Goal: Task Accomplishment & Management: Use online tool/utility

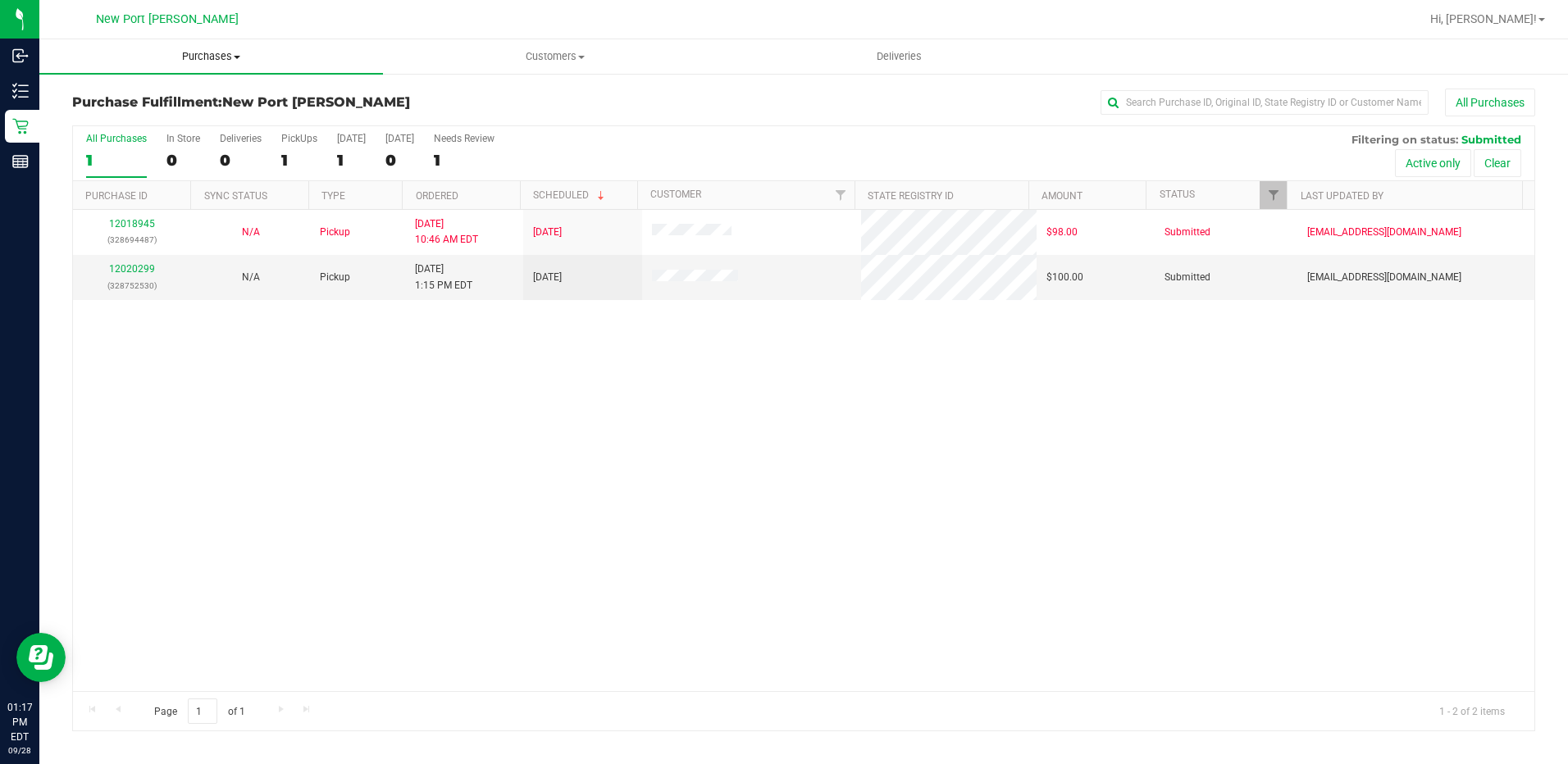
click at [238, 60] on span "Purchases" at bounding box center [210, 57] width 344 height 15
click at [222, 122] on li "Fulfillment" at bounding box center [210, 119] width 344 height 20
click at [137, 270] on link "12020299" at bounding box center [132, 268] width 46 height 11
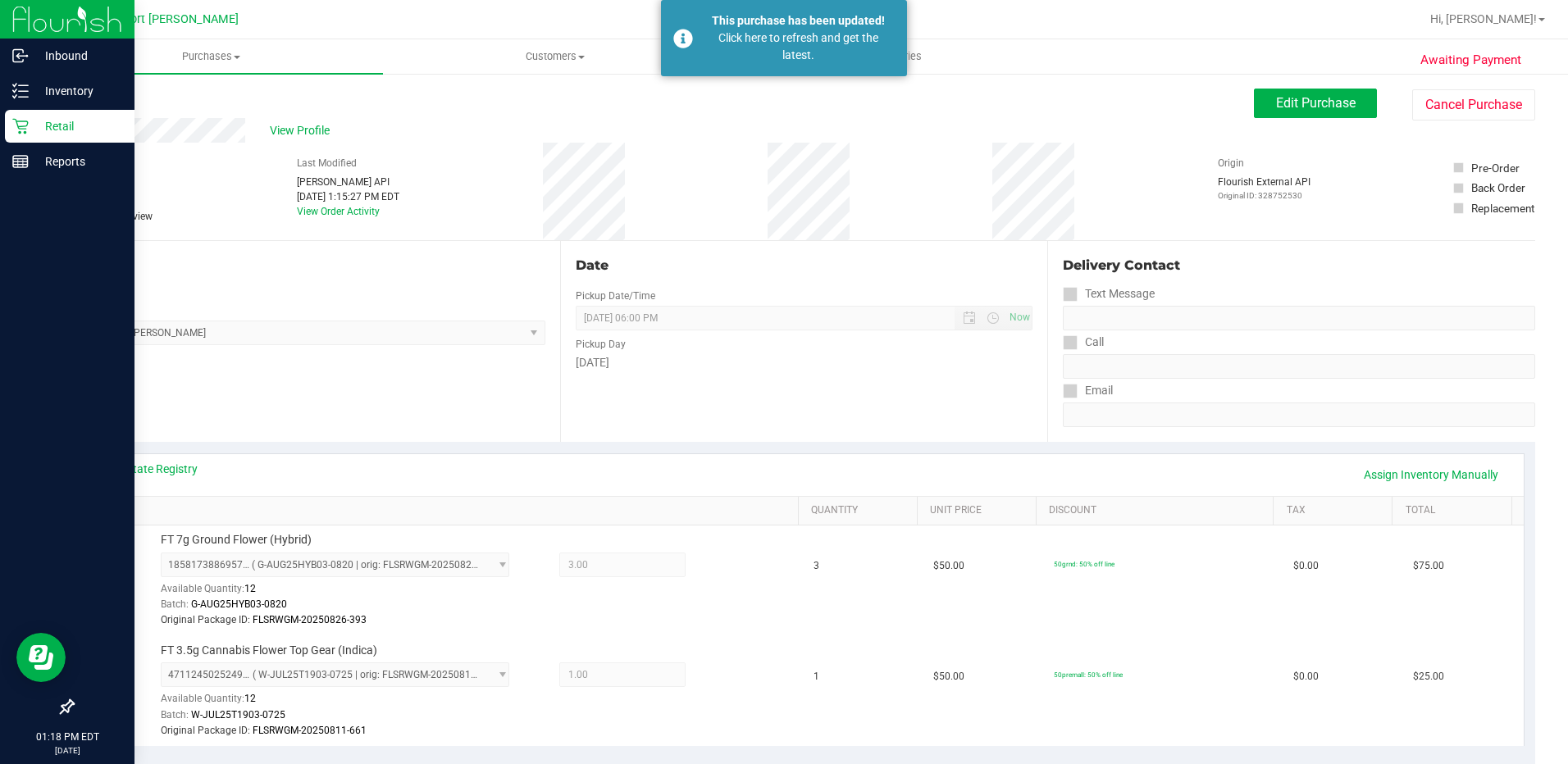
click at [21, 121] on icon at bounding box center [20, 127] width 15 height 15
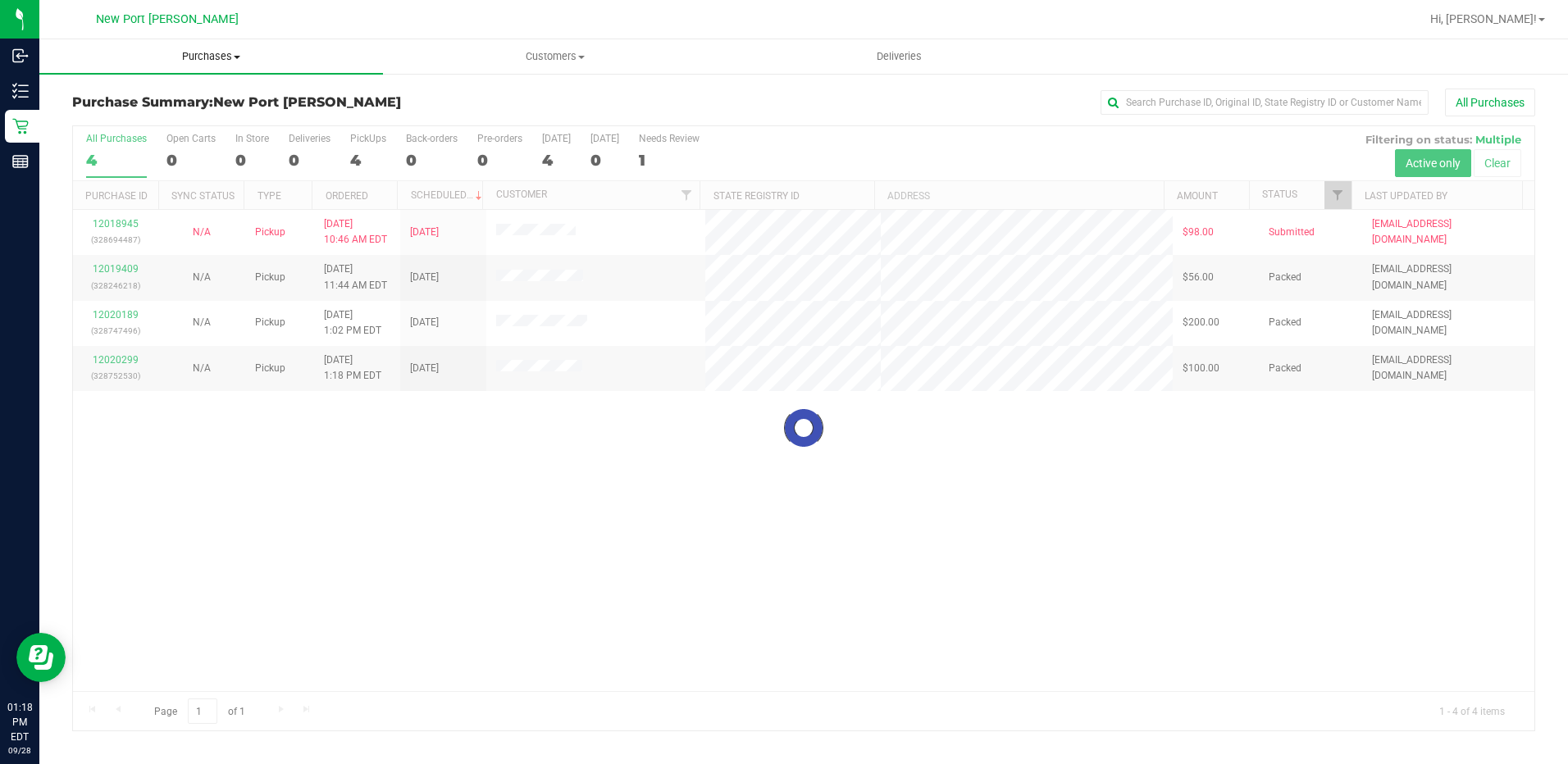
click at [228, 62] on span "Purchases" at bounding box center [210, 57] width 344 height 15
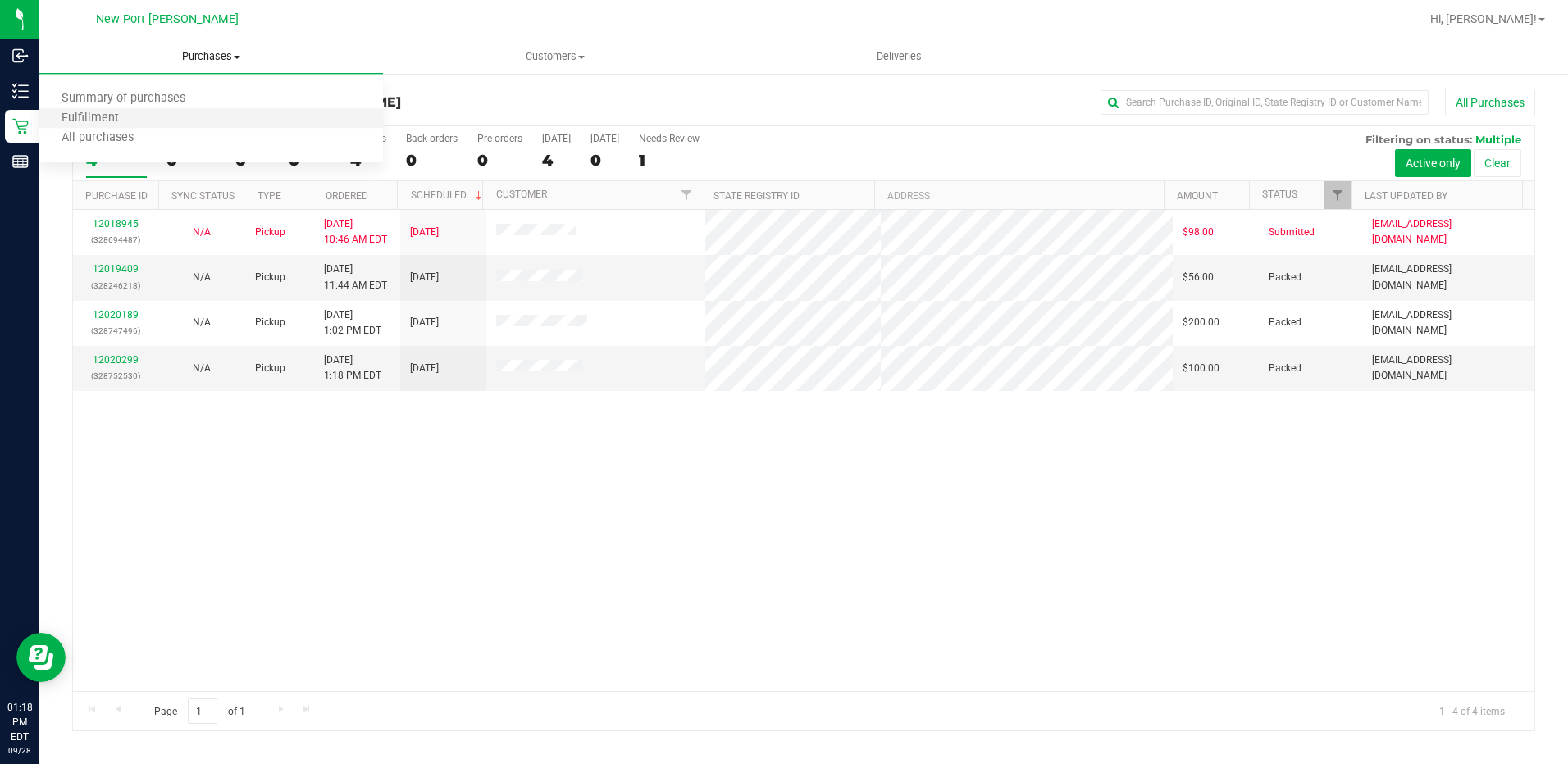
click at [199, 118] on li "Fulfillment" at bounding box center [210, 119] width 344 height 20
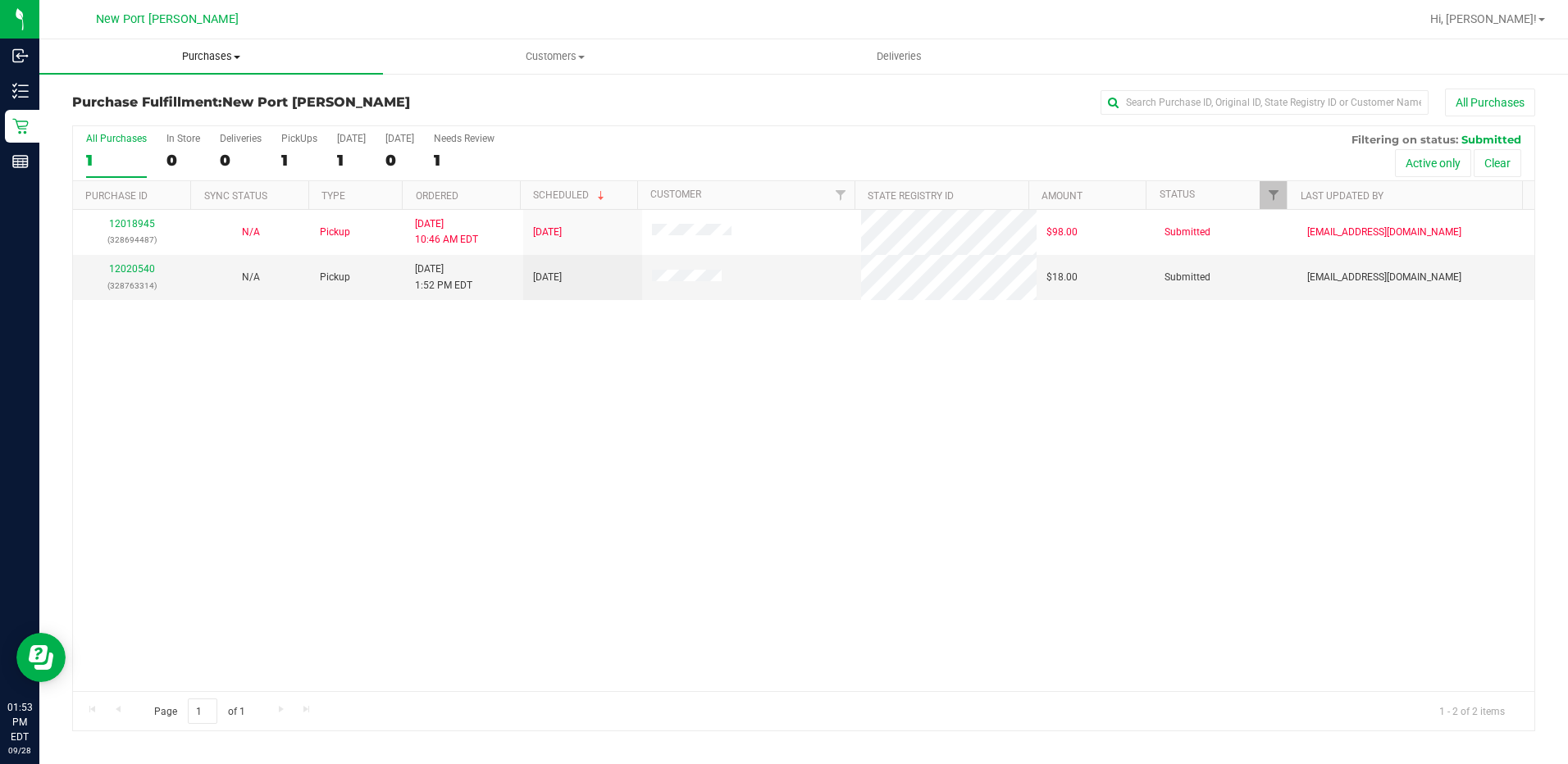
click at [216, 58] on span "Purchases" at bounding box center [210, 57] width 344 height 15
click at [189, 113] on li "Fulfillment" at bounding box center [210, 119] width 344 height 20
click at [142, 270] on link "12020540" at bounding box center [132, 268] width 46 height 11
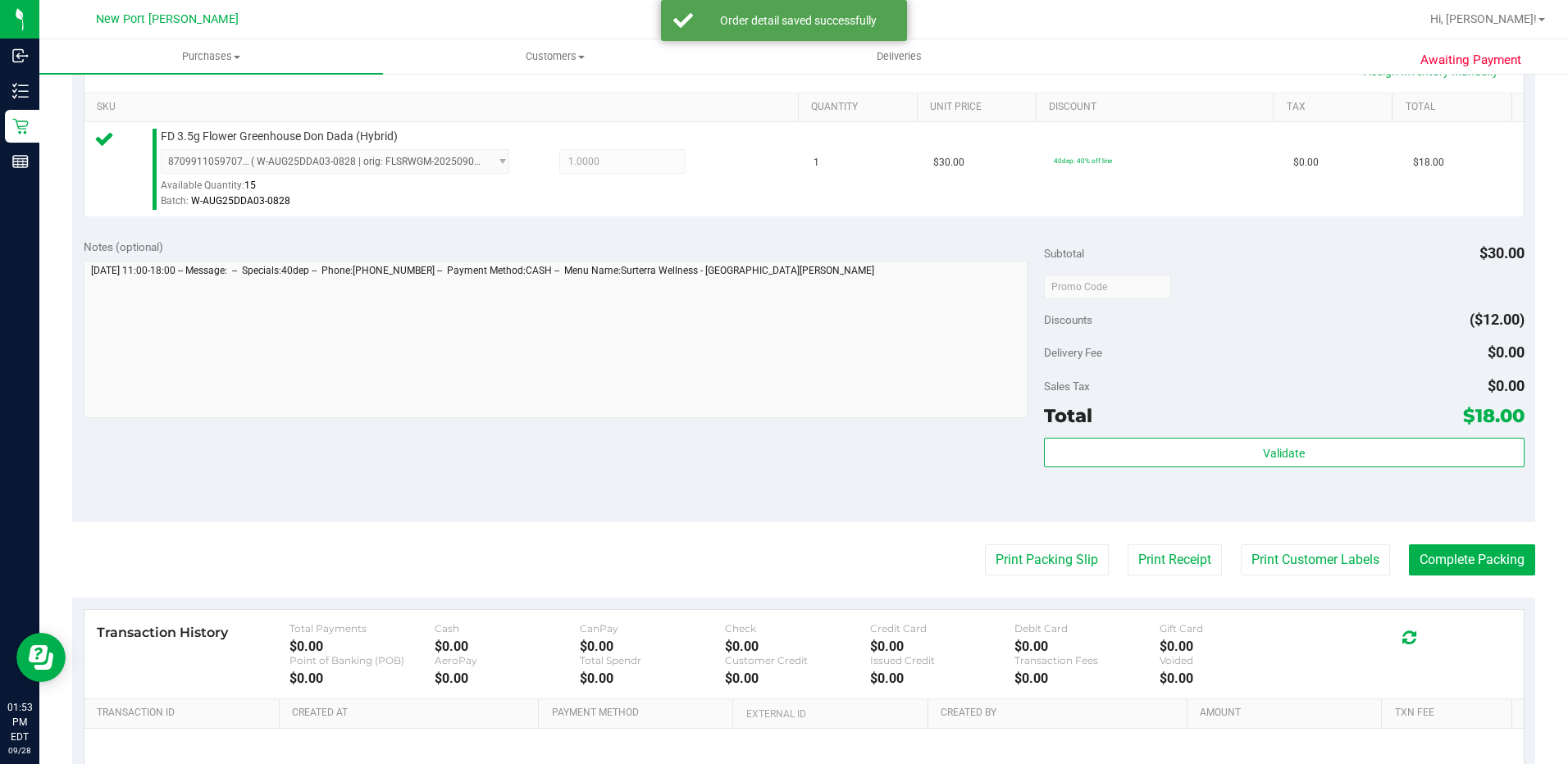
scroll to position [410, 0]
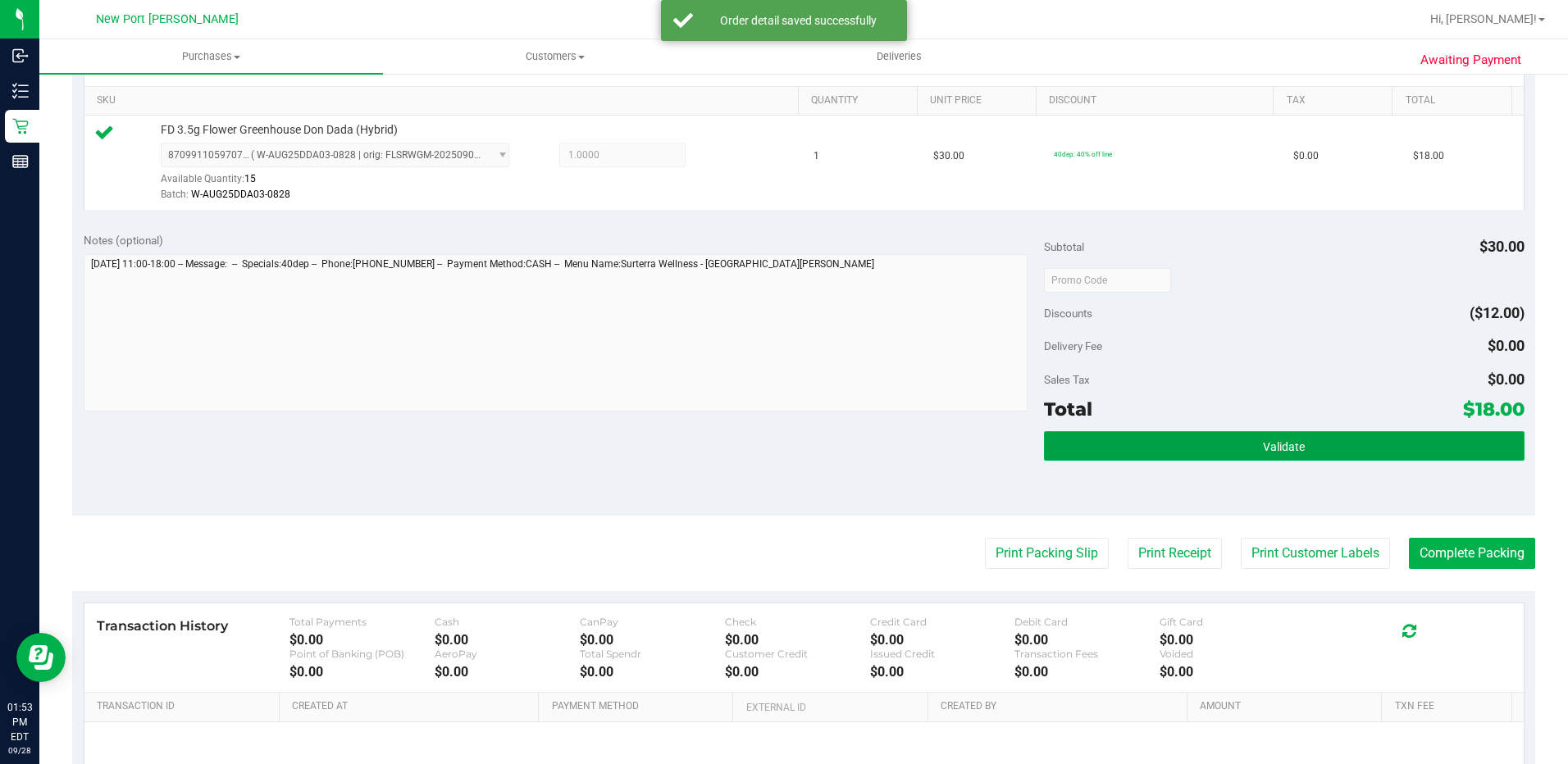
click at [1218, 436] on button "Validate" at bounding box center [1283, 445] width 481 height 29
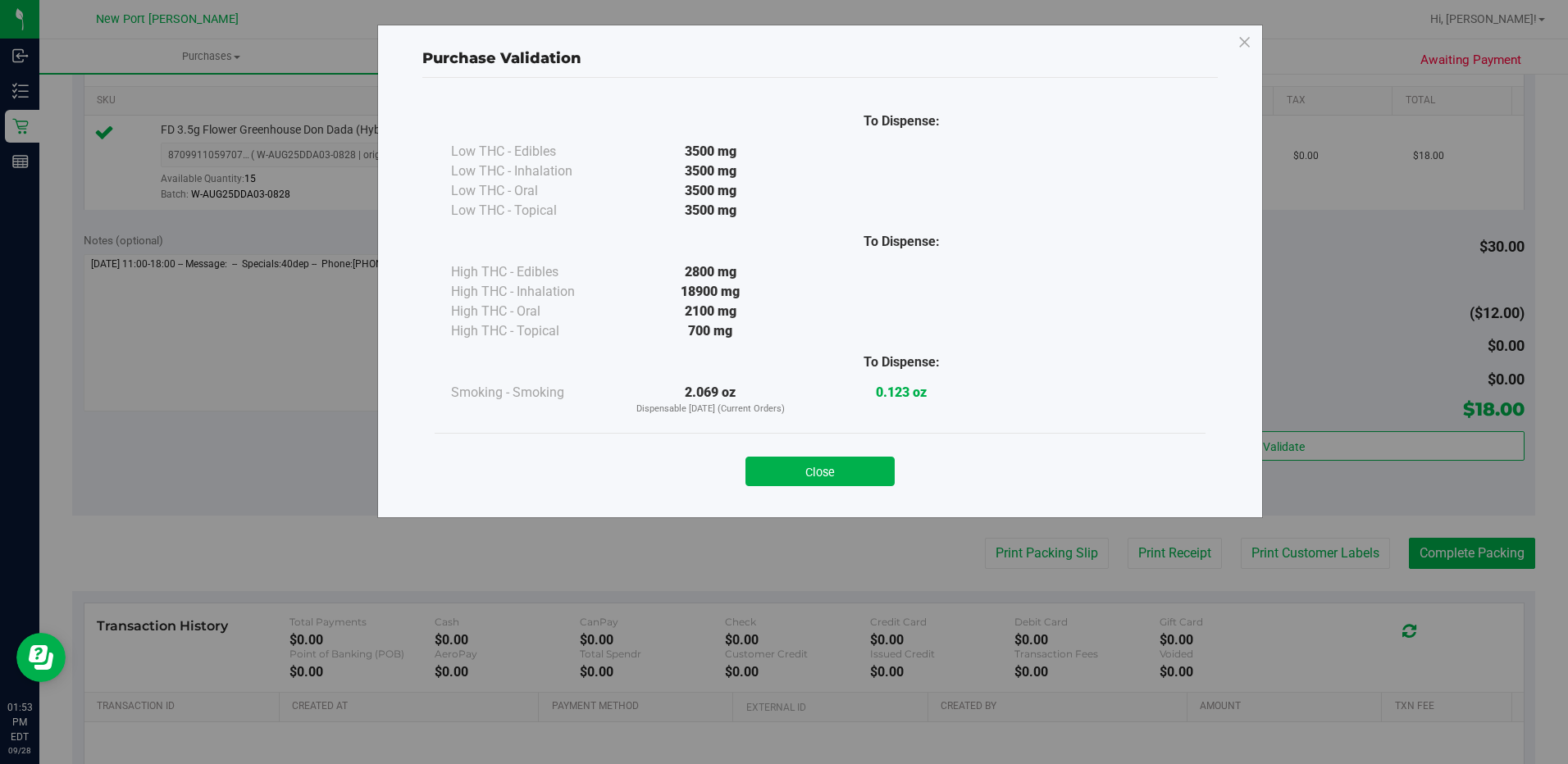
click at [789, 469] on button "Close" at bounding box center [820, 471] width 149 height 29
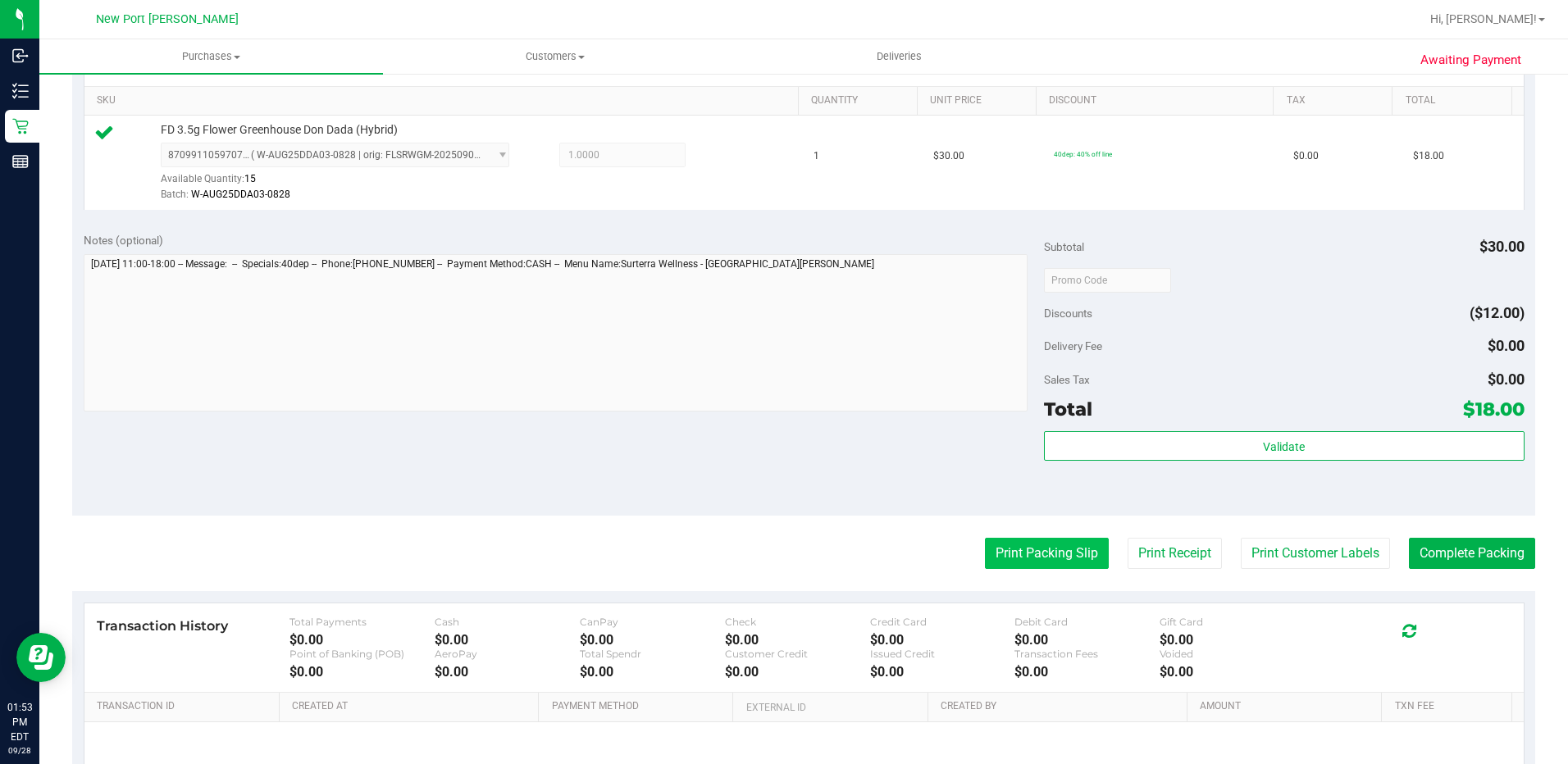
click at [1042, 554] on button "Print Packing Slip" at bounding box center [1046, 553] width 124 height 31
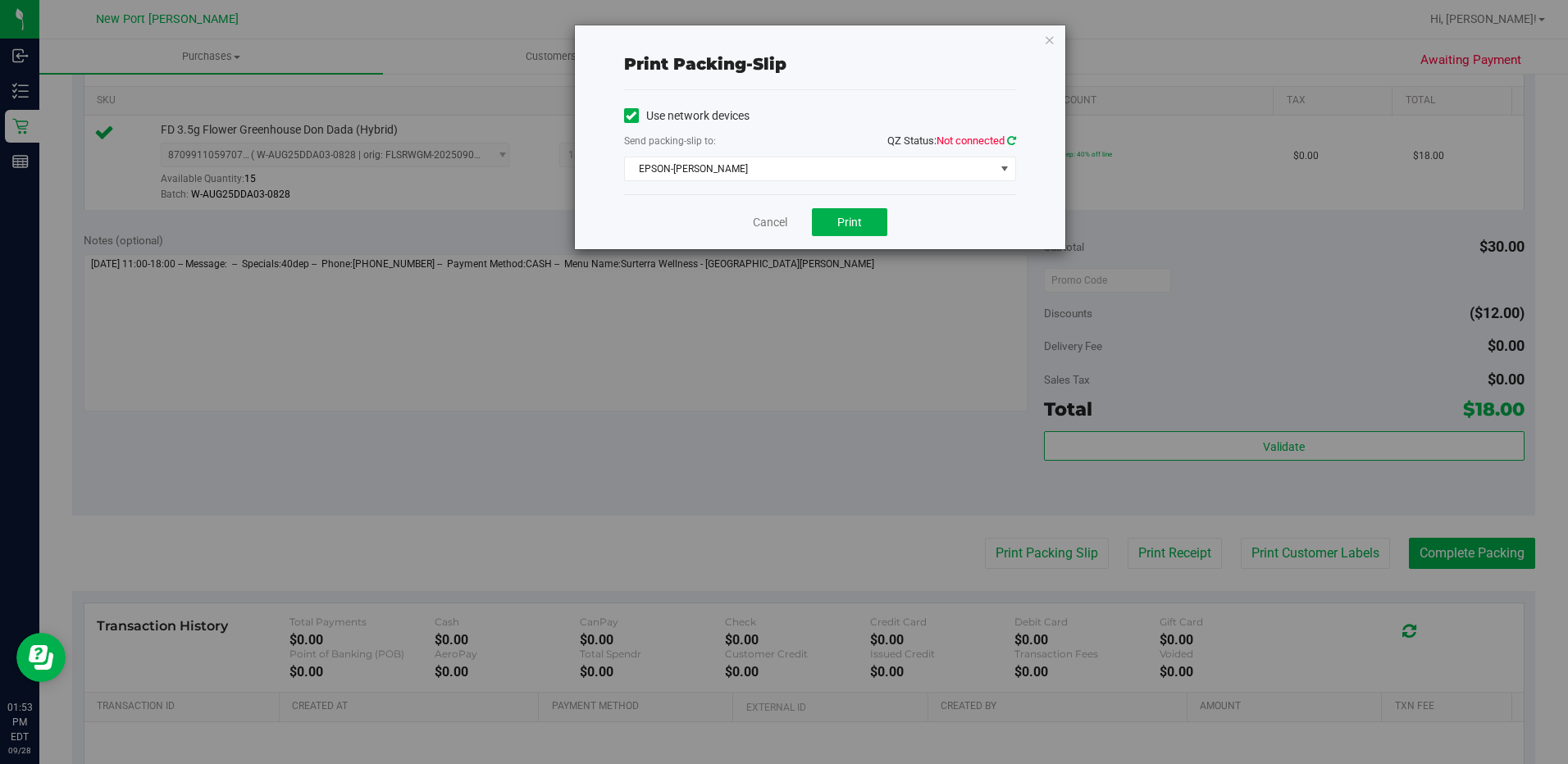
click at [1013, 139] on icon at bounding box center [1011, 140] width 9 height 10
click at [856, 223] on span "Print" at bounding box center [849, 222] width 25 height 13
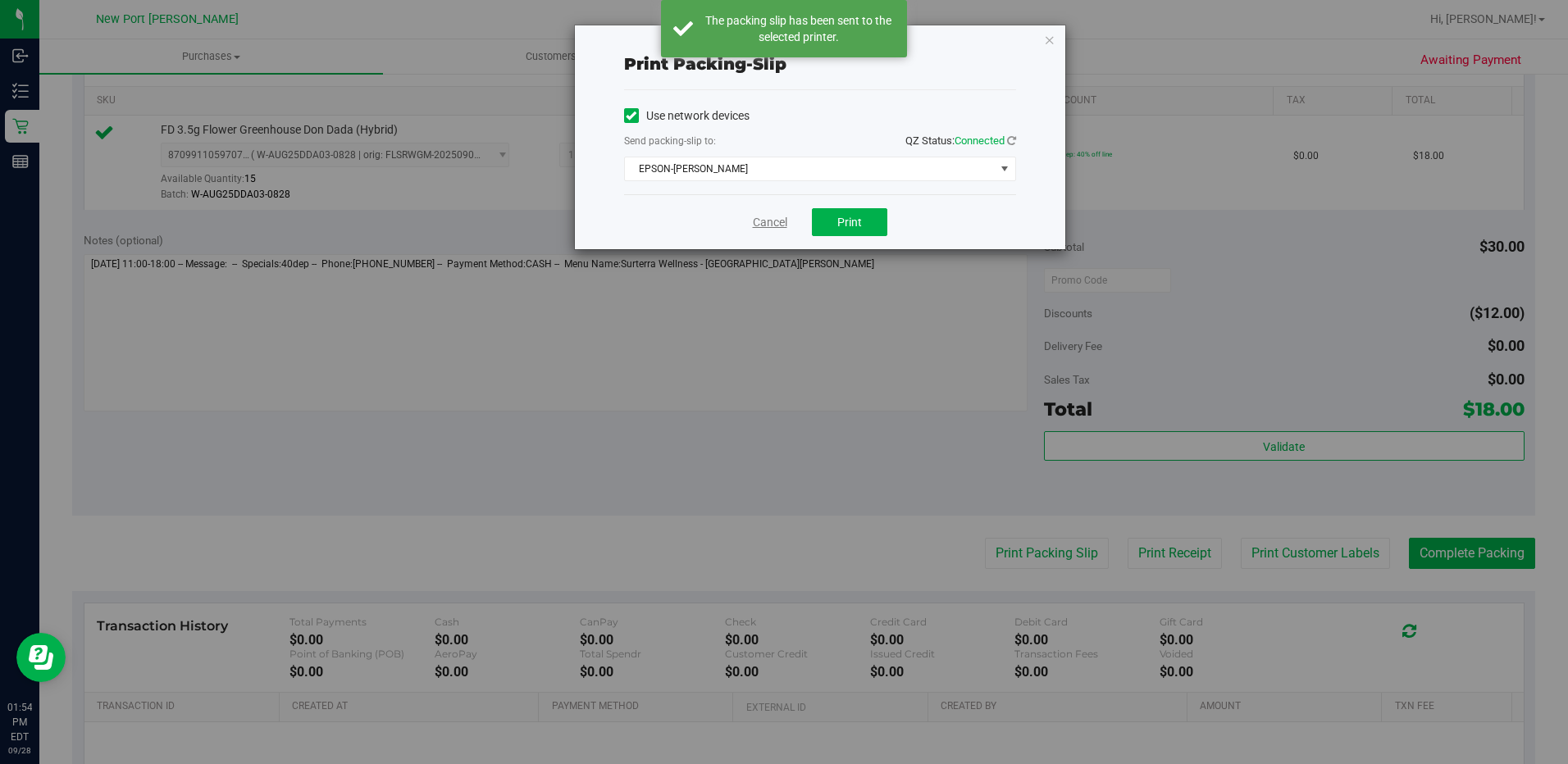
click at [767, 221] on link "Cancel" at bounding box center [770, 223] width 34 height 17
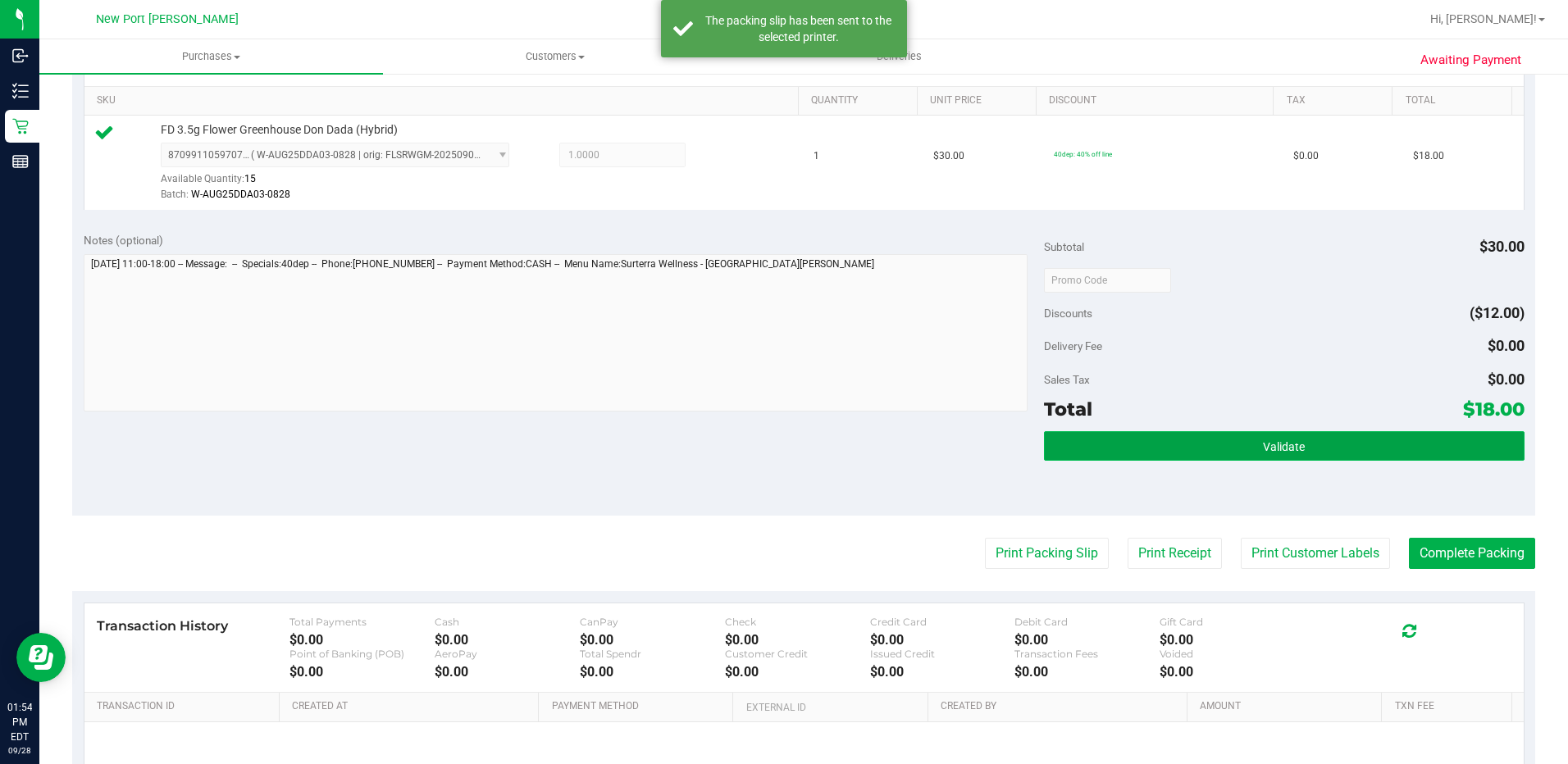
click at [1207, 446] on button "Validate" at bounding box center [1283, 445] width 481 height 29
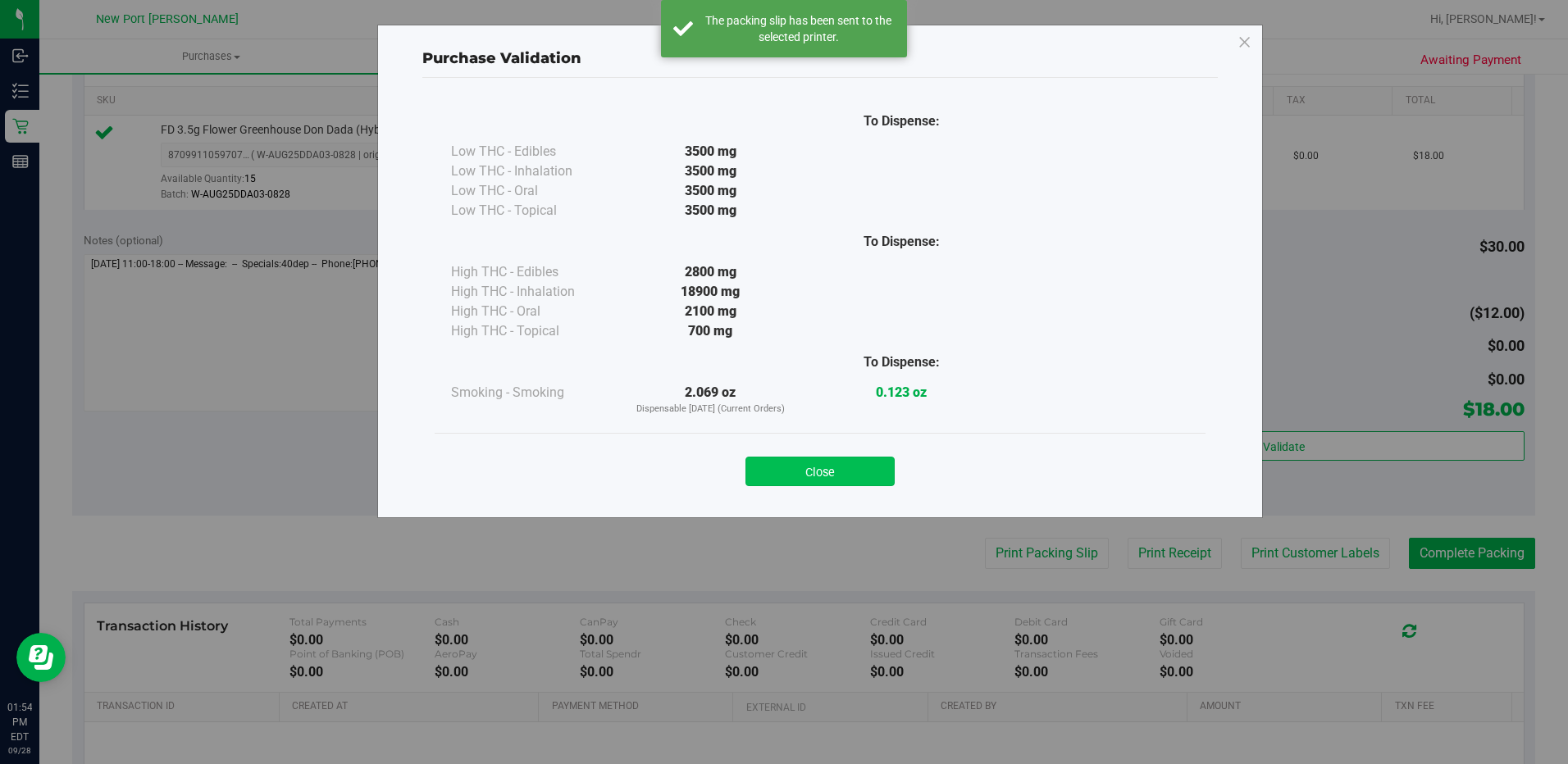
click at [851, 469] on button "Close" at bounding box center [820, 471] width 149 height 29
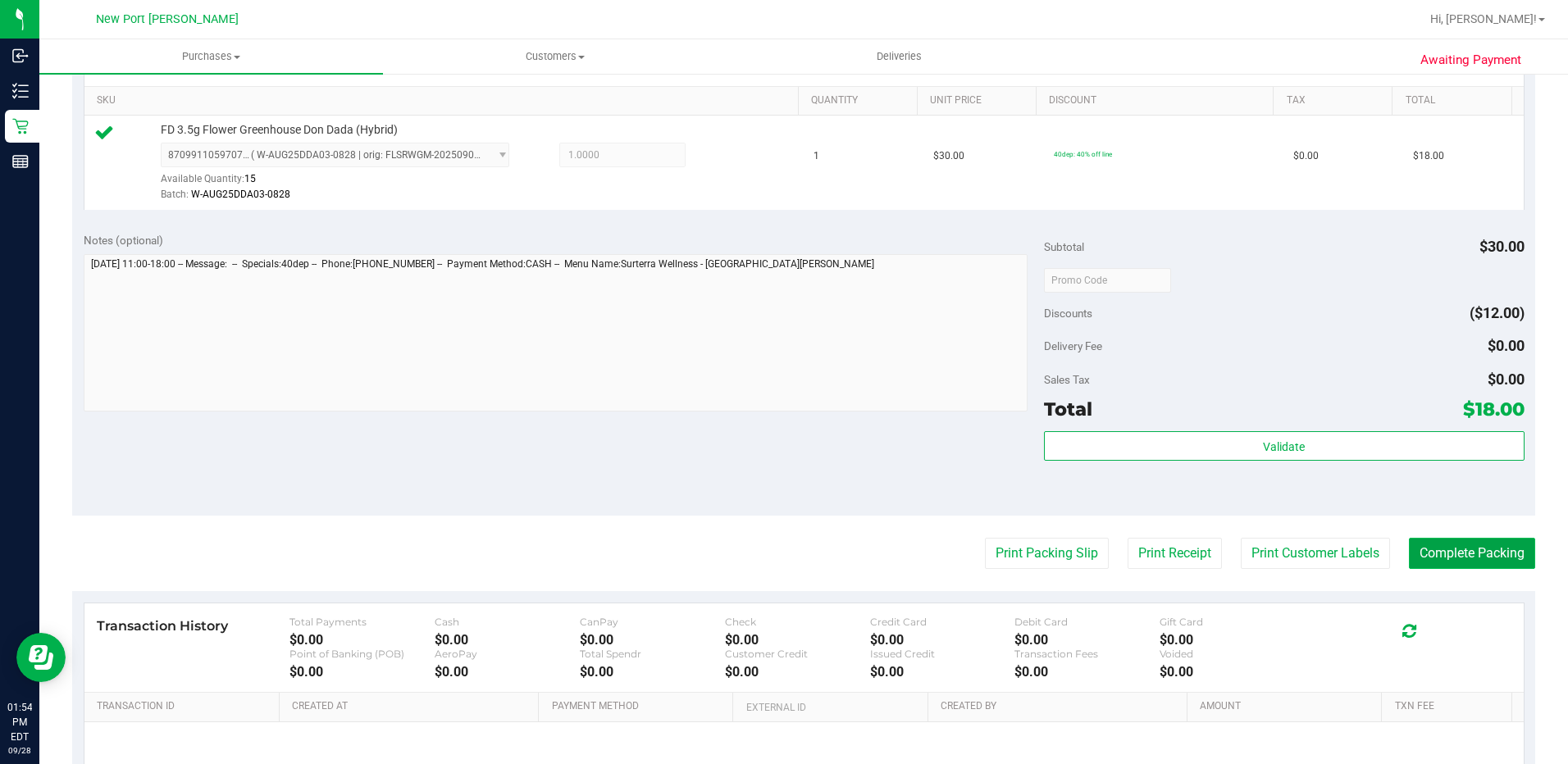
click at [1449, 555] on button "Complete Packing" at bounding box center [1471, 553] width 127 height 31
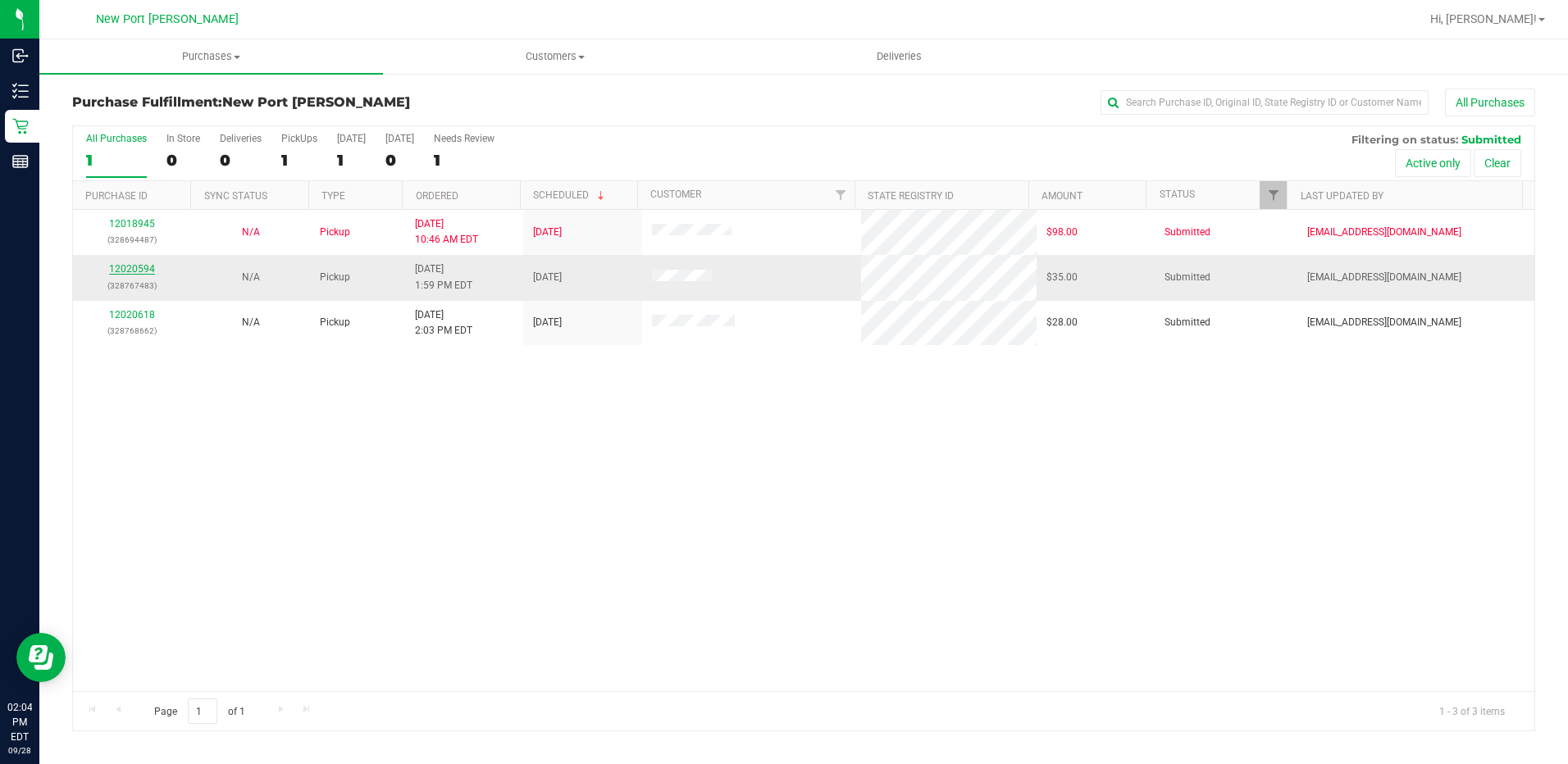
click at [125, 270] on link "12020594" at bounding box center [132, 268] width 46 height 11
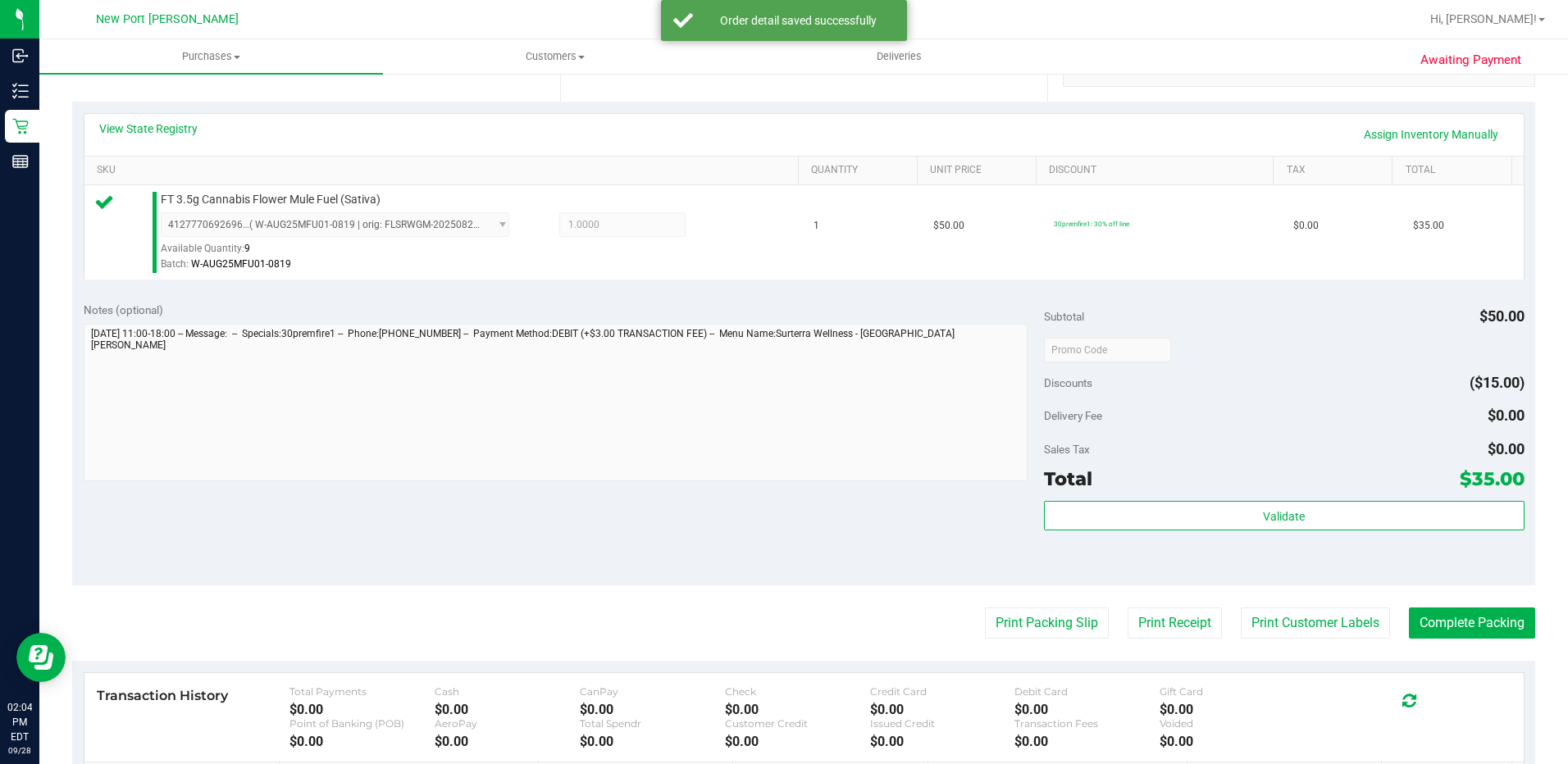
scroll to position [410, 0]
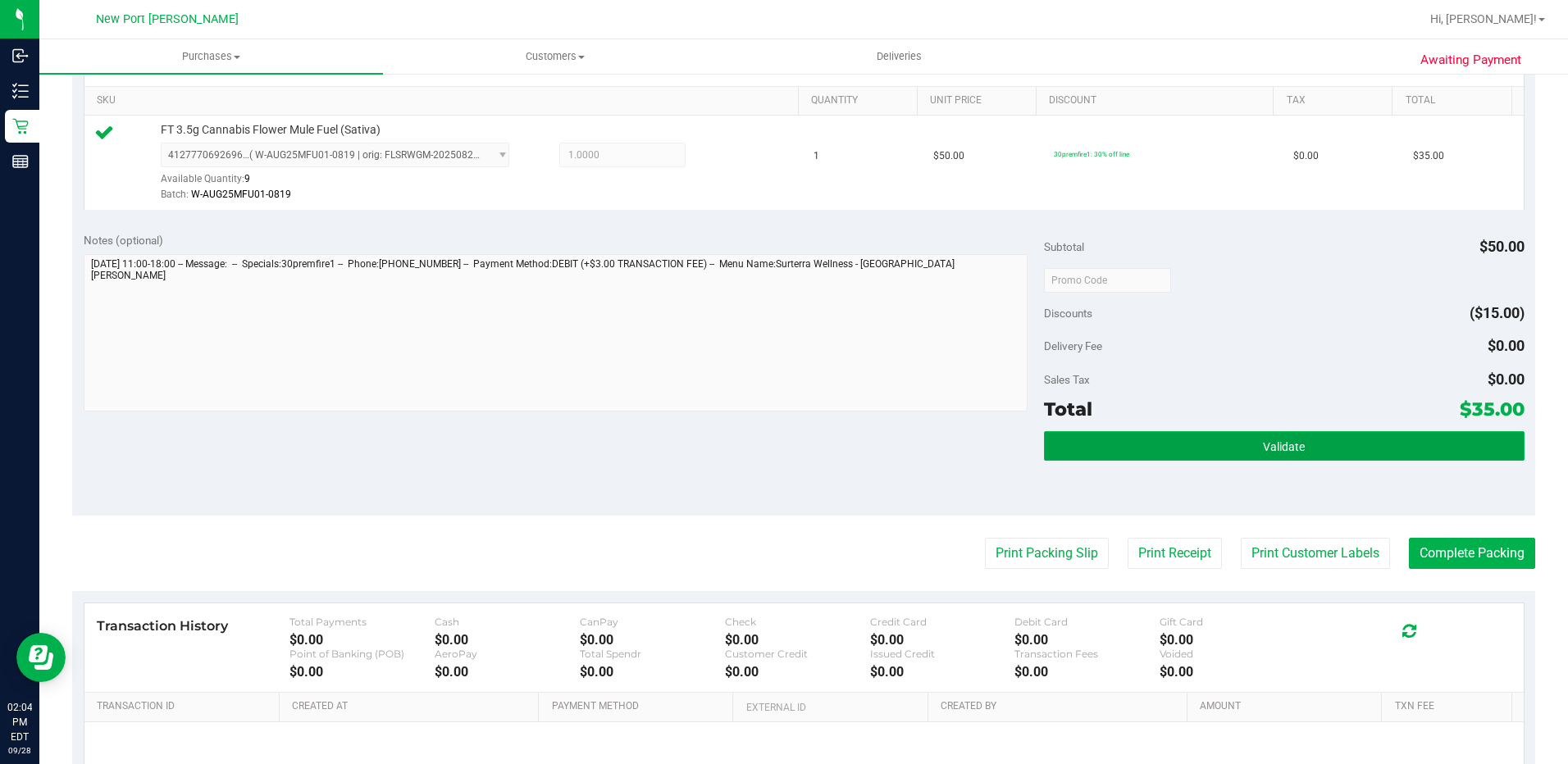
click at [1221, 453] on button "Validate" at bounding box center [1283, 445] width 481 height 29
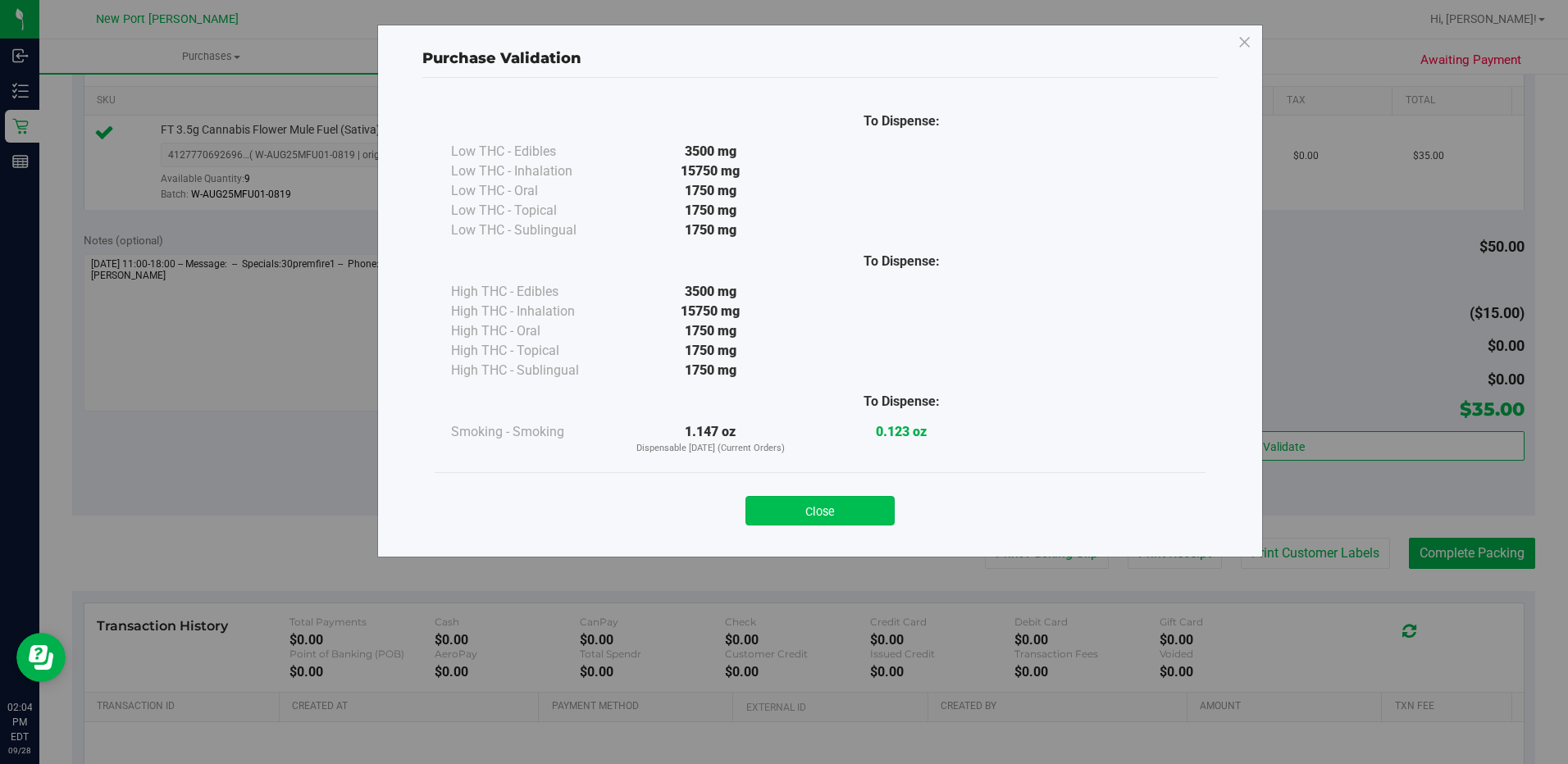
click at [800, 516] on button "Close" at bounding box center [820, 510] width 149 height 29
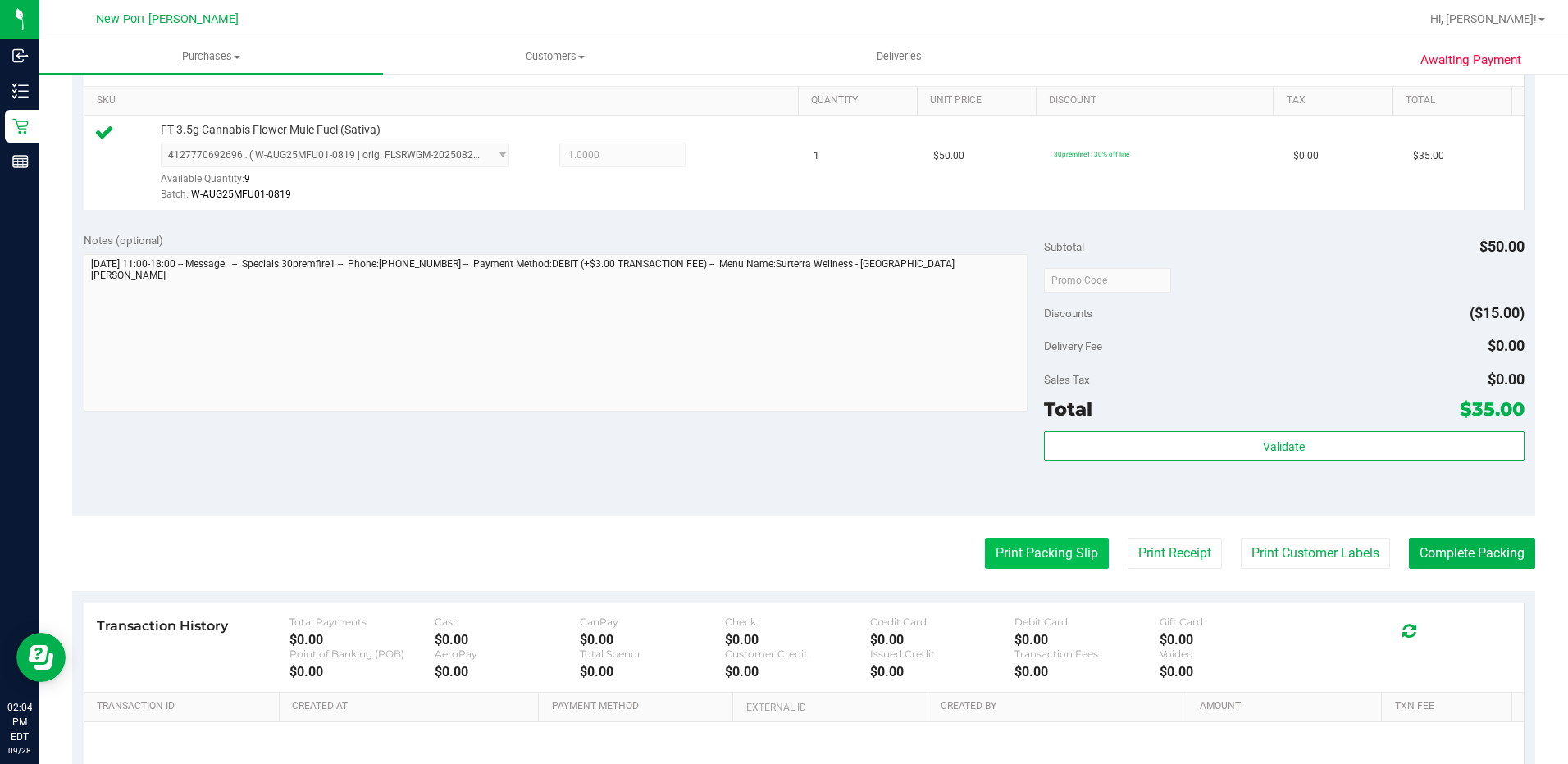
click at [1077, 557] on button "Print Packing Slip" at bounding box center [1046, 553] width 124 height 31
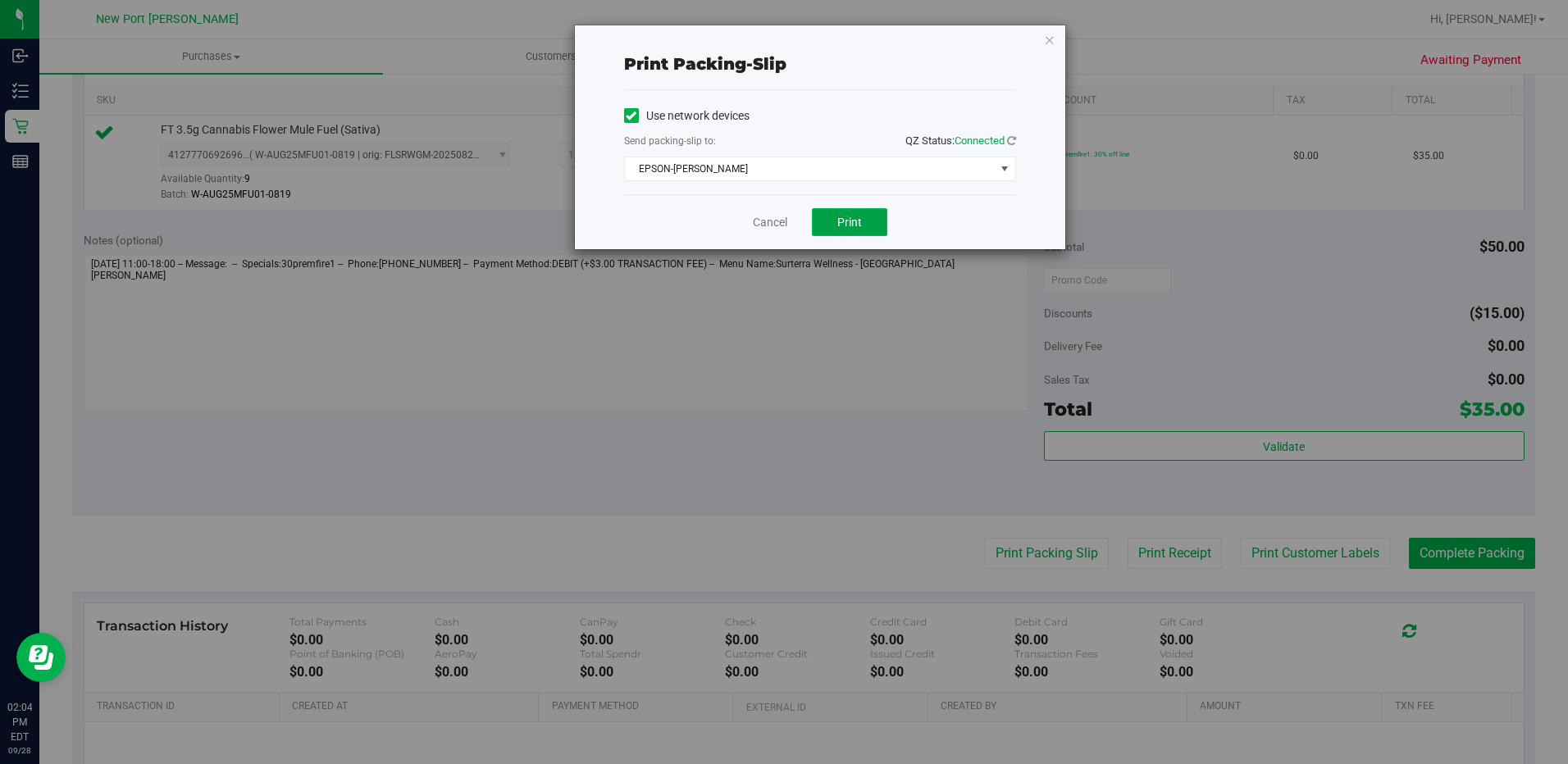
click at [857, 227] on span "Print" at bounding box center [849, 222] width 25 height 13
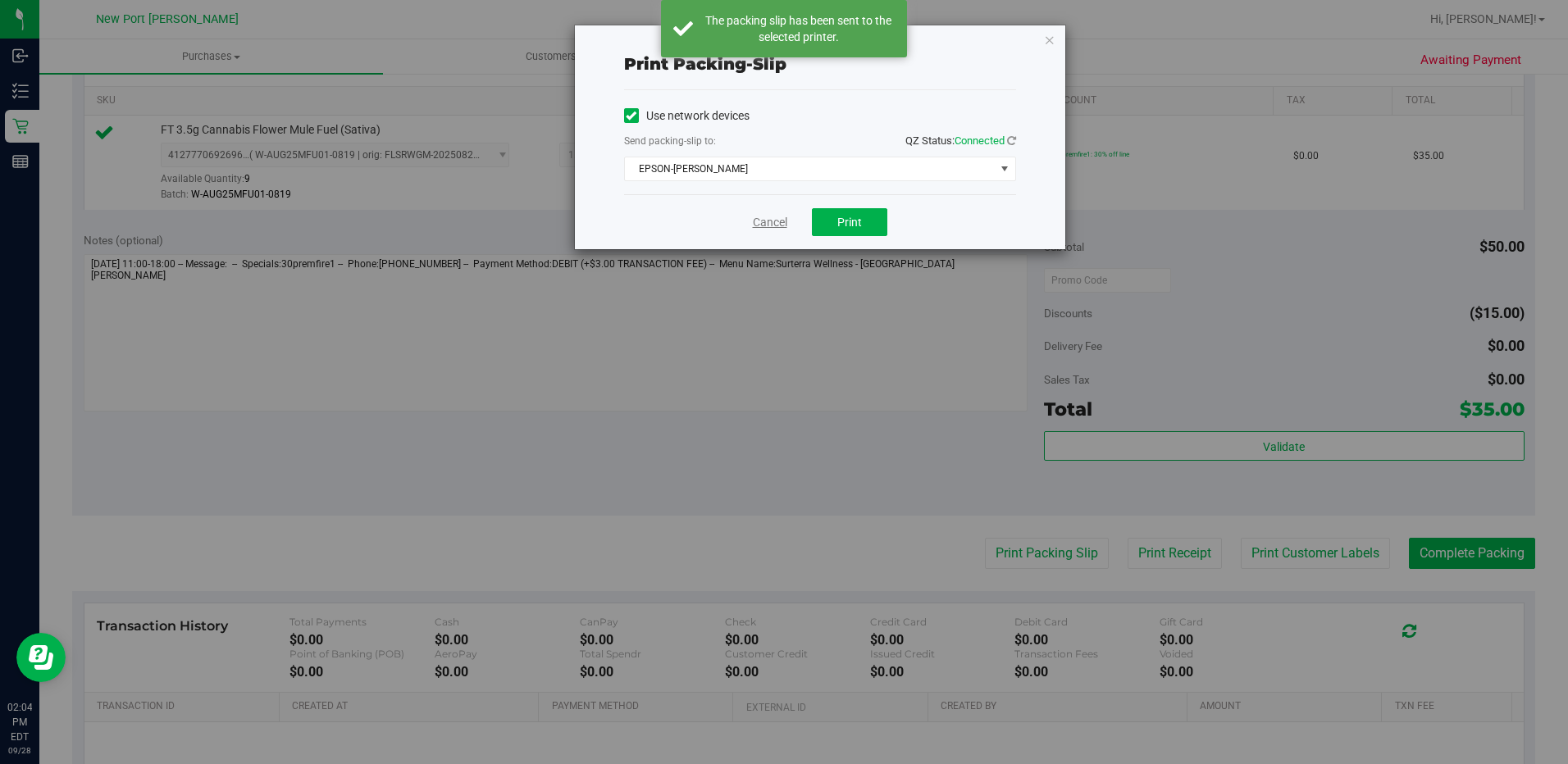
click at [765, 223] on link "Cancel" at bounding box center [770, 223] width 34 height 17
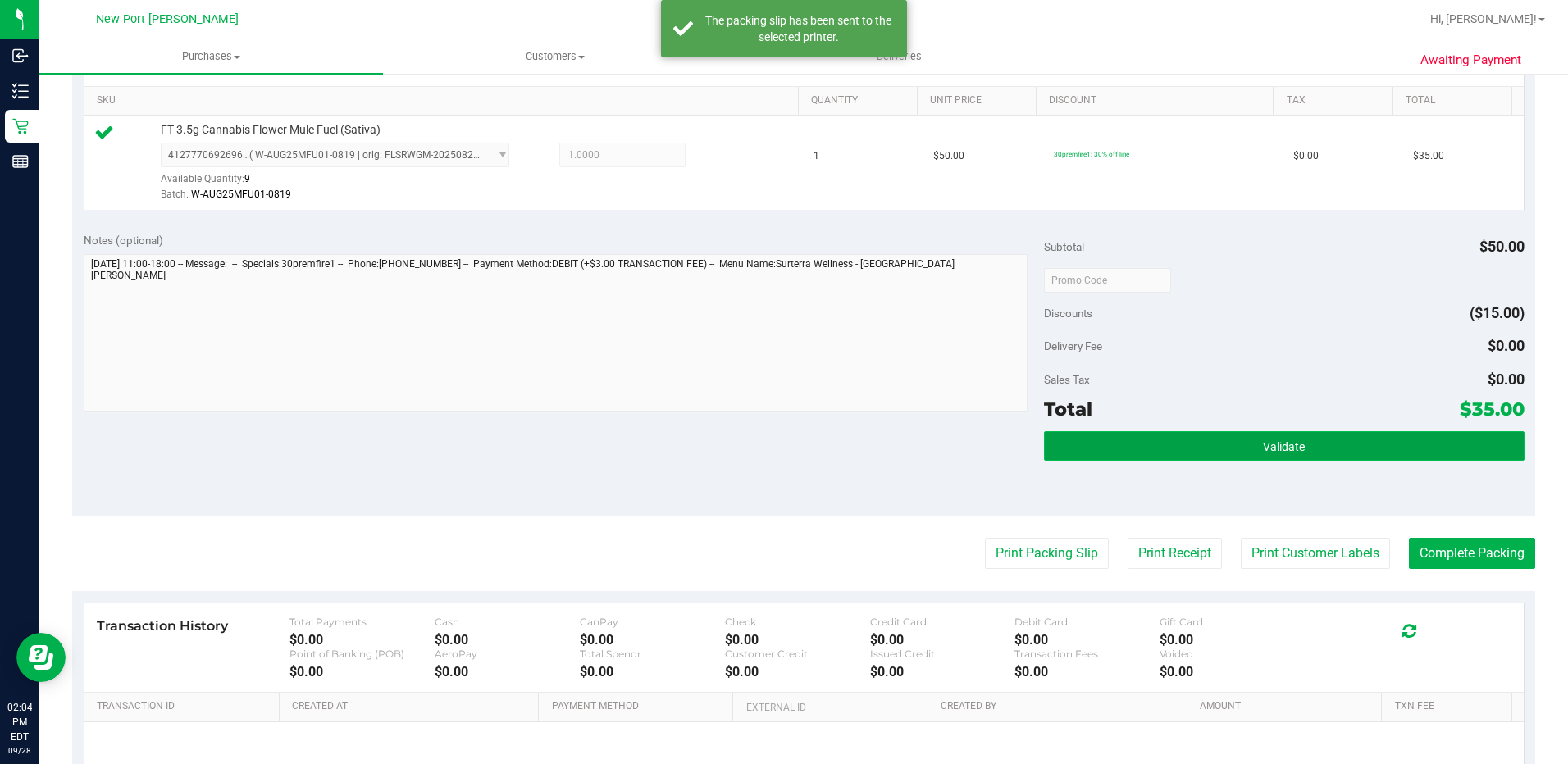
click at [1279, 453] on button "Validate" at bounding box center [1283, 445] width 481 height 29
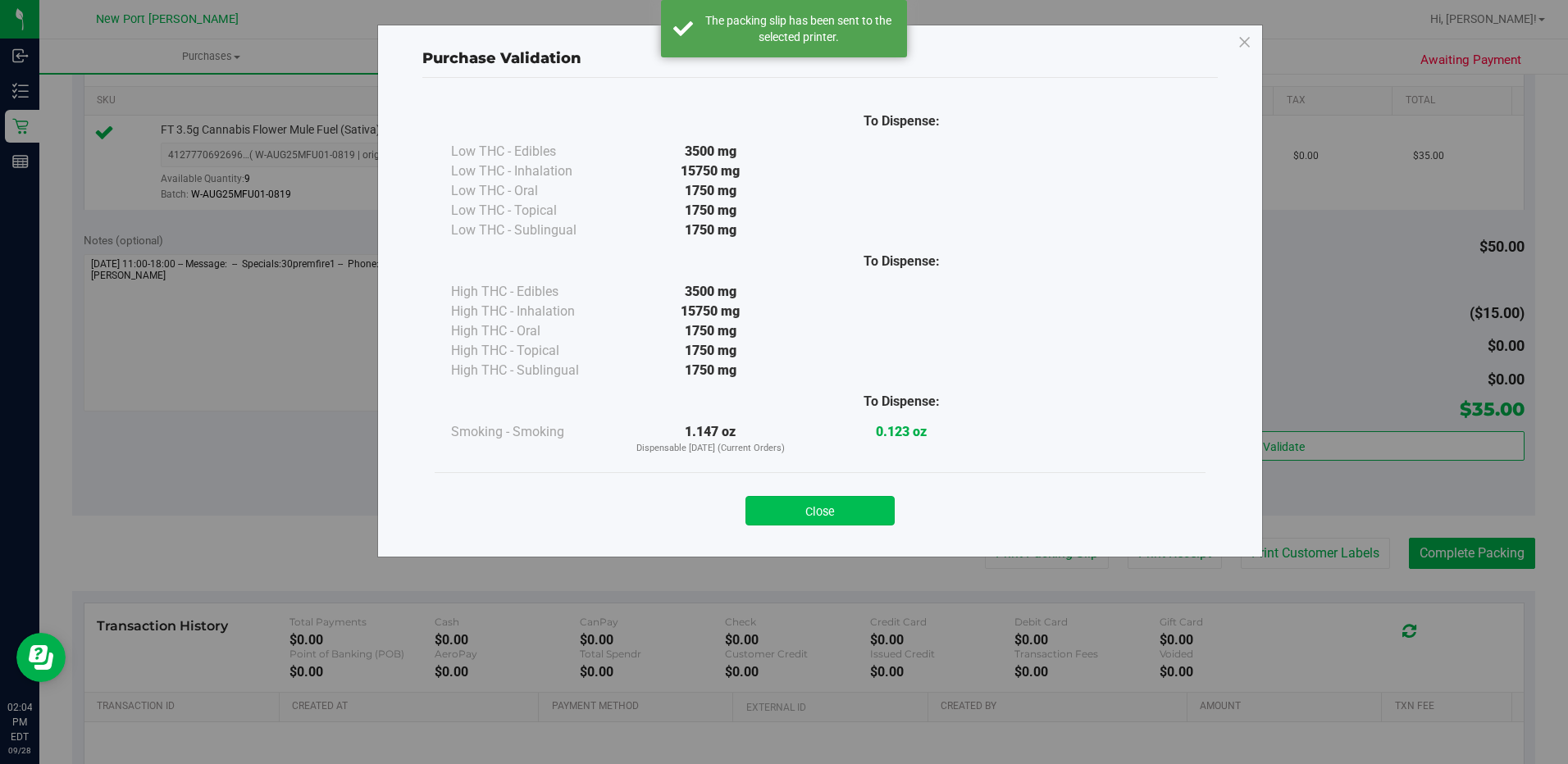
click at [853, 512] on button "Close" at bounding box center [820, 510] width 149 height 29
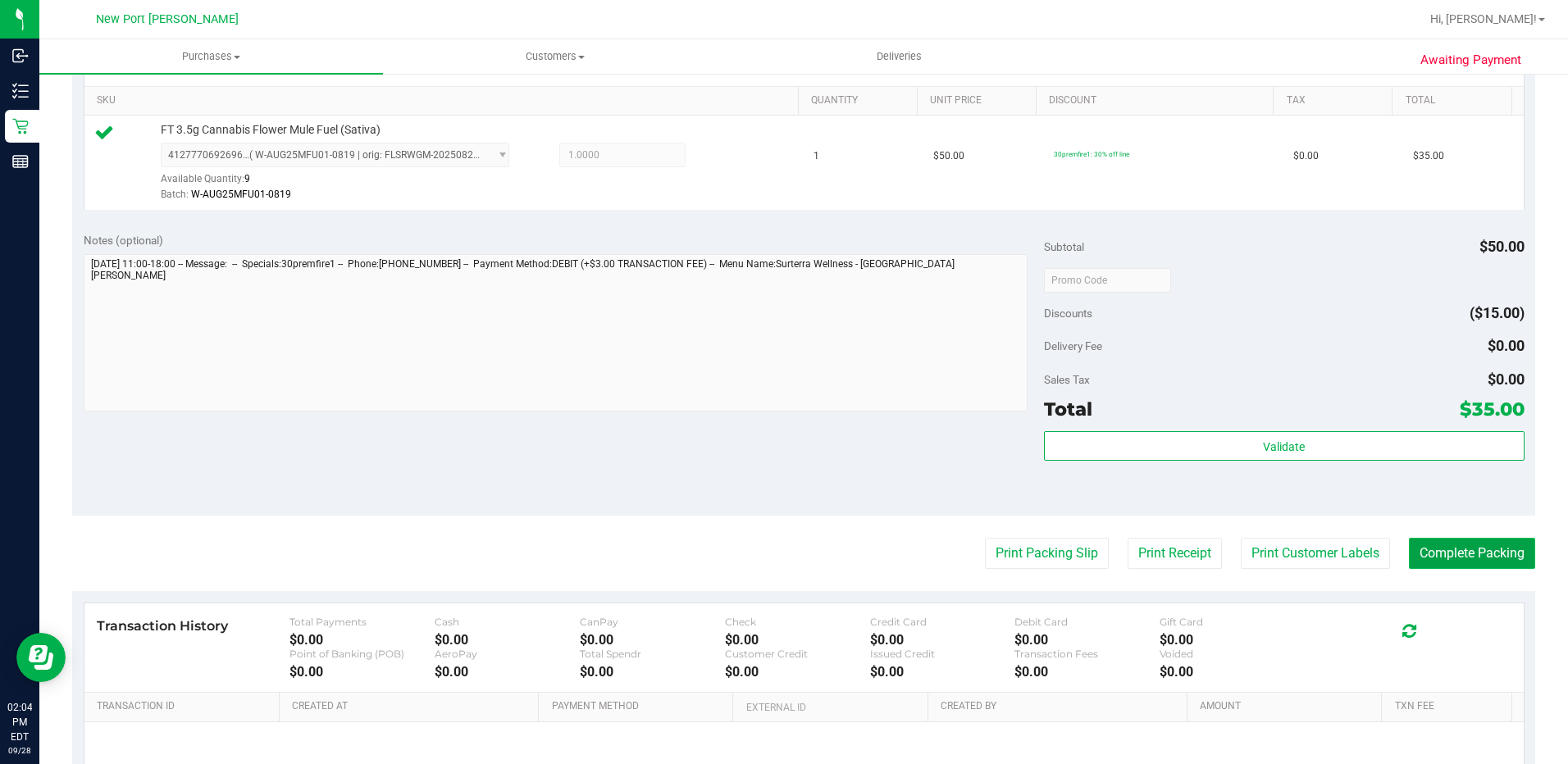
click at [1491, 553] on button "Complete Packing" at bounding box center [1471, 553] width 127 height 31
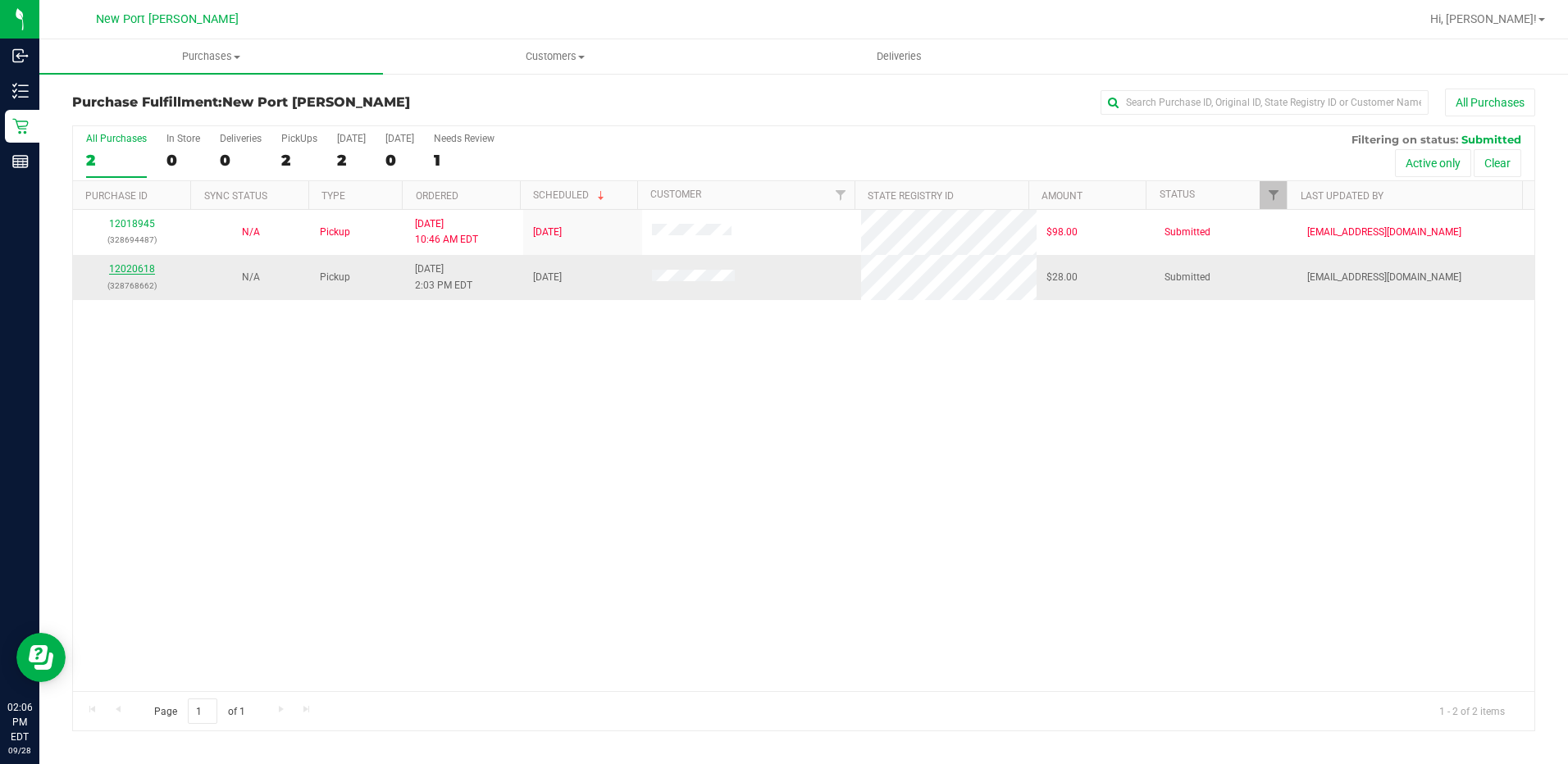
click at [132, 266] on link "12020618" at bounding box center [132, 268] width 46 height 11
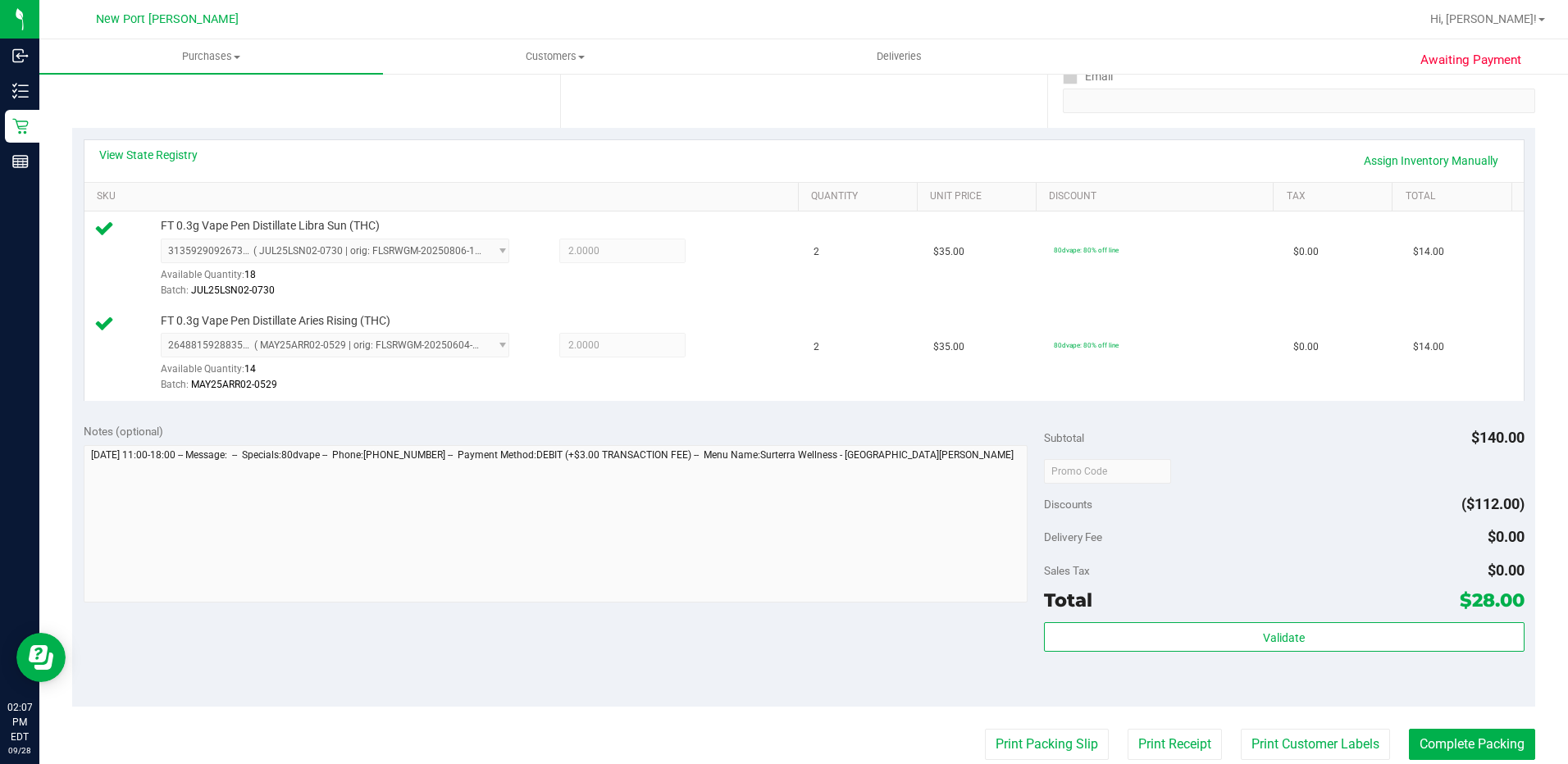
scroll to position [327, 0]
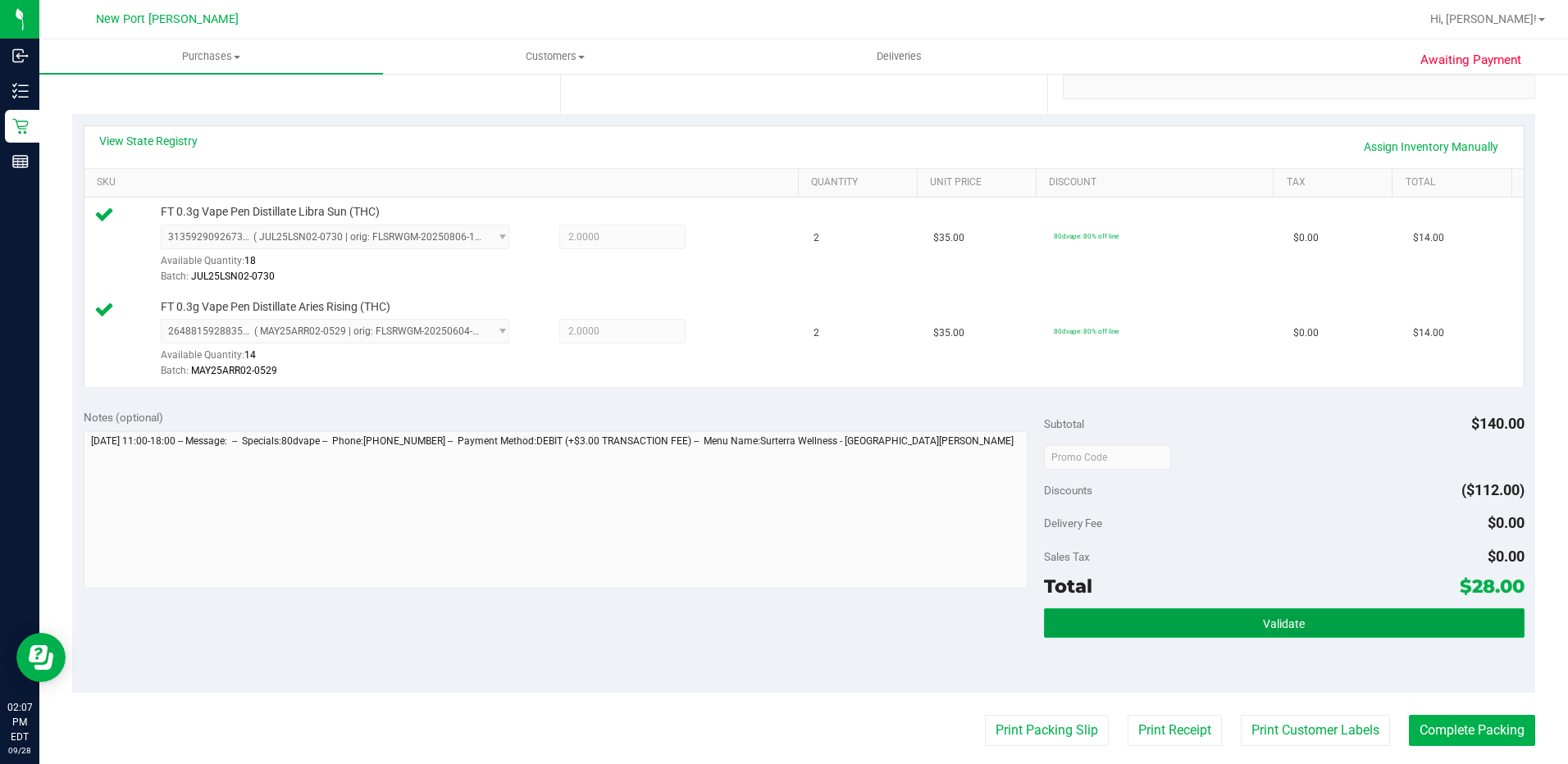
click at [1271, 621] on span "Validate" at bounding box center [1283, 623] width 42 height 13
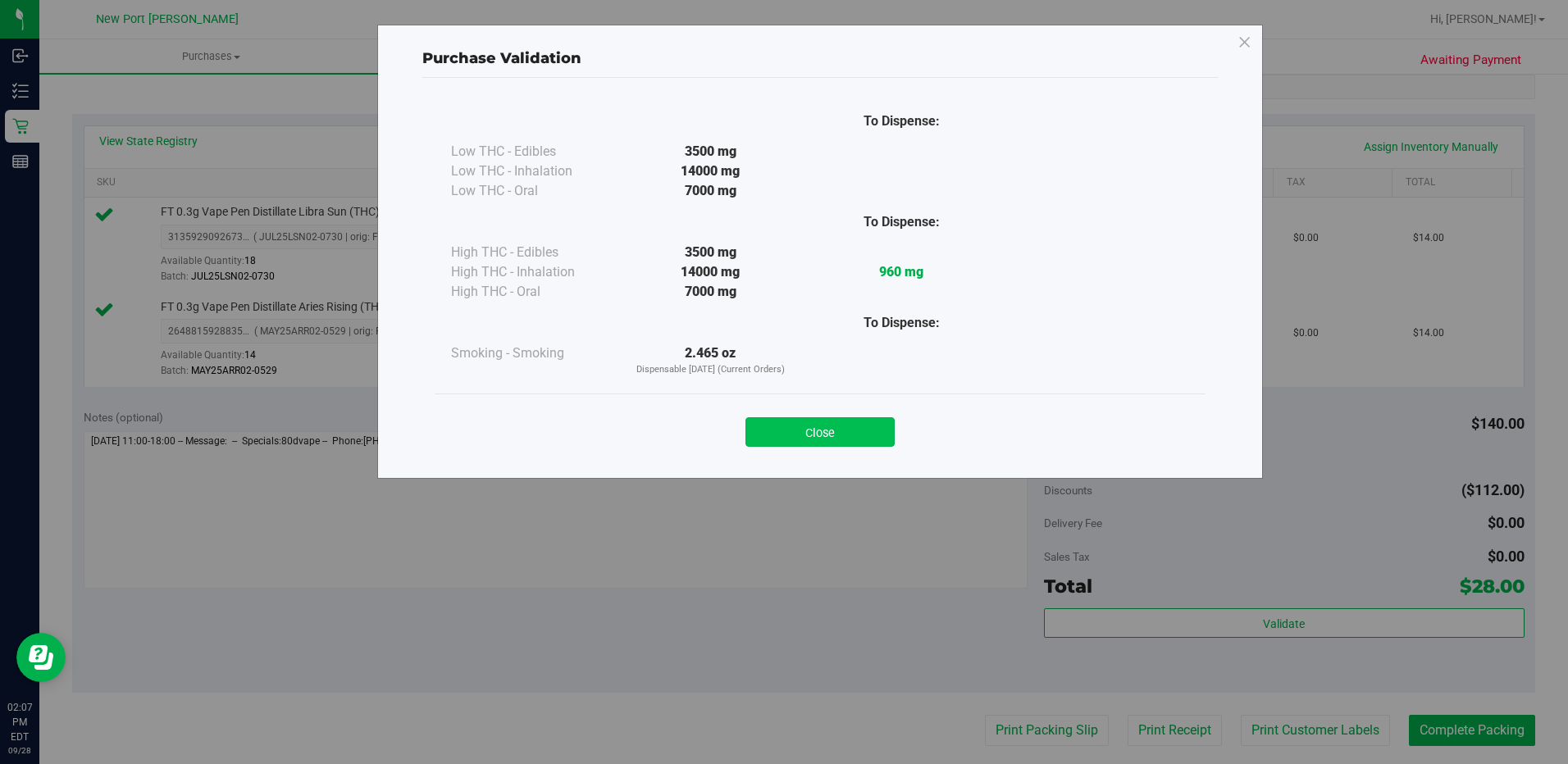
click at [836, 437] on button "Close" at bounding box center [820, 431] width 149 height 29
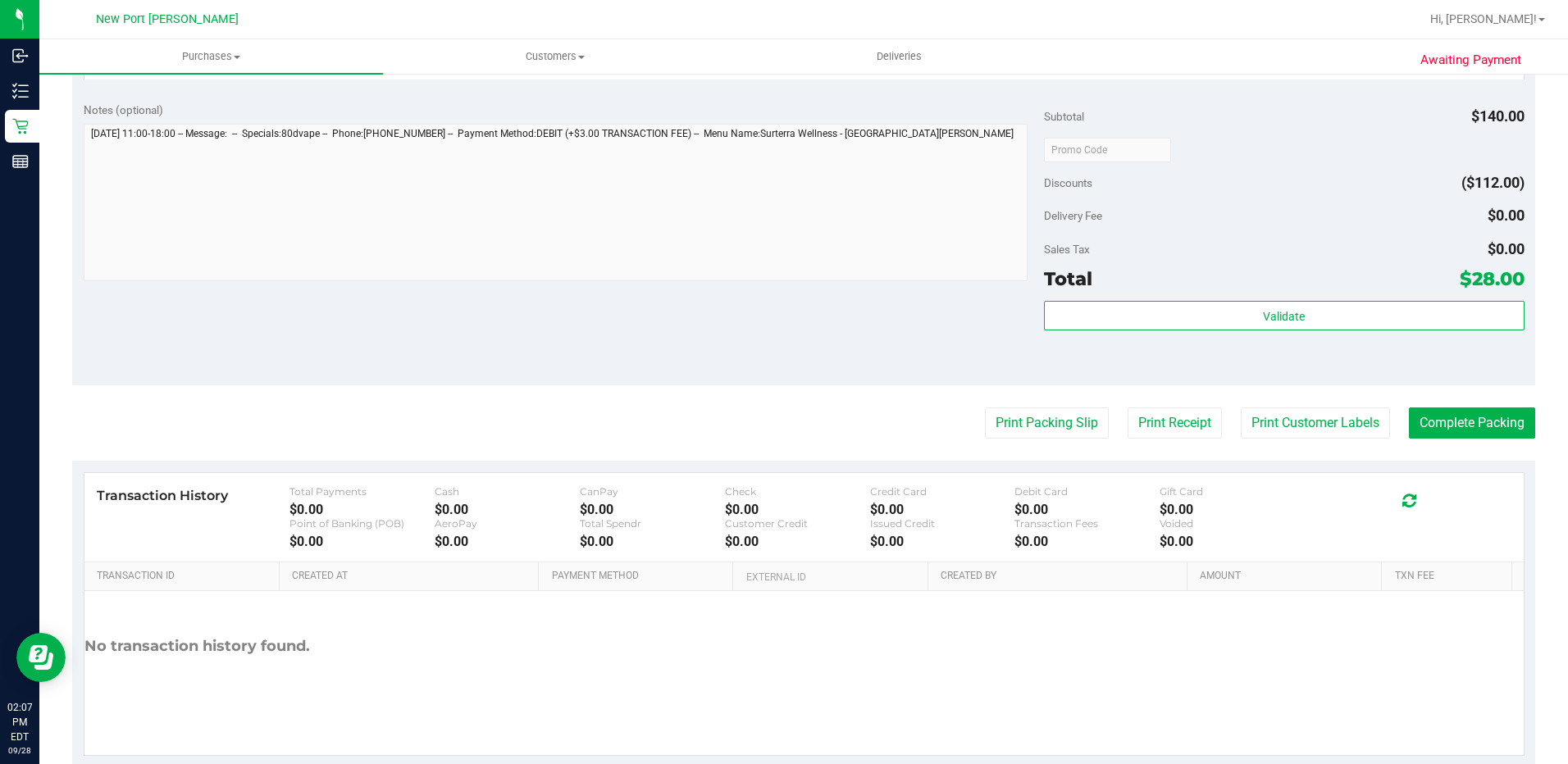
scroll to position [574, 0]
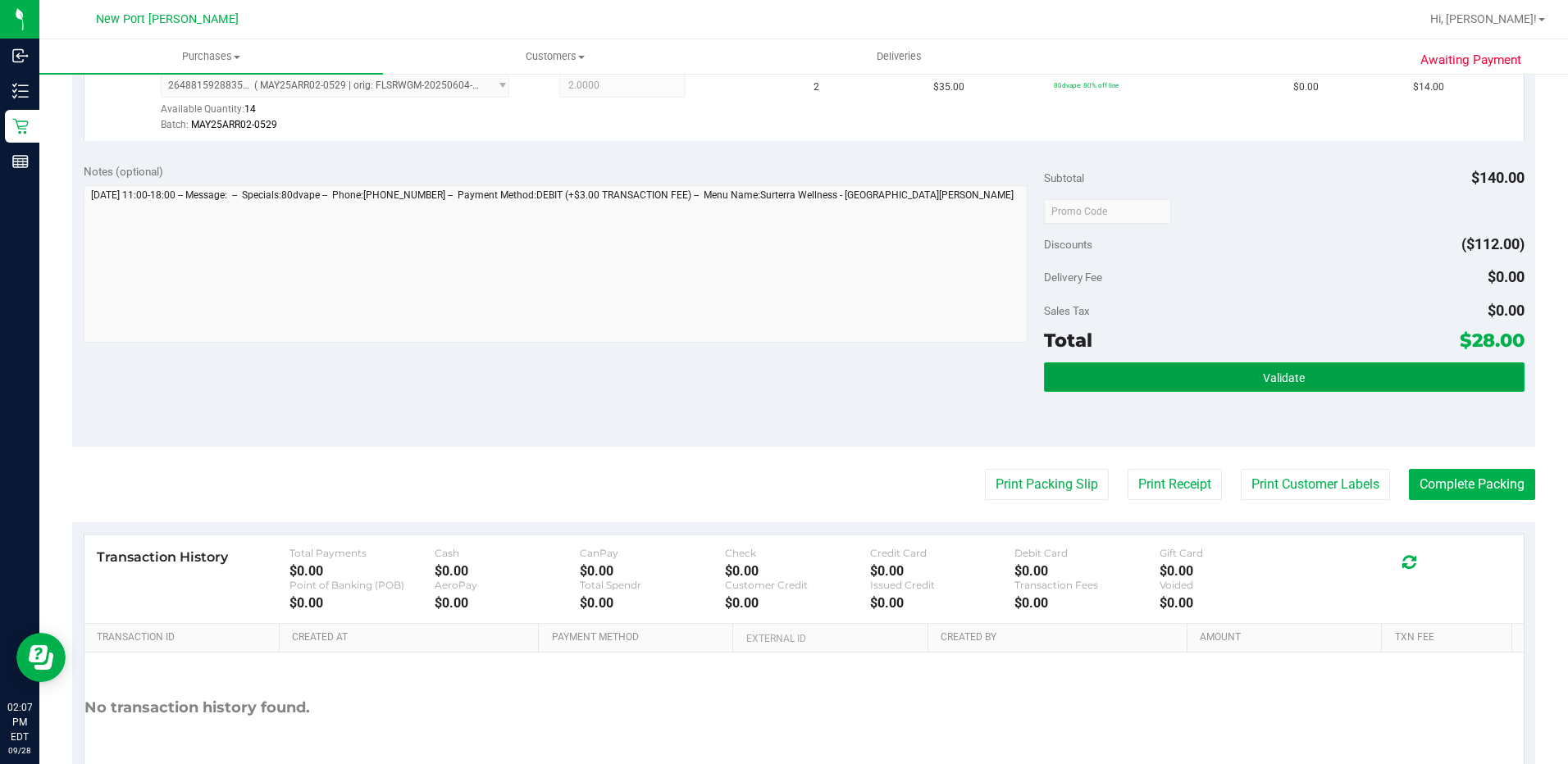
click at [1143, 381] on button "Validate" at bounding box center [1283, 377] width 481 height 29
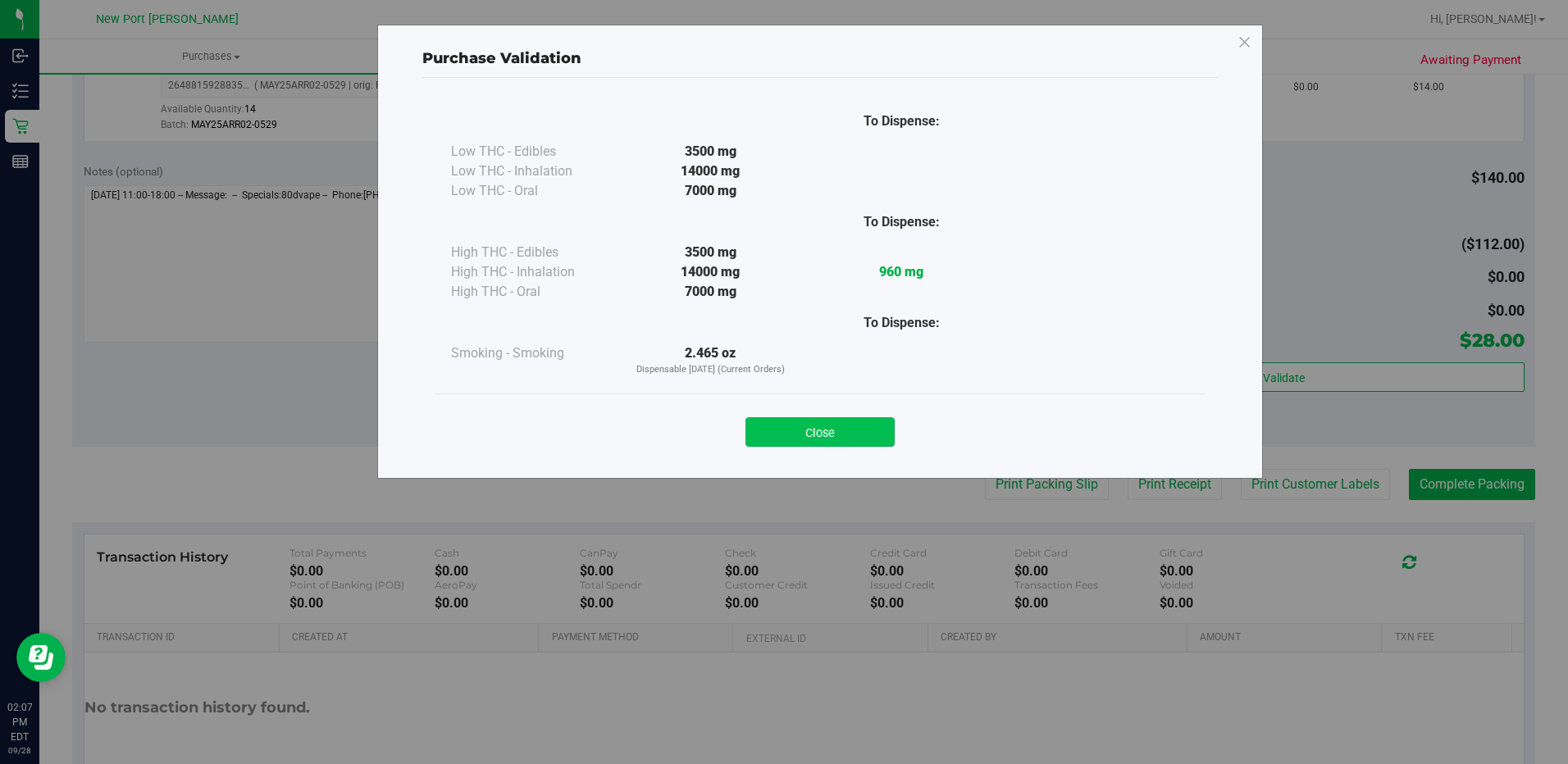
click at [815, 428] on button "Close" at bounding box center [820, 431] width 149 height 29
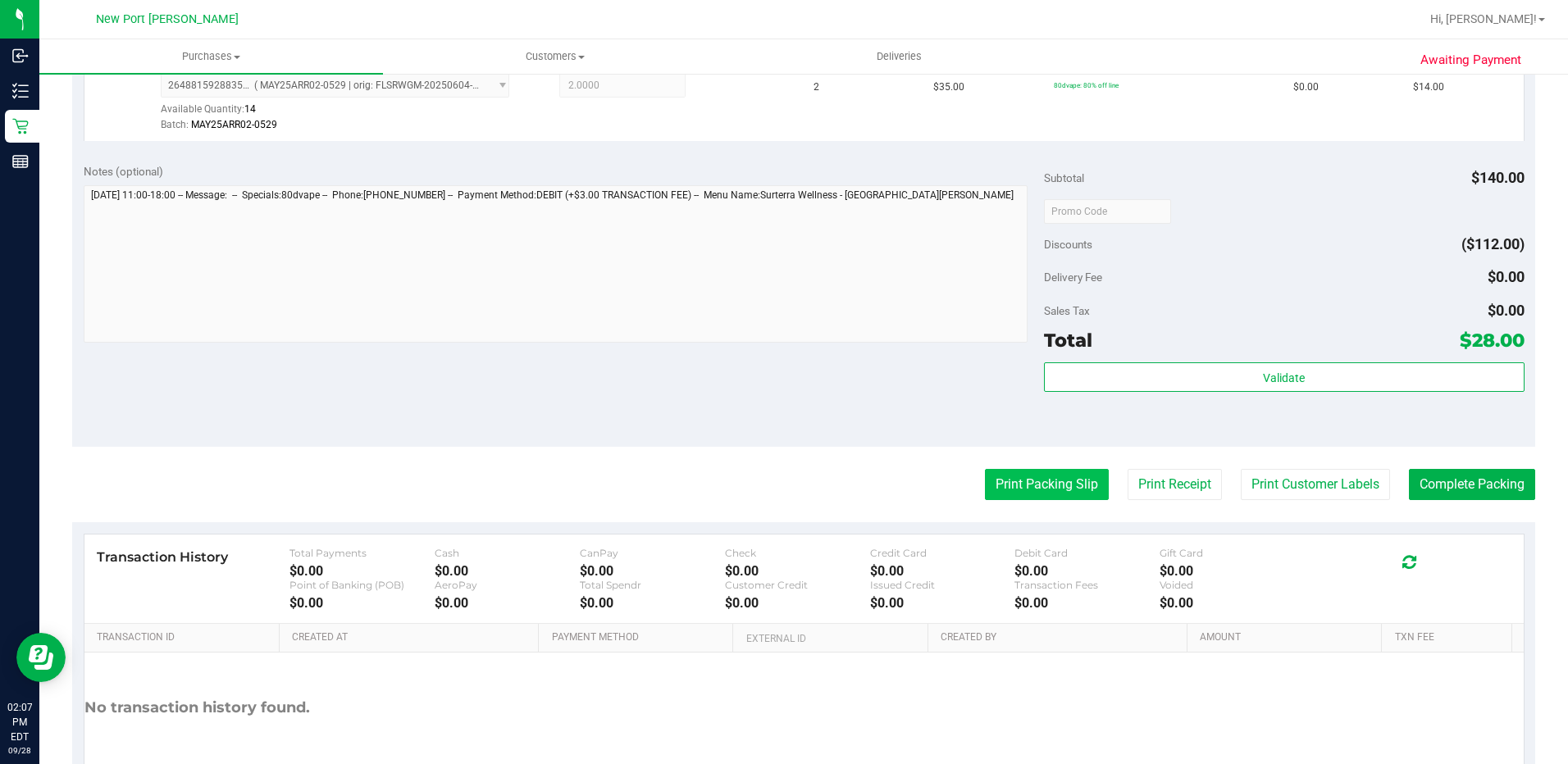
click at [1022, 477] on button "Print Packing Slip" at bounding box center [1046, 484] width 124 height 31
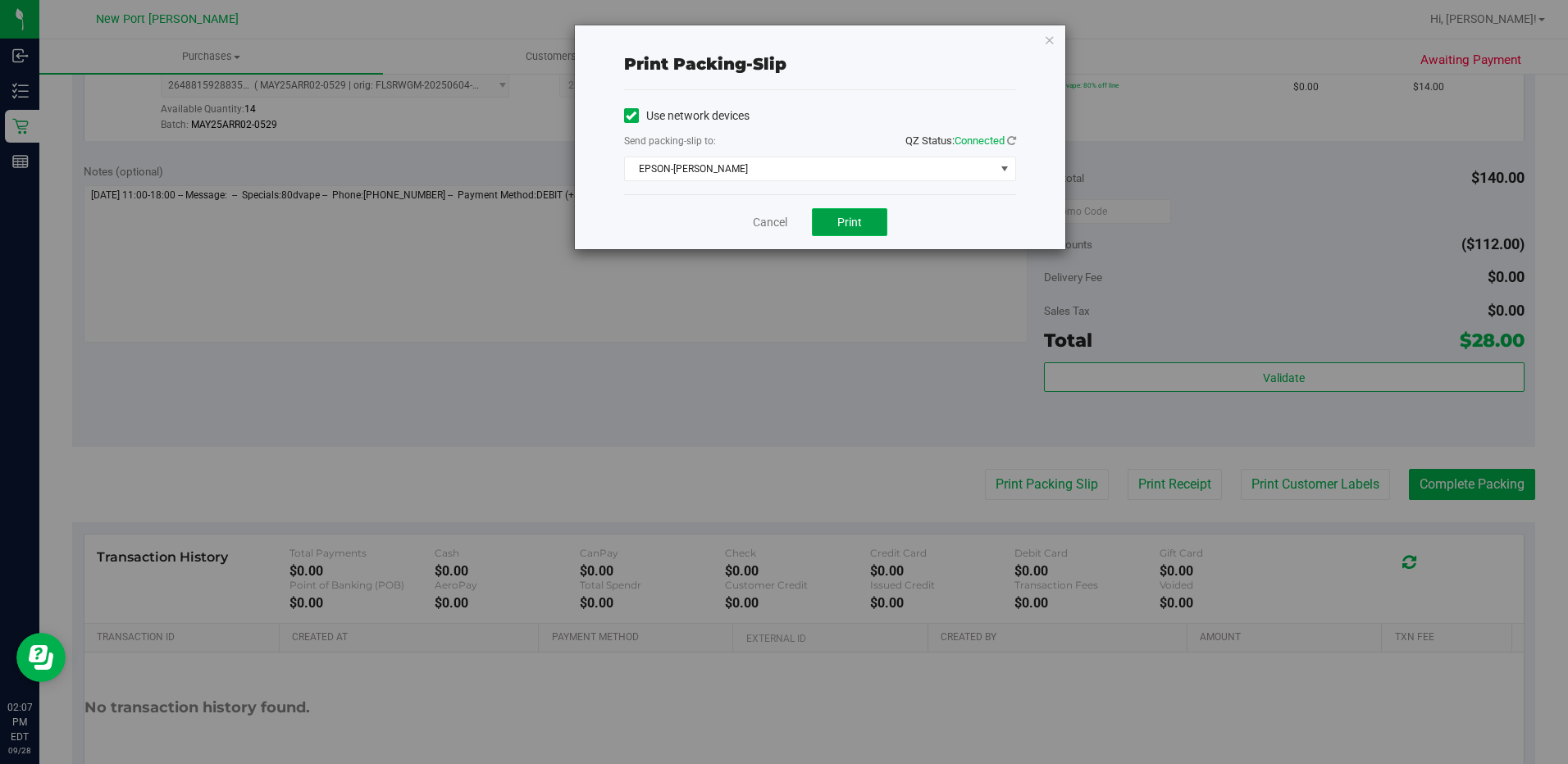
click at [856, 229] on button "Print" at bounding box center [849, 222] width 75 height 28
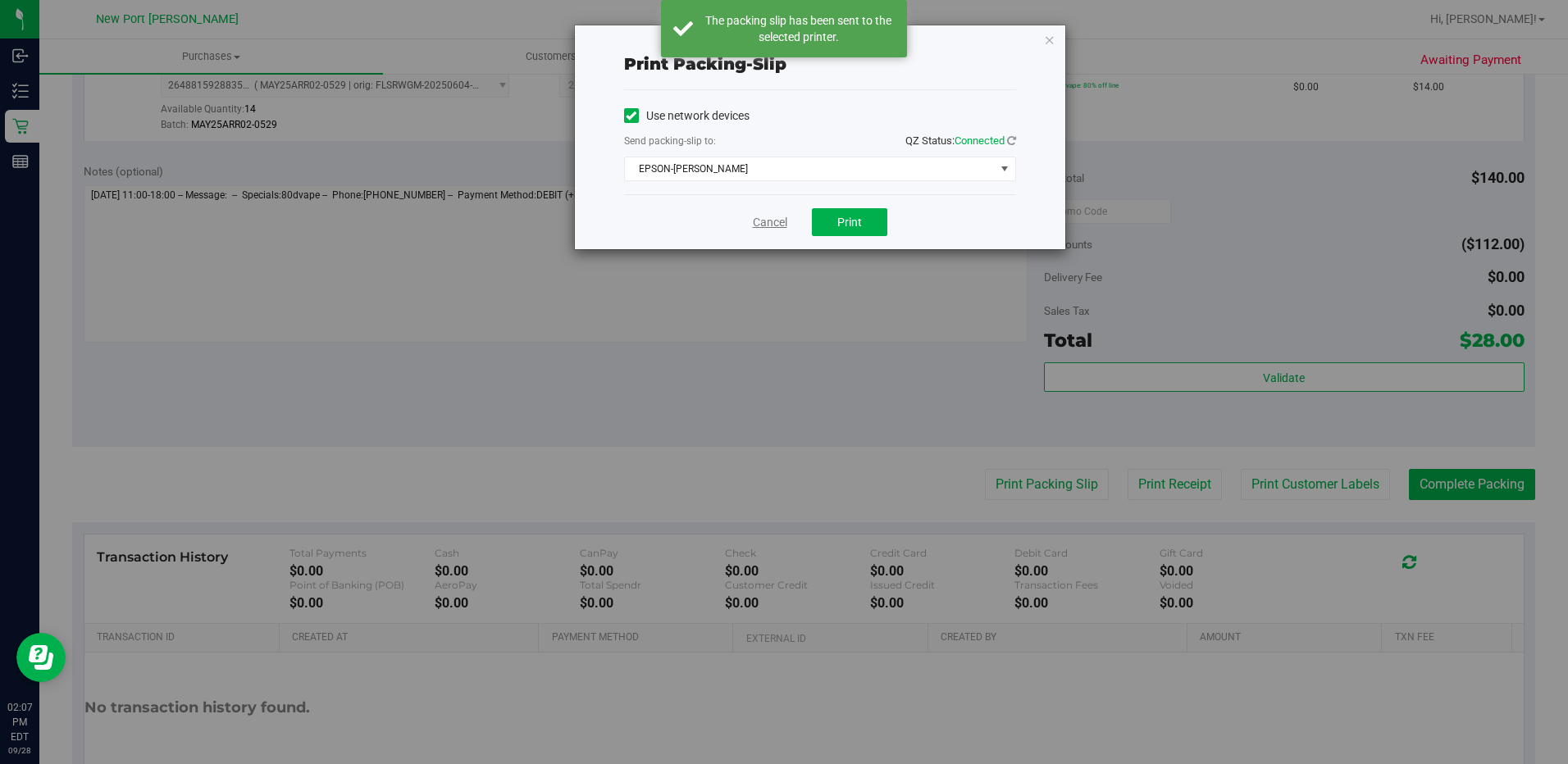
click at [764, 225] on link "Cancel" at bounding box center [770, 223] width 34 height 17
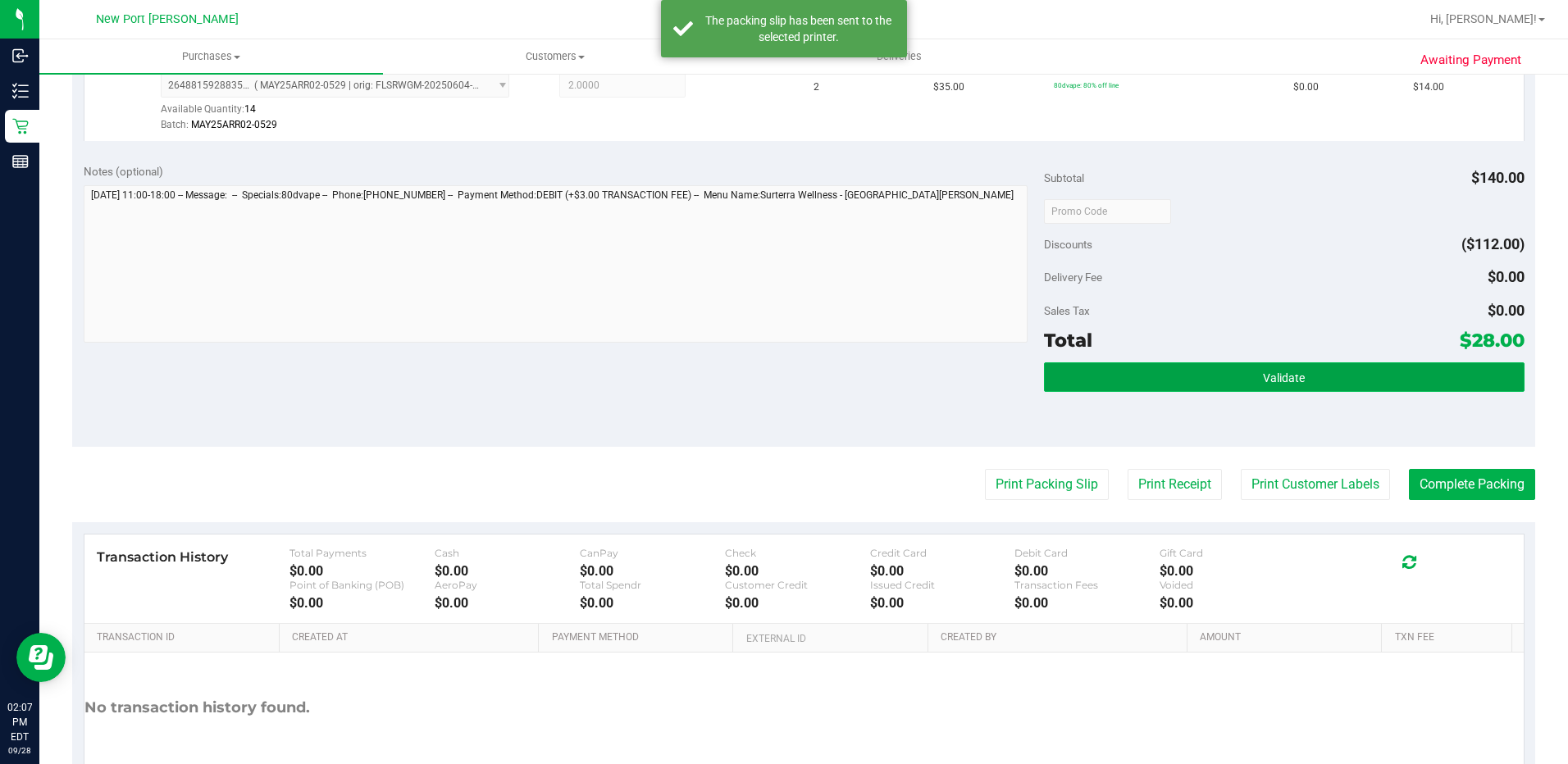
click at [1227, 376] on button "Validate" at bounding box center [1283, 377] width 481 height 29
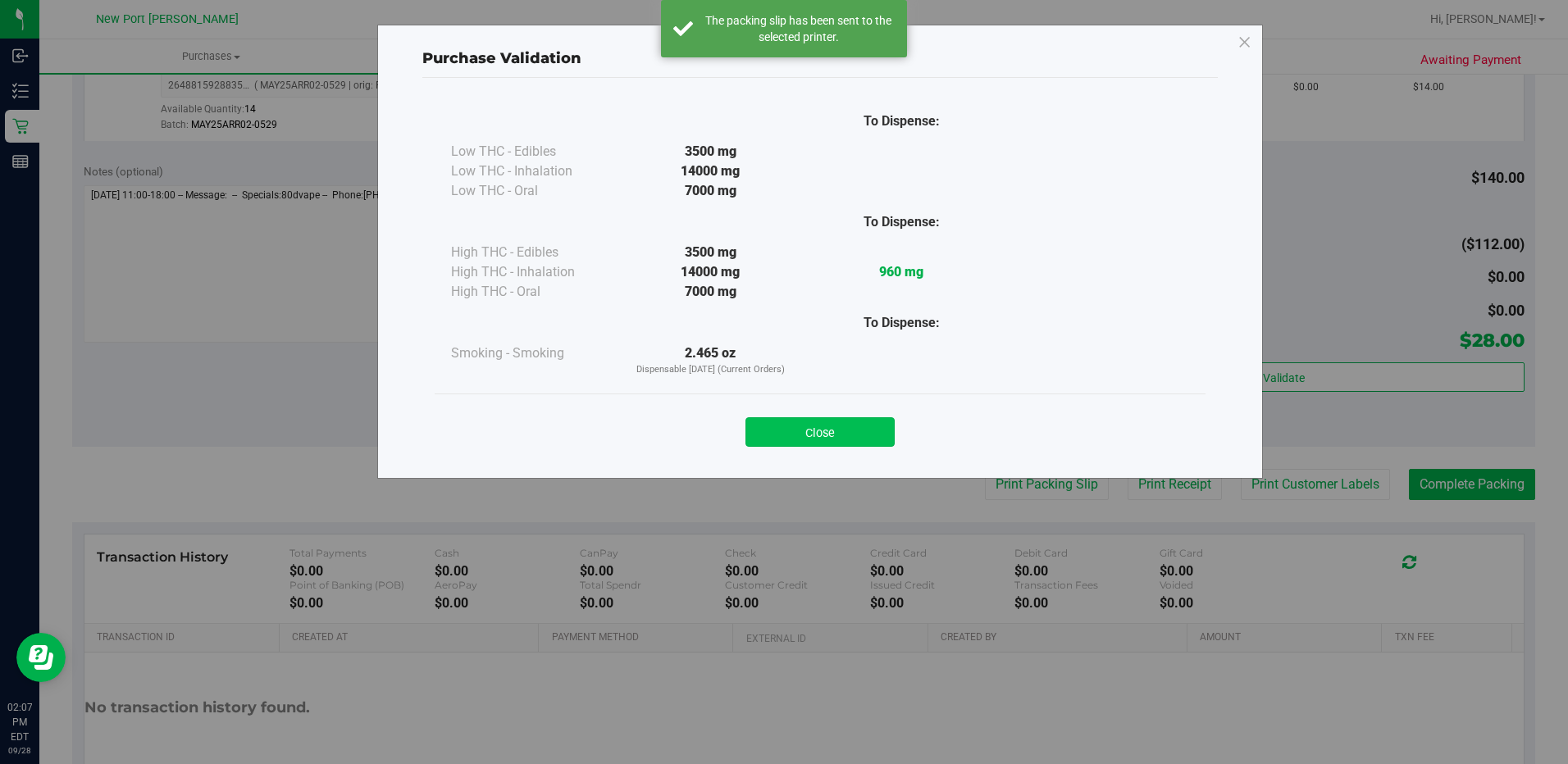
click at [846, 428] on button "Close" at bounding box center [820, 431] width 149 height 29
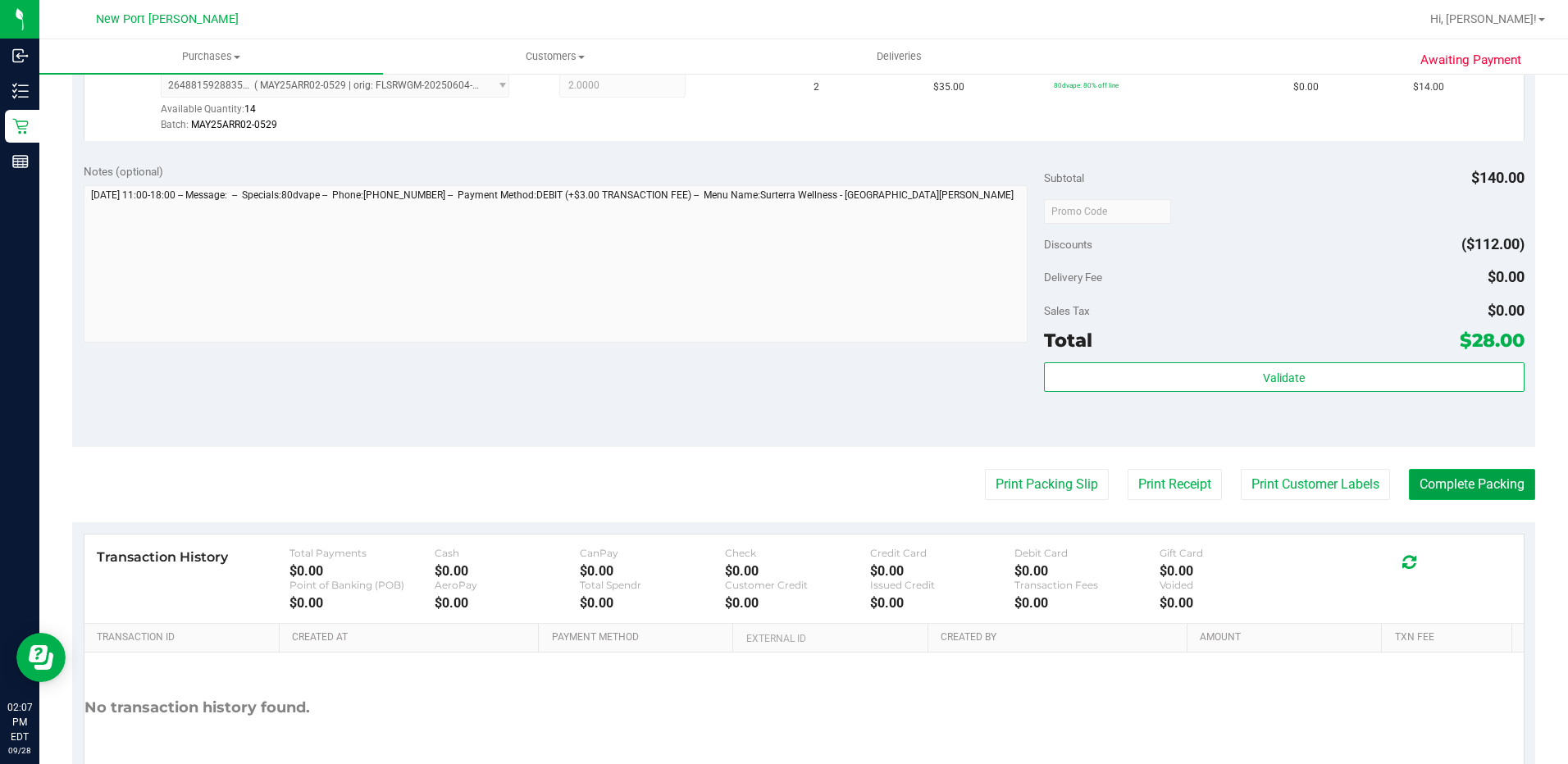
click at [1474, 479] on button "Complete Packing" at bounding box center [1471, 484] width 127 height 31
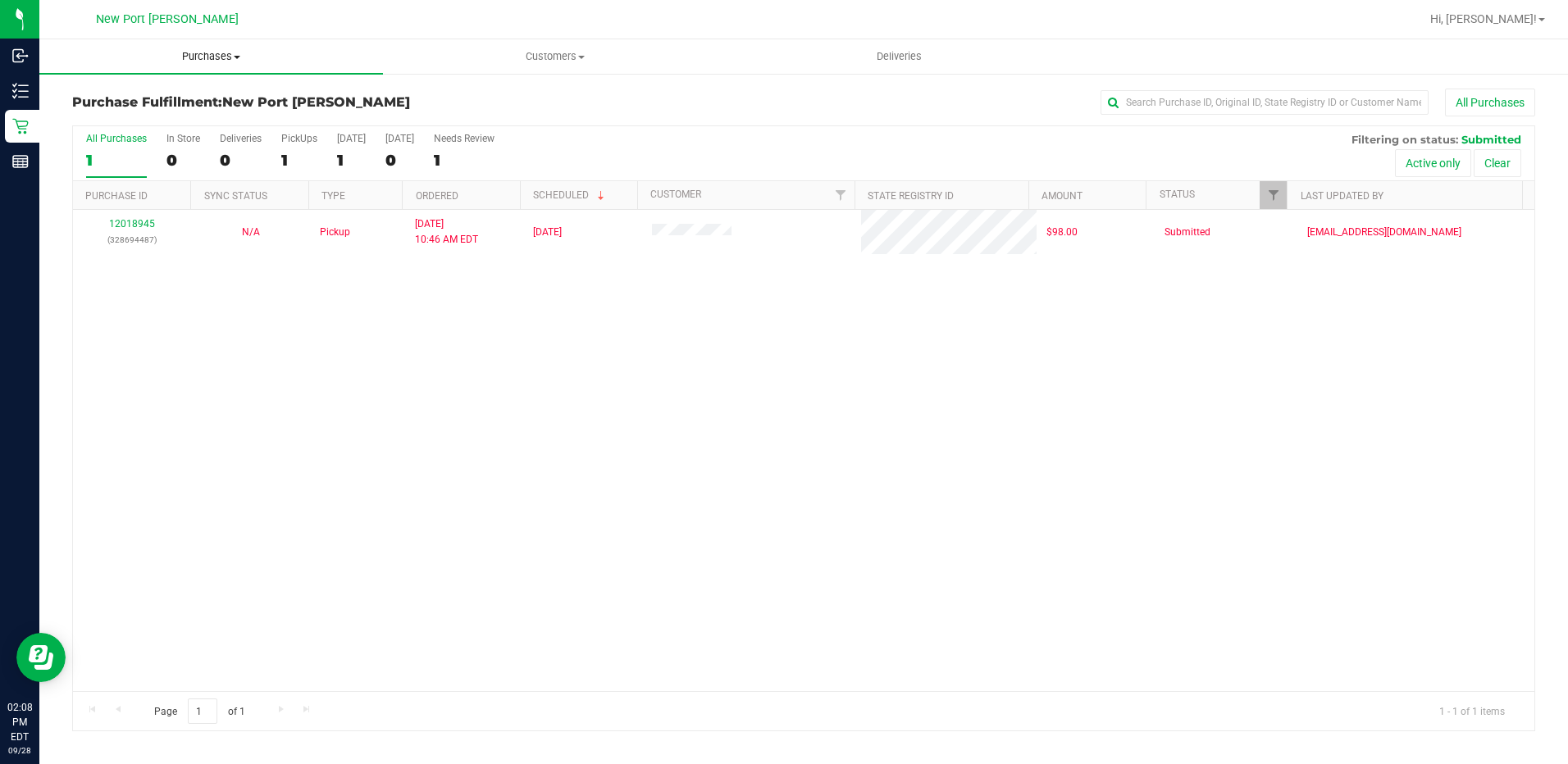
click at [209, 51] on span "Purchases" at bounding box center [210, 57] width 344 height 15
click at [203, 117] on li "Fulfillment" at bounding box center [210, 119] width 344 height 20
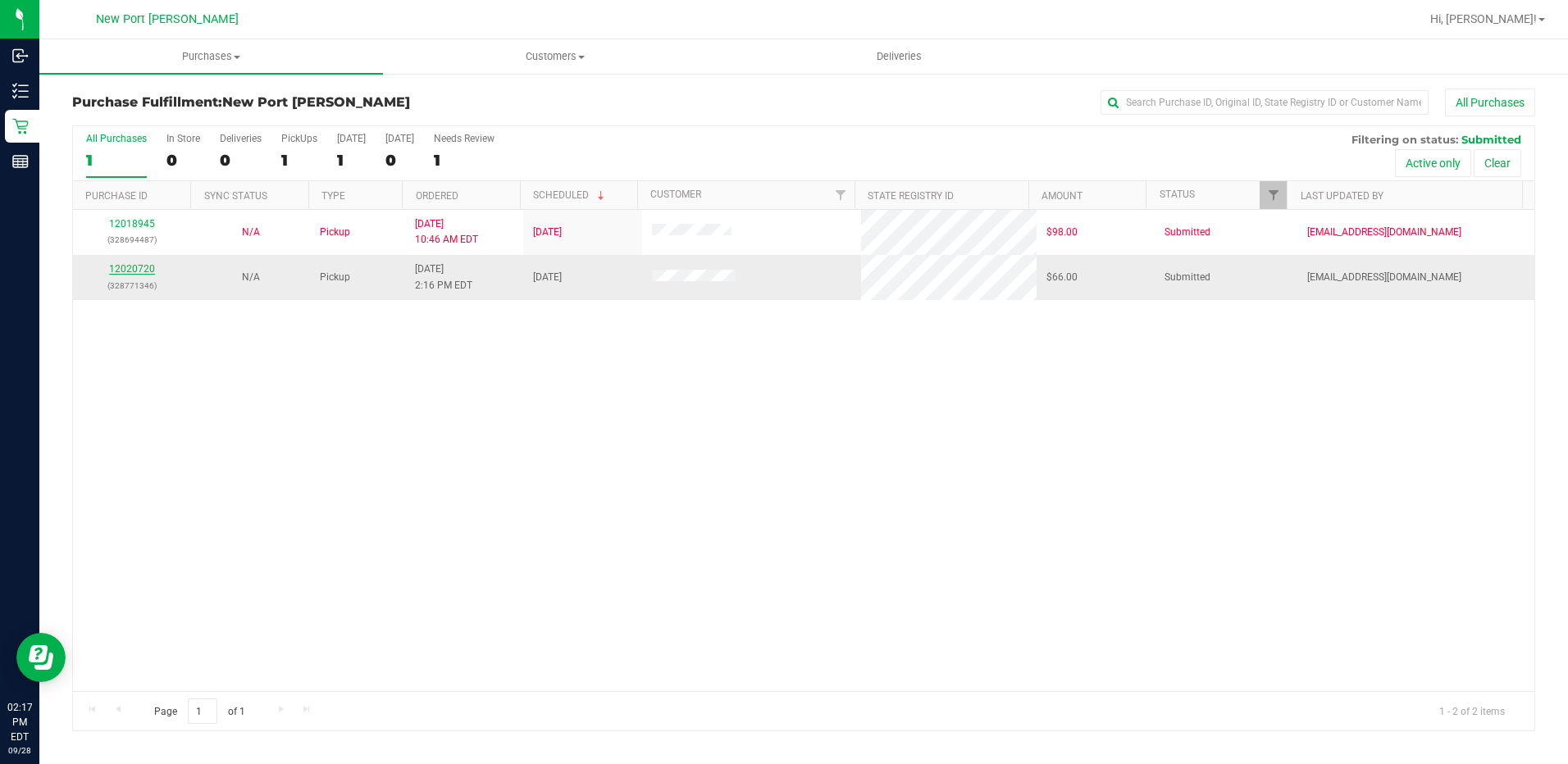
click at [138, 271] on link "12020720" at bounding box center [132, 268] width 46 height 11
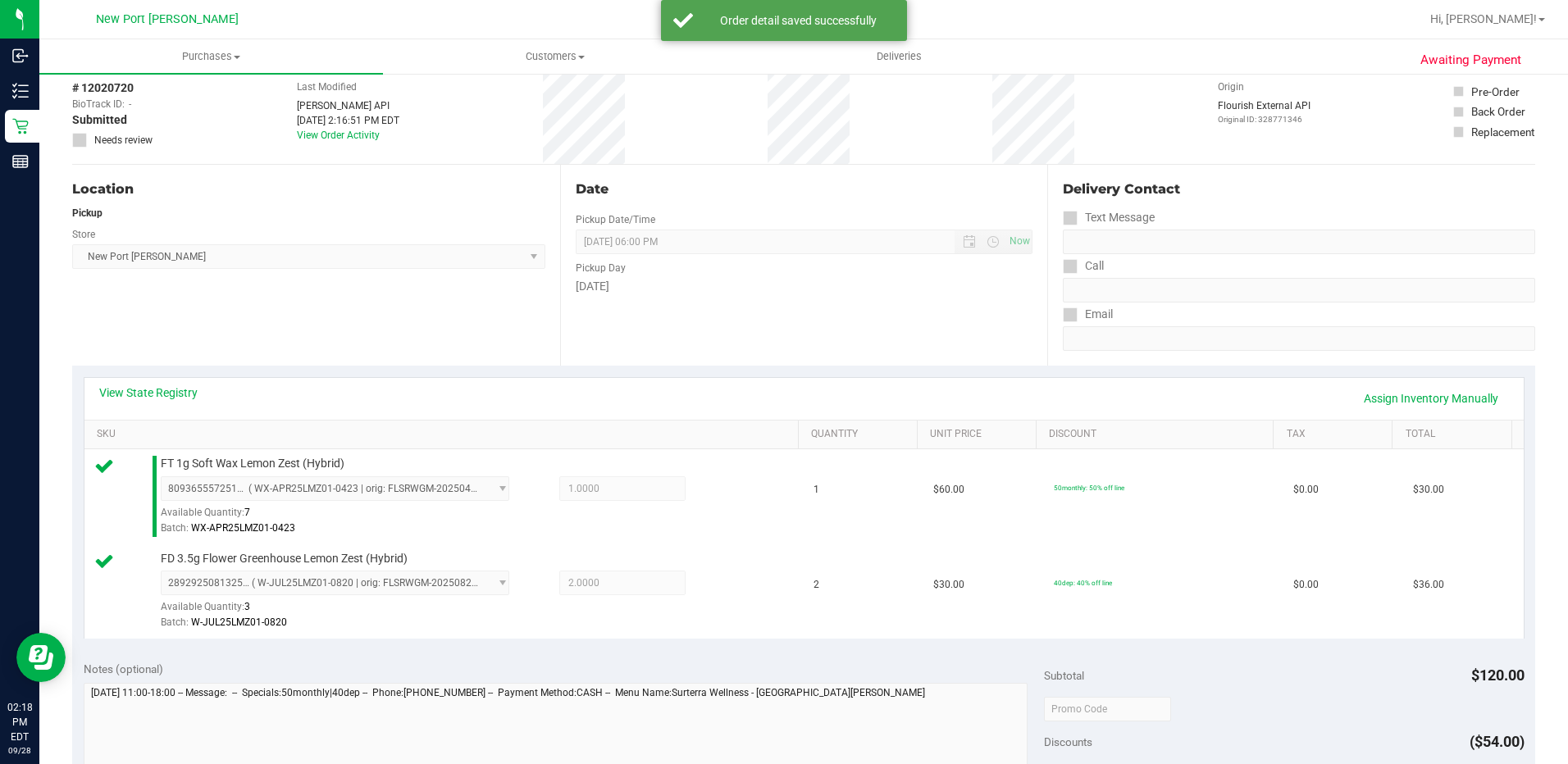
scroll to position [327, 0]
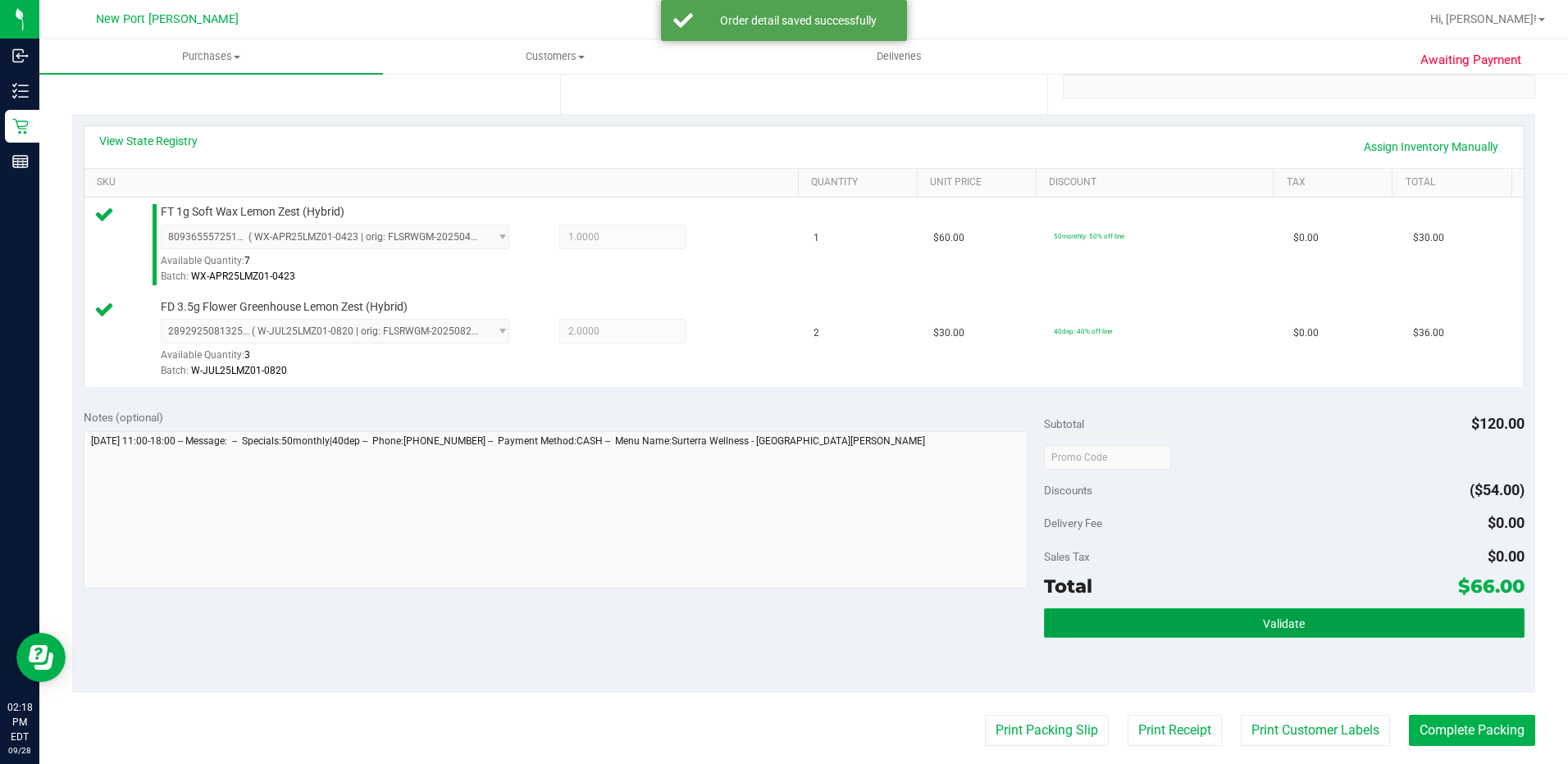
click at [1262, 621] on span "Validate" at bounding box center [1283, 623] width 42 height 13
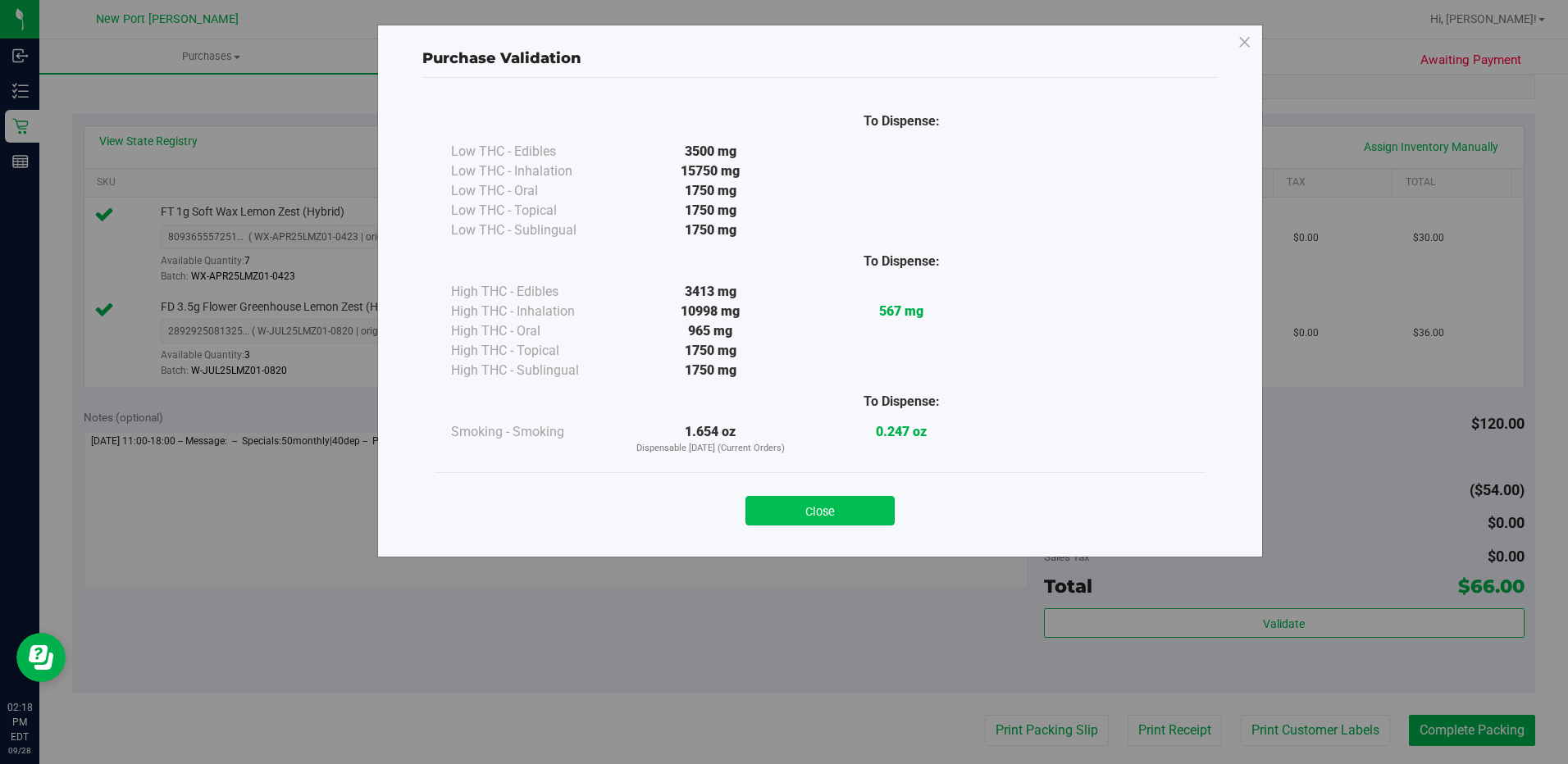
click at [812, 519] on button "Close" at bounding box center [820, 510] width 149 height 29
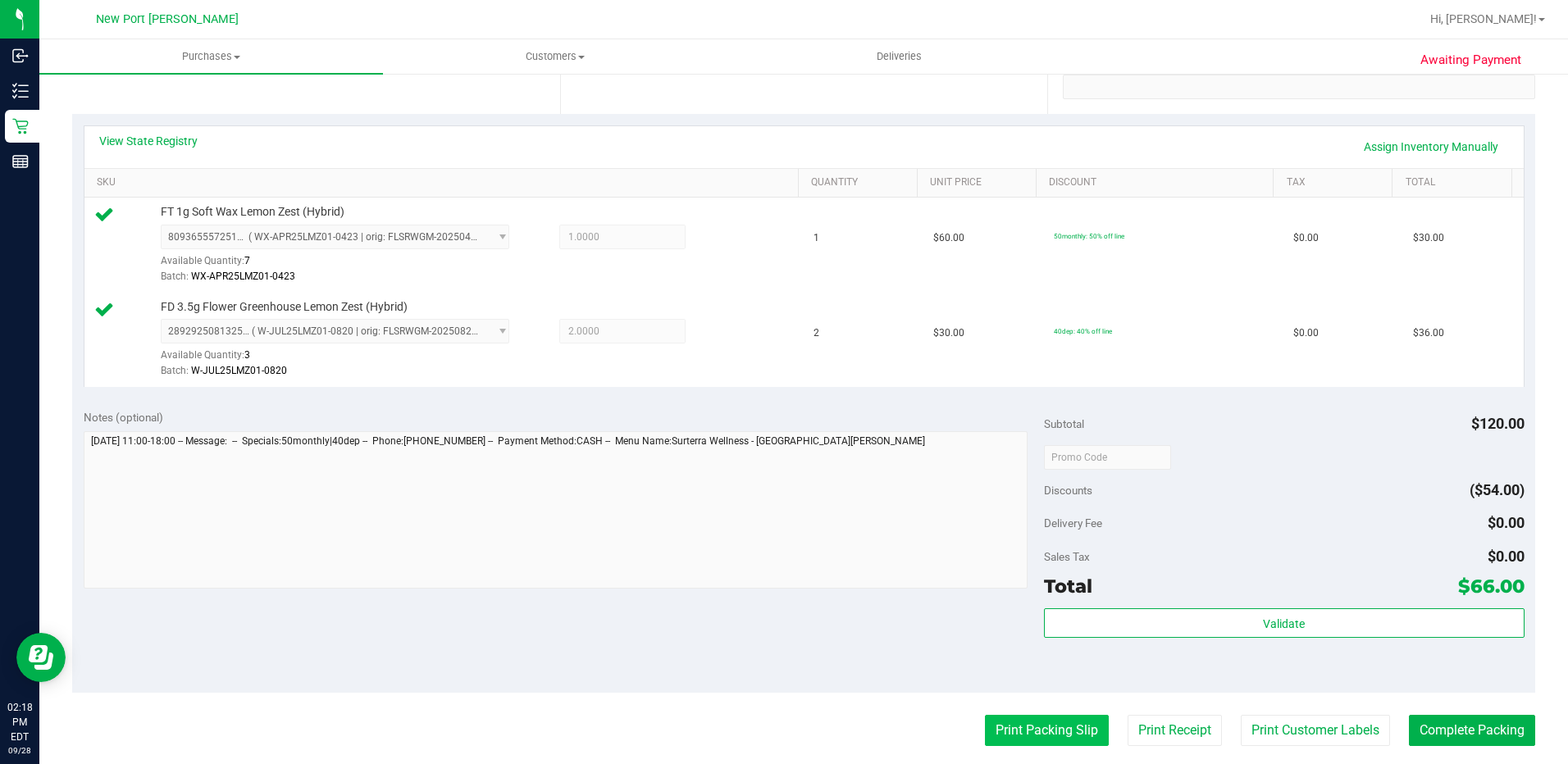
click at [1023, 731] on button "Print Packing Slip" at bounding box center [1046, 730] width 124 height 31
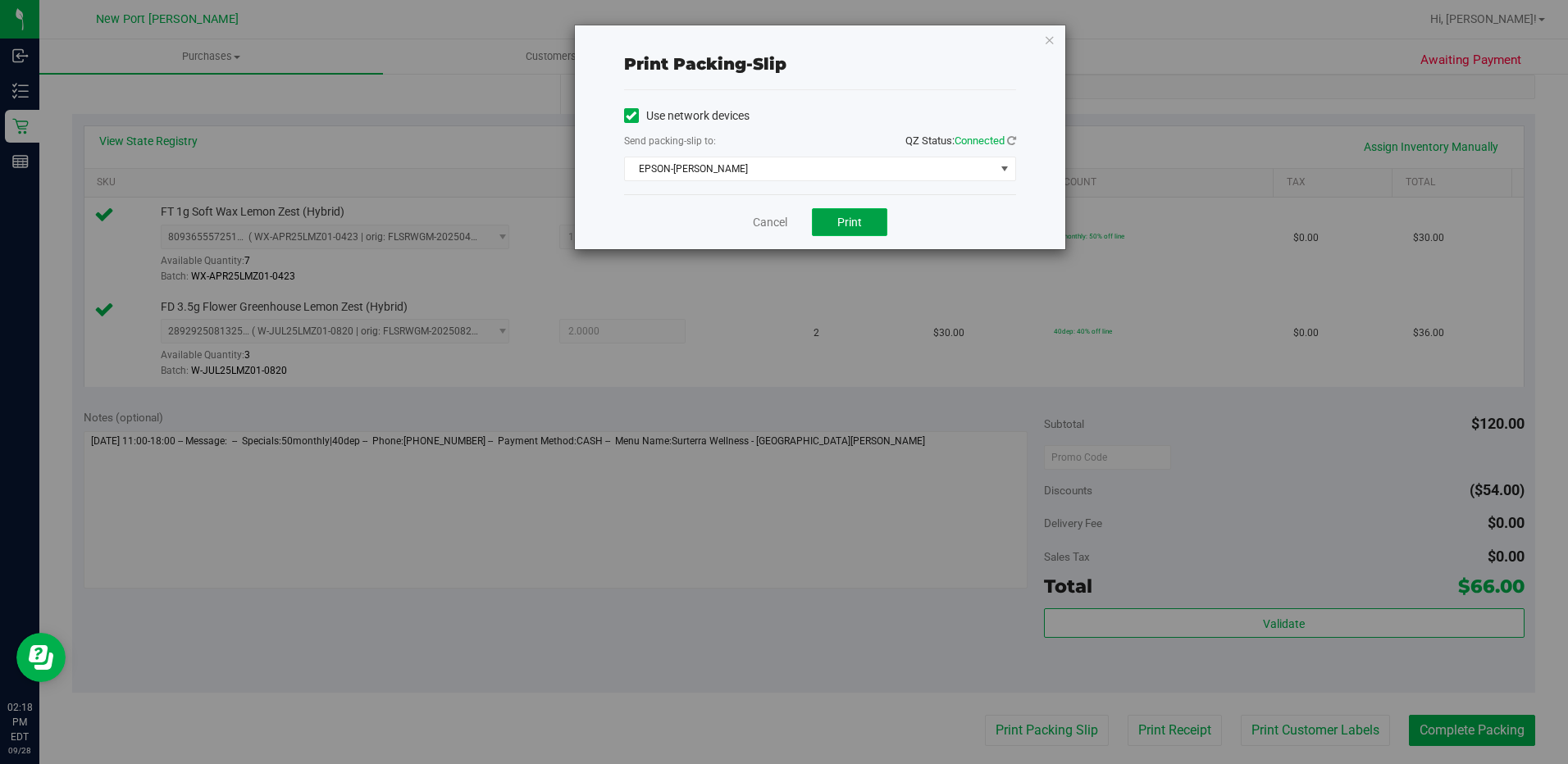
click at [856, 224] on span "Print" at bounding box center [849, 222] width 25 height 13
click at [764, 222] on link "Cancel" at bounding box center [770, 223] width 34 height 17
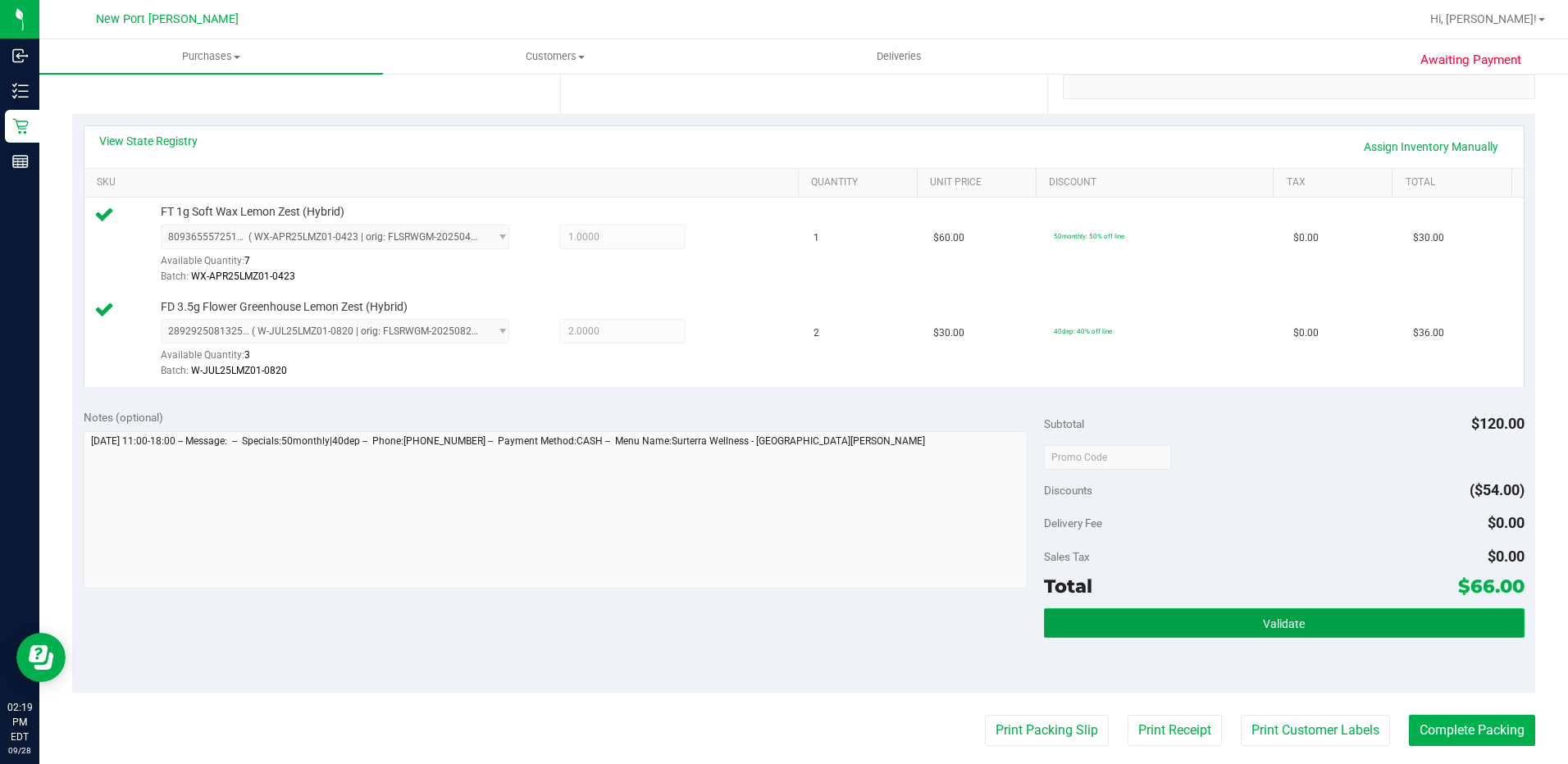
click at [1173, 617] on button "Validate" at bounding box center [1283, 622] width 481 height 29
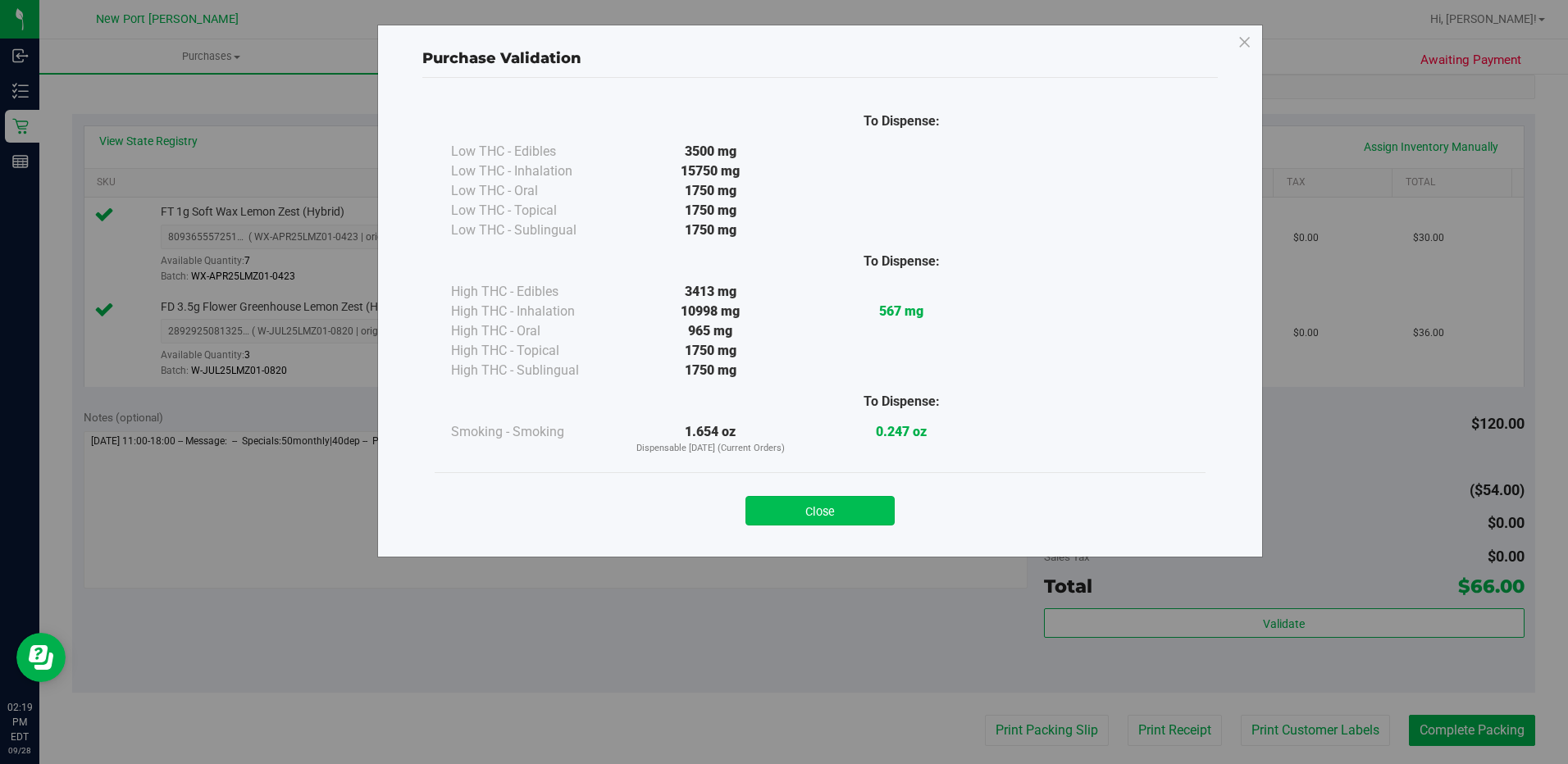
click at [852, 508] on button "Close" at bounding box center [820, 510] width 149 height 29
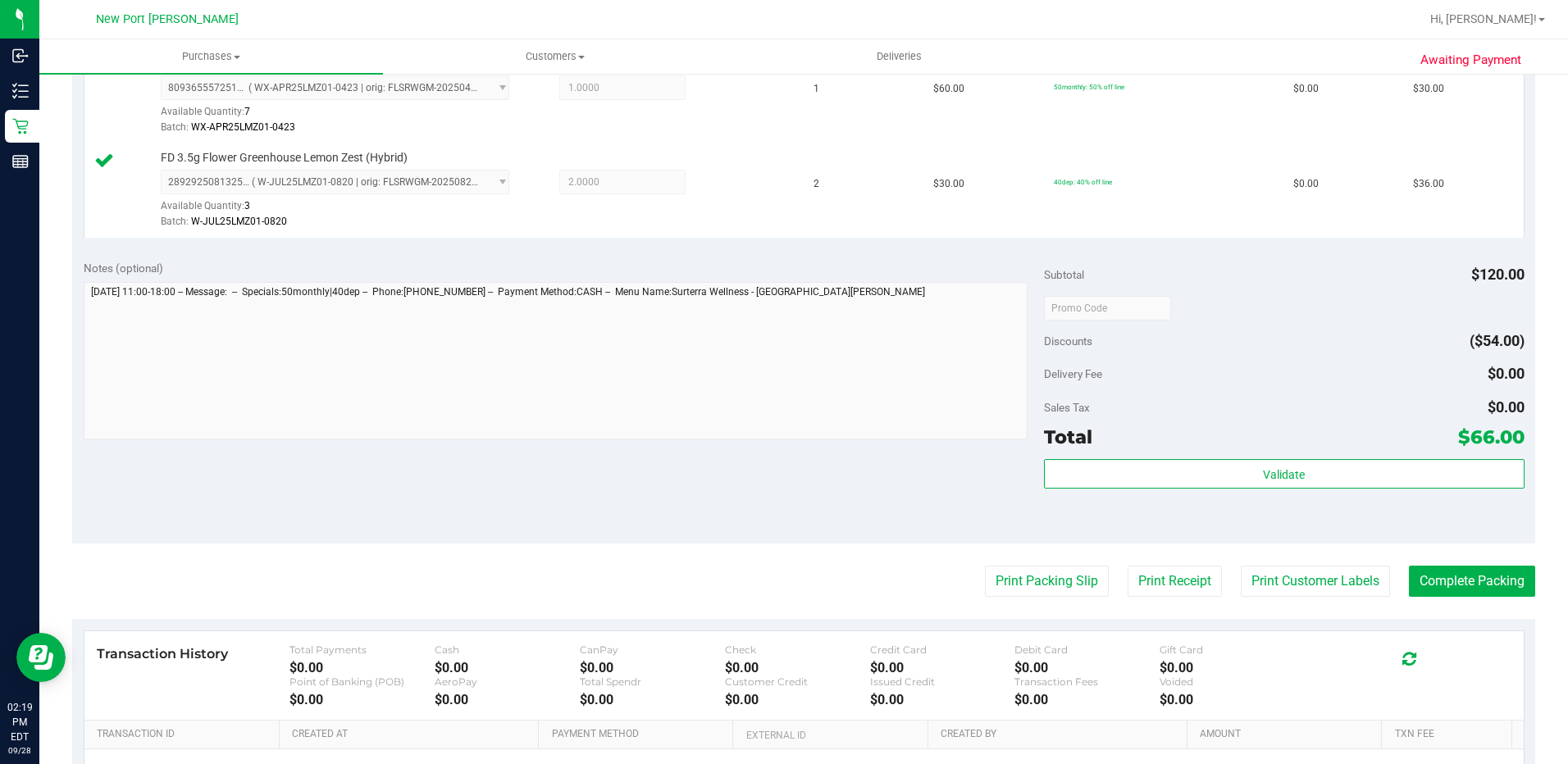
scroll to position [492, 0]
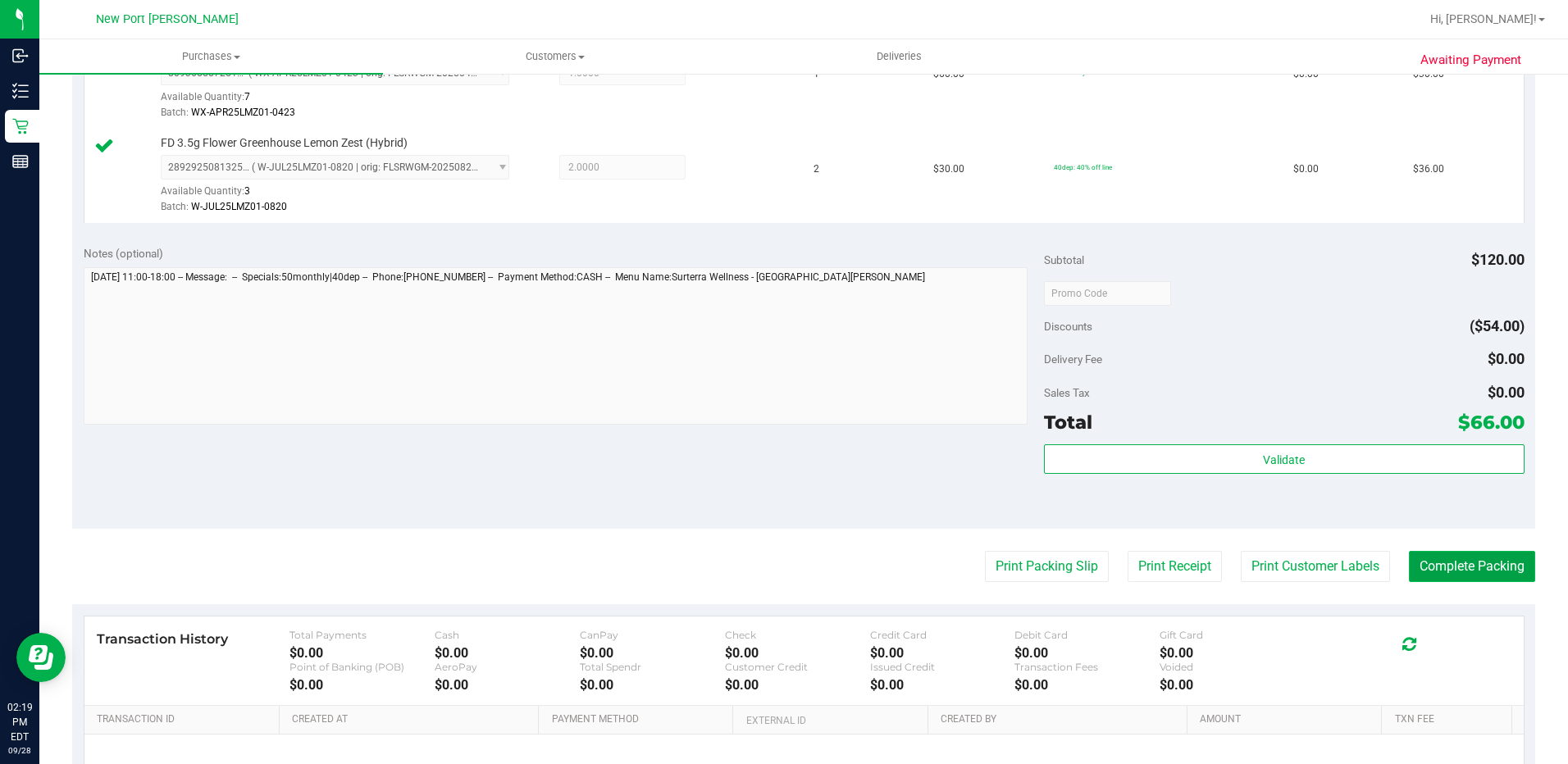
click at [1453, 565] on button "Complete Packing" at bounding box center [1471, 566] width 127 height 31
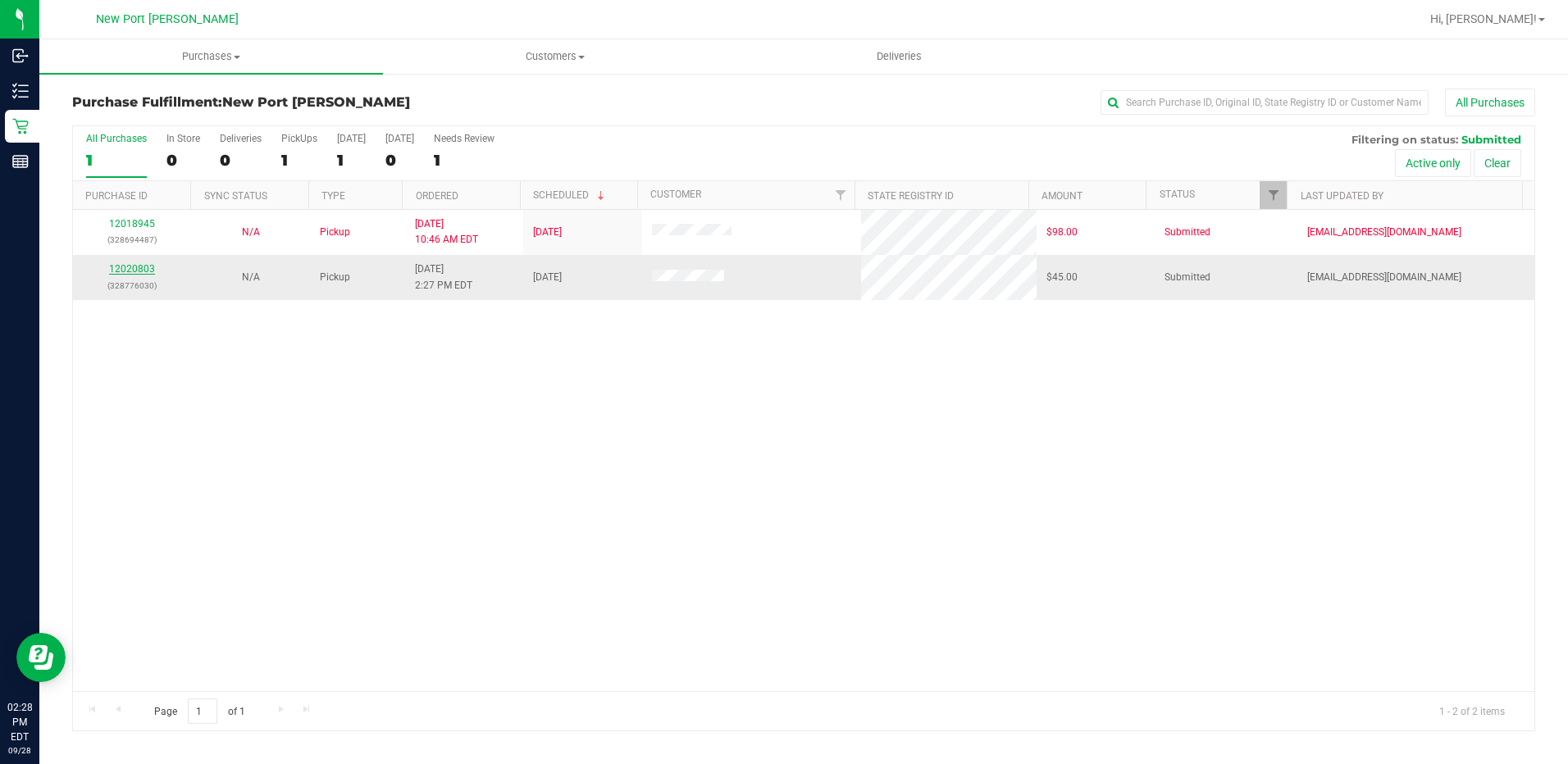
click at [148, 263] on link "12020803" at bounding box center [132, 268] width 46 height 11
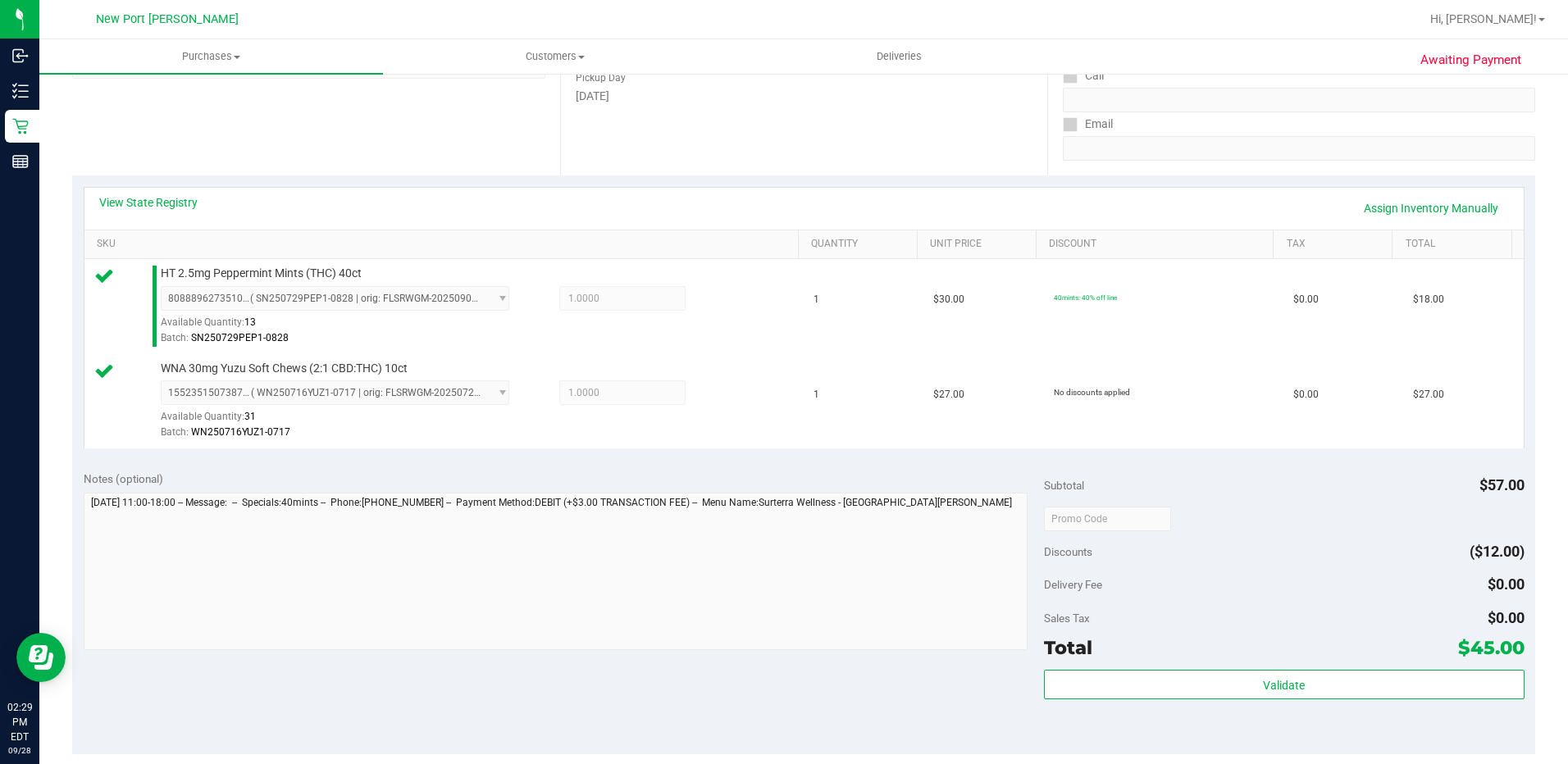
scroll to position [327, 0]
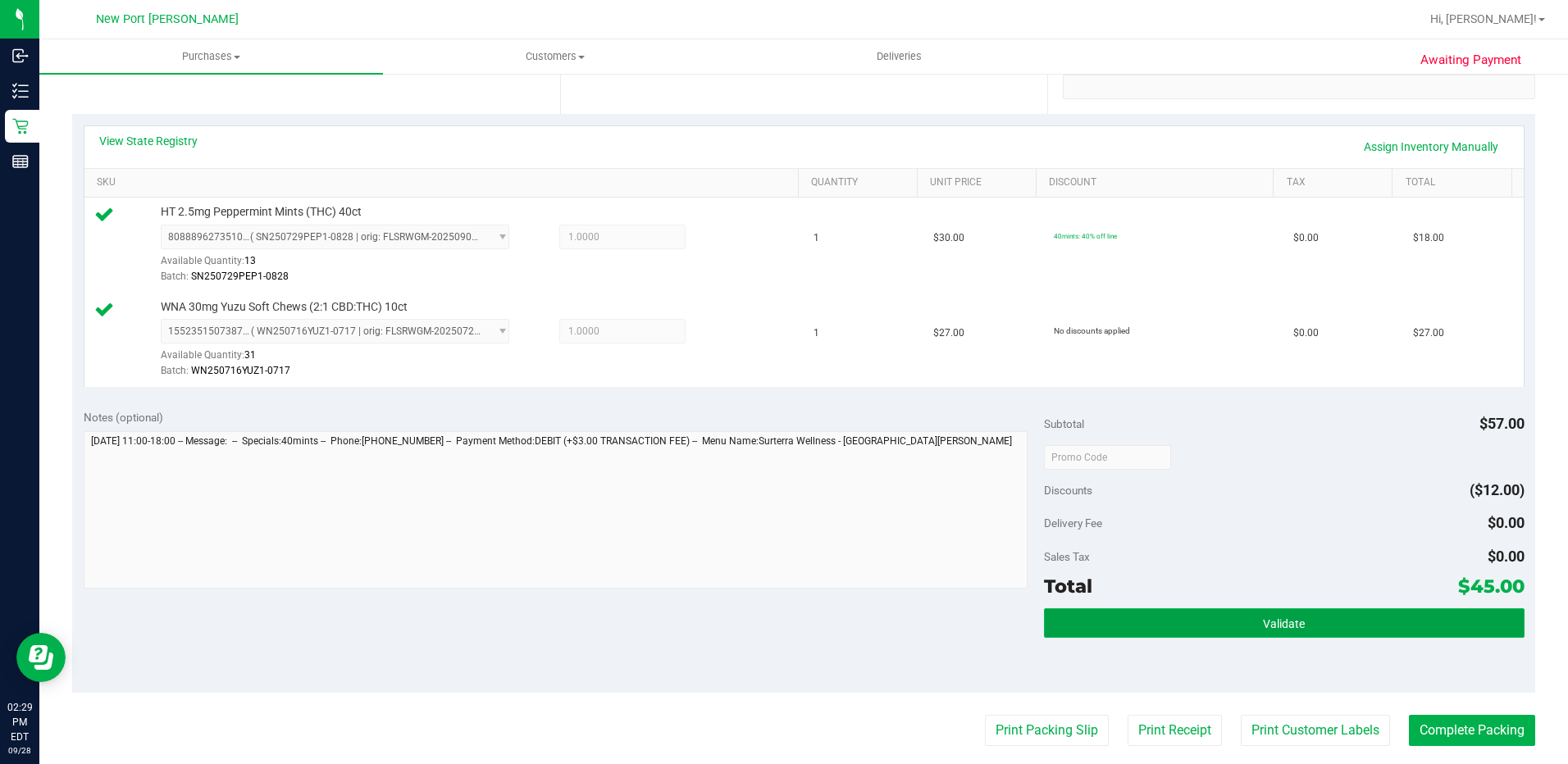
click at [1297, 615] on button "Validate" at bounding box center [1283, 622] width 481 height 29
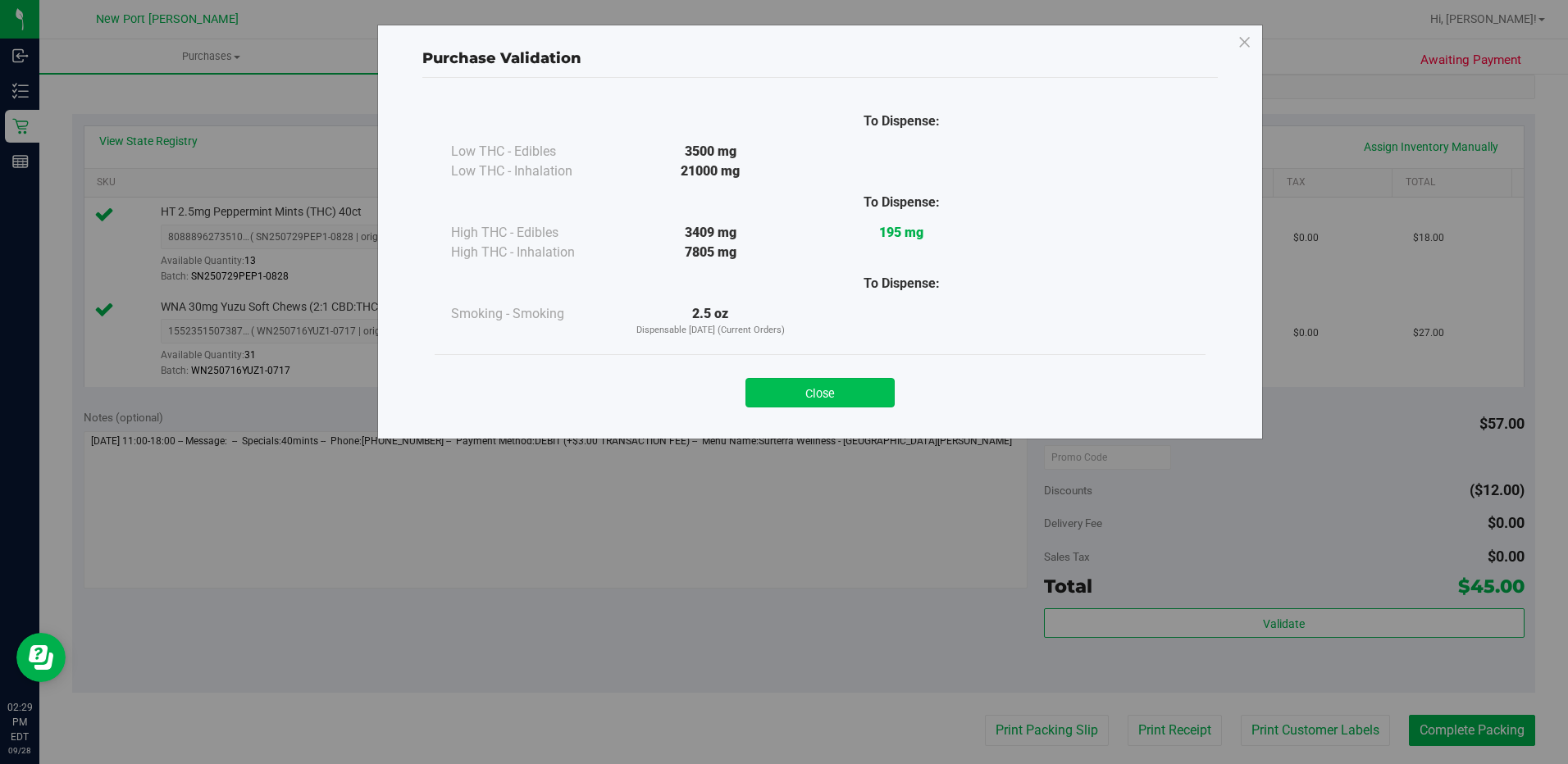
click at [850, 394] on button "Close" at bounding box center [820, 392] width 149 height 29
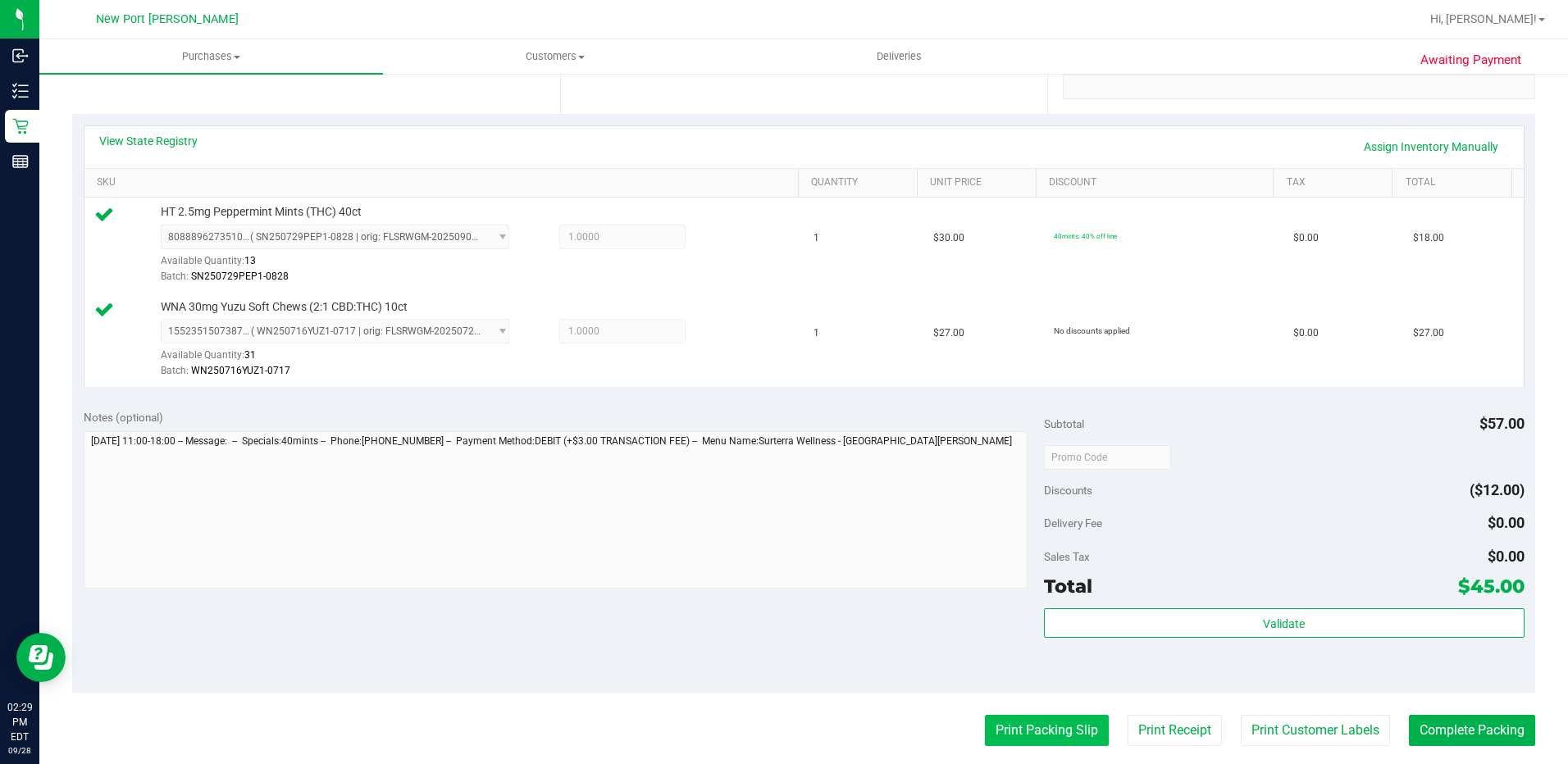
click at [1029, 734] on button "Print Packing Slip" at bounding box center [1046, 730] width 124 height 31
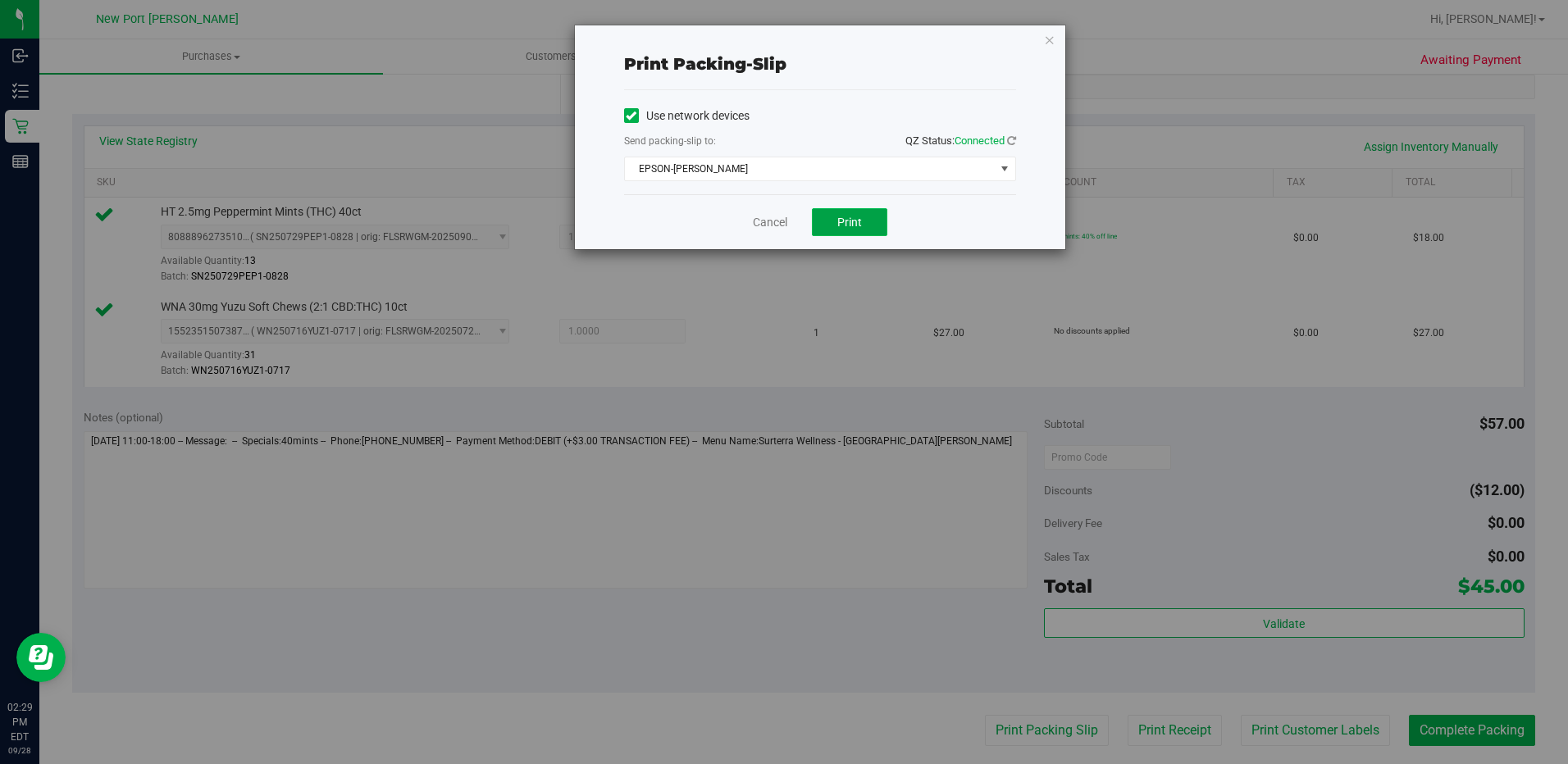
click at [866, 224] on button "Print" at bounding box center [849, 222] width 75 height 28
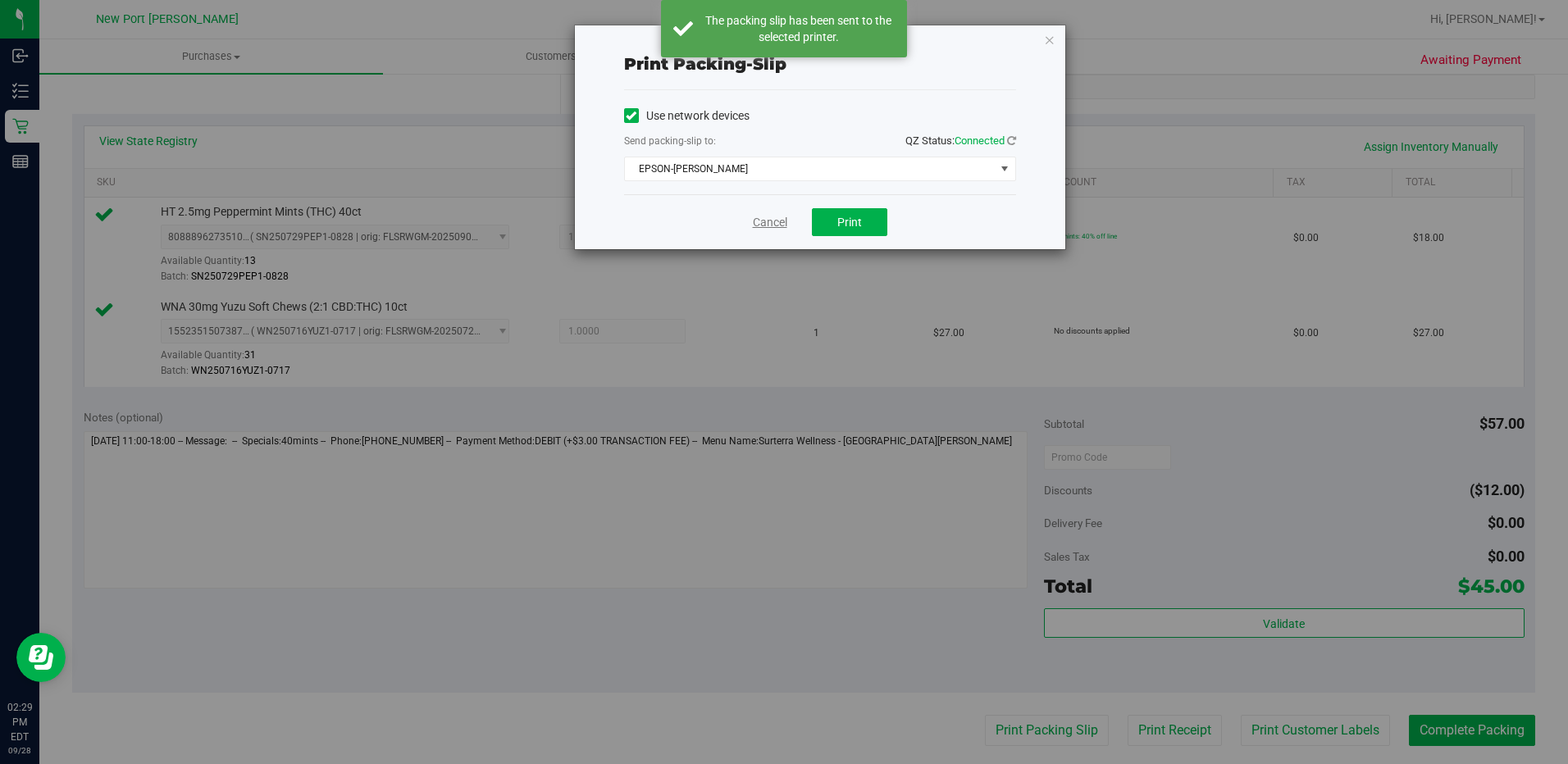
click at [774, 222] on link "Cancel" at bounding box center [770, 223] width 34 height 17
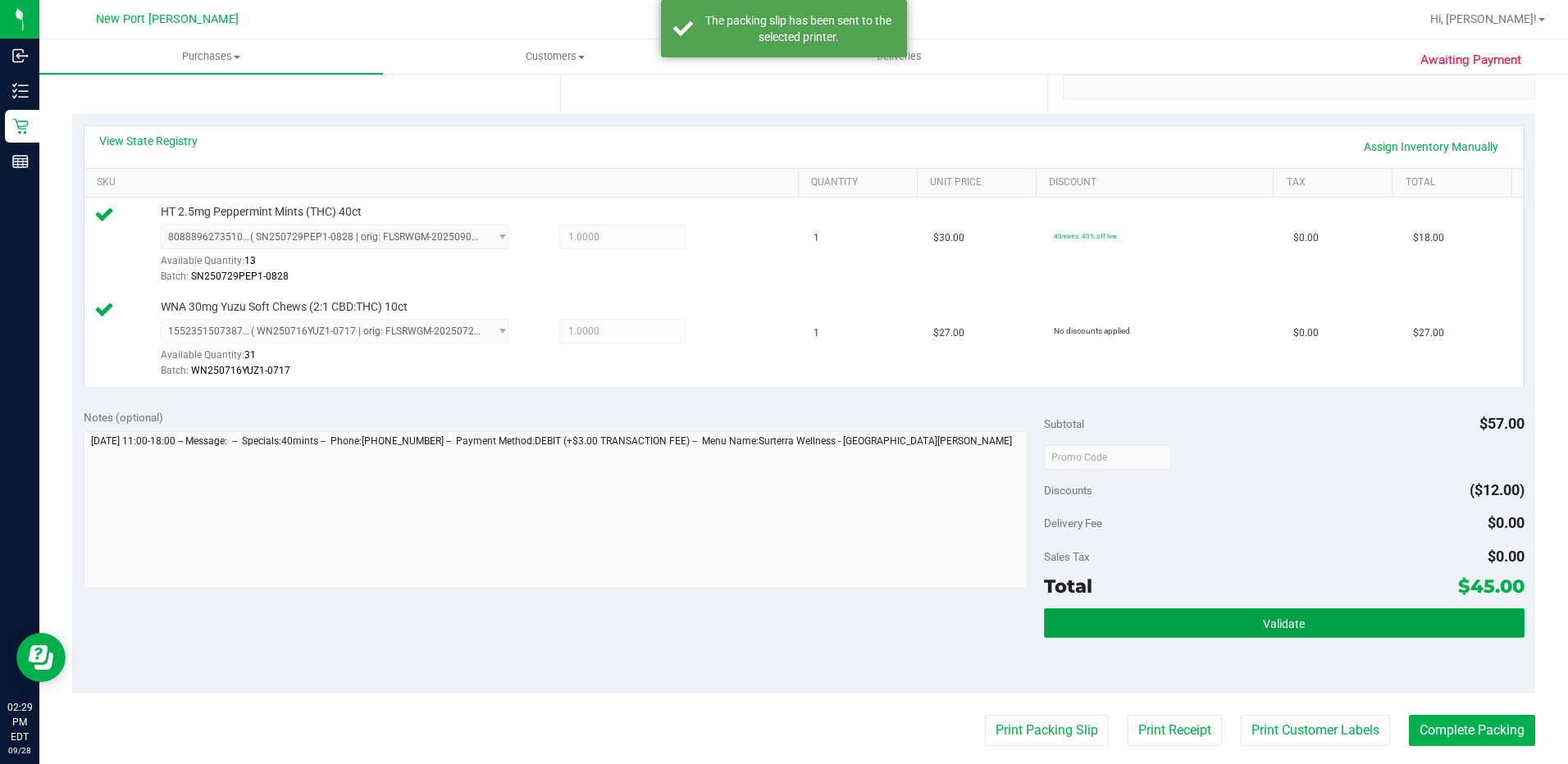
click at [1239, 628] on button "Validate" at bounding box center [1283, 622] width 481 height 29
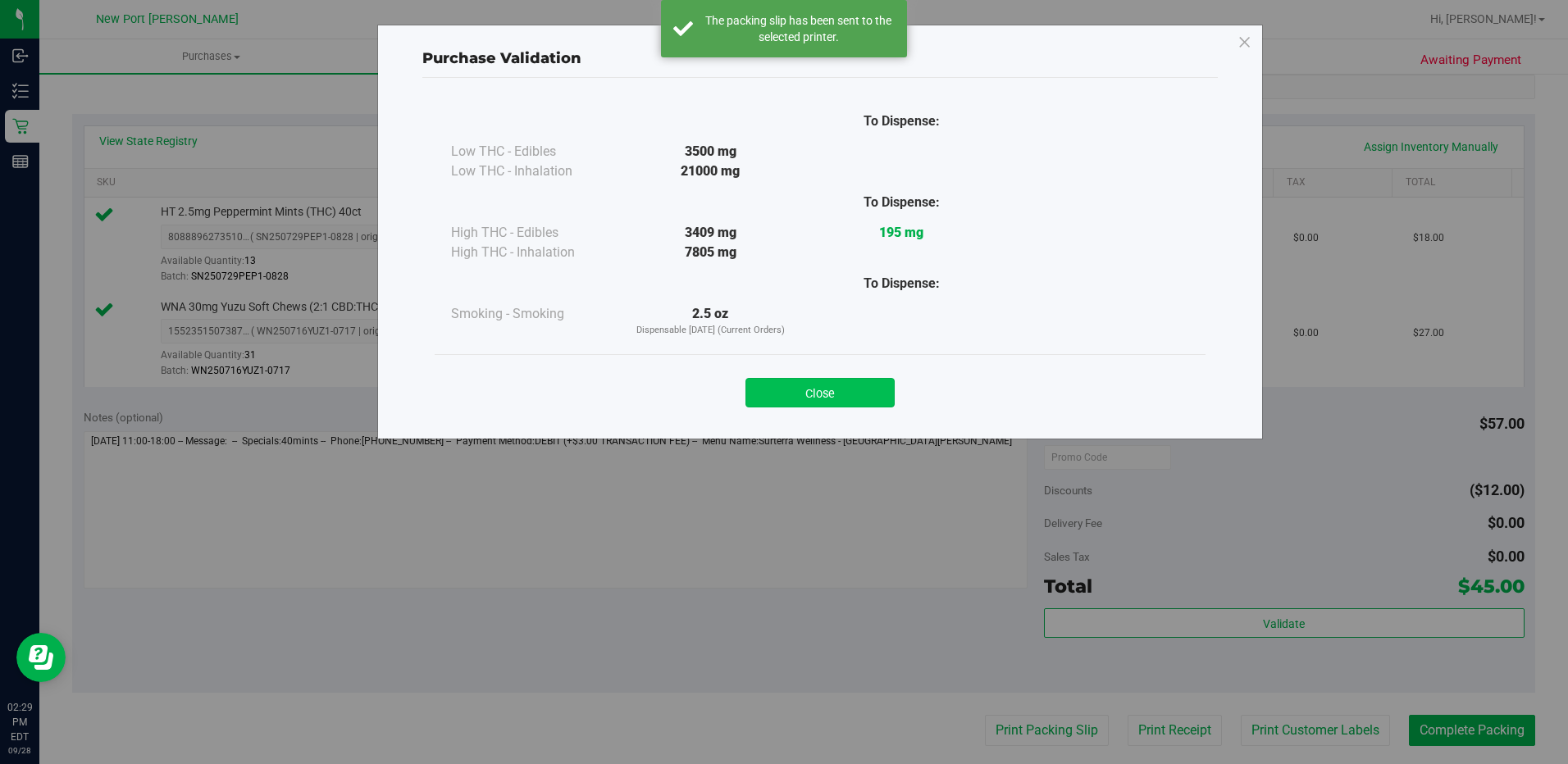
click at [864, 398] on button "Close" at bounding box center [820, 392] width 149 height 29
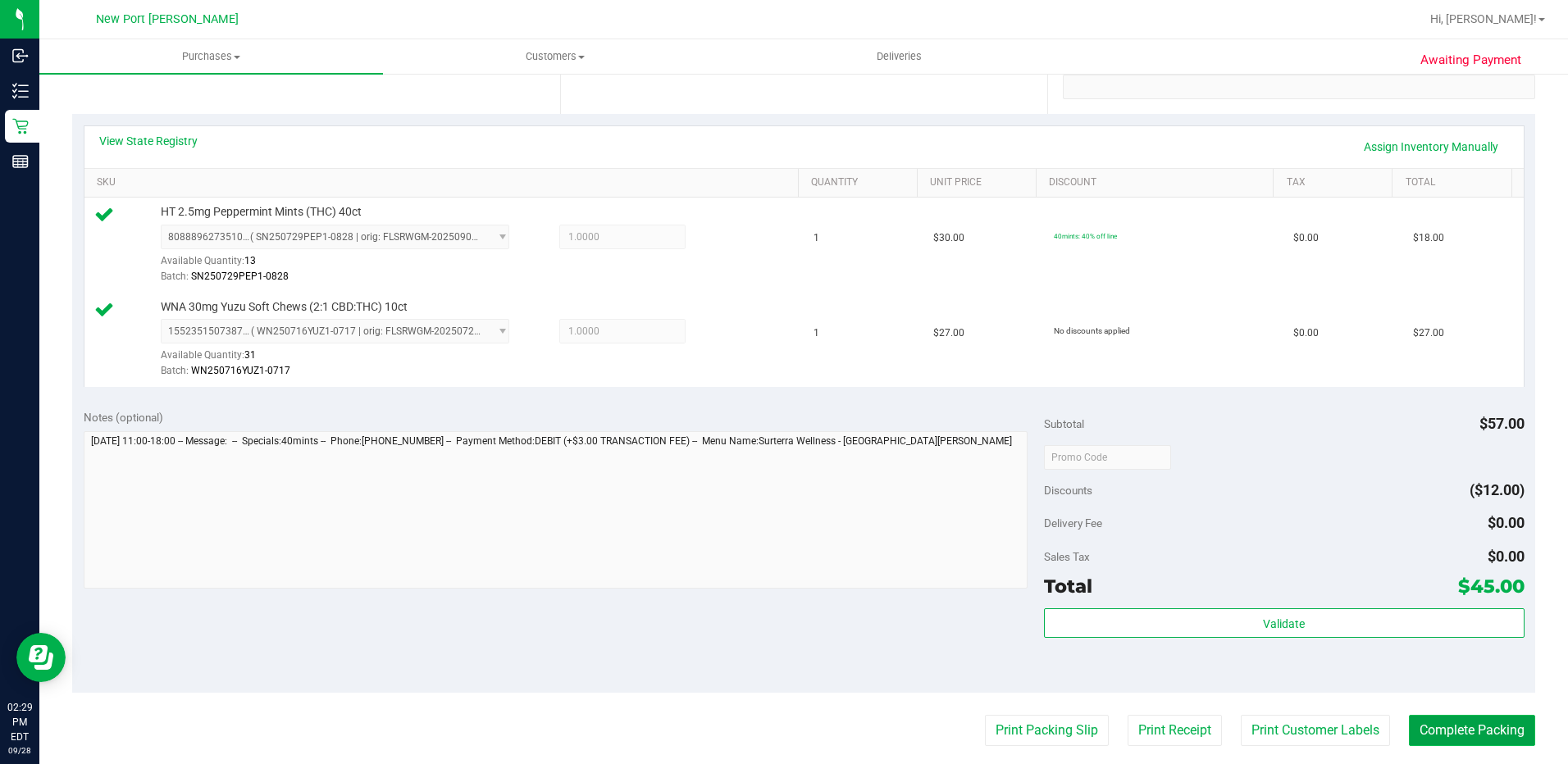
click at [1489, 728] on button "Complete Packing" at bounding box center [1471, 730] width 127 height 31
